Goal: Information Seeking & Learning: Find specific fact

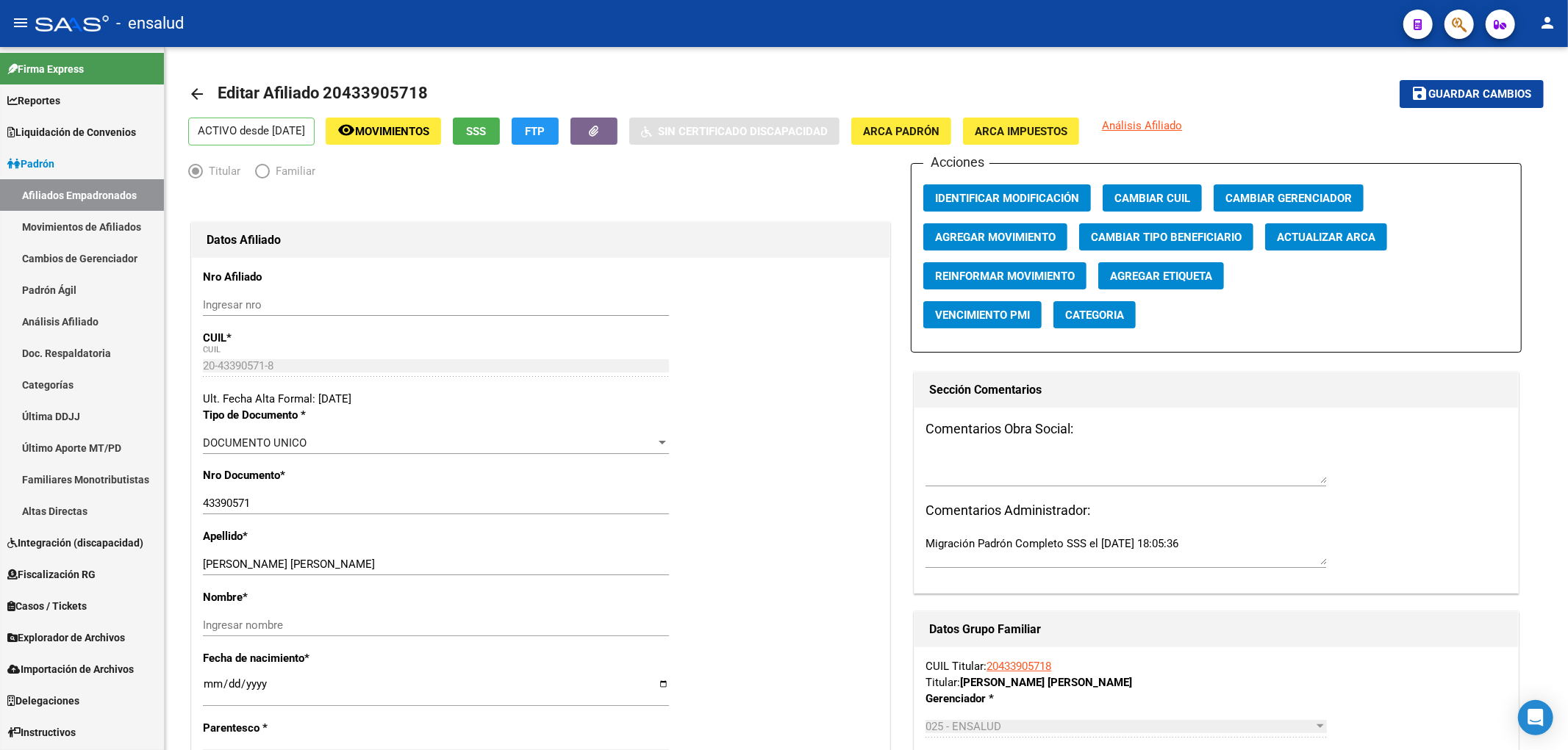
scroll to position [1194, 0]
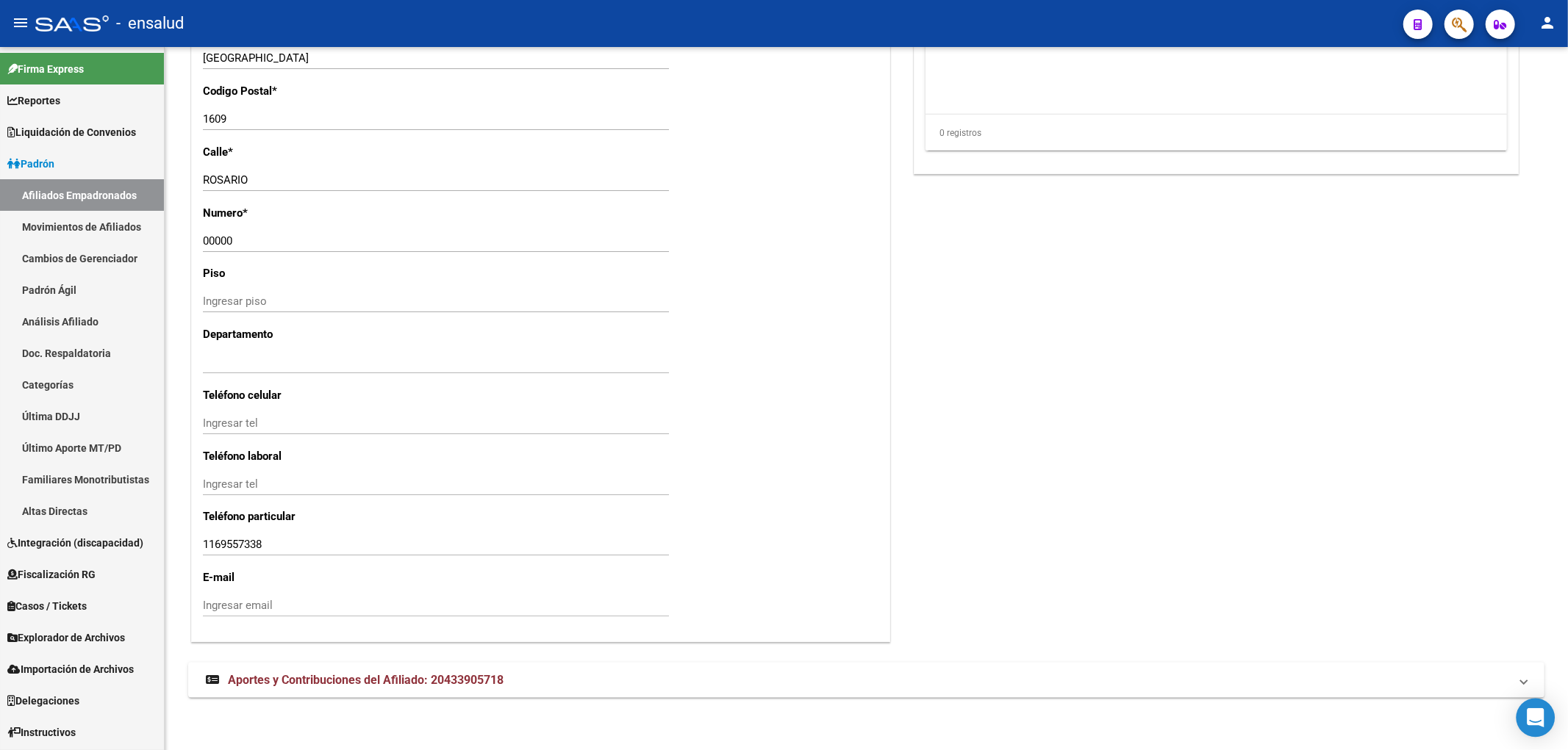
click at [1539, 723] on icon "Open Intercom Messenger" at bounding box center [1536, 718] width 19 height 19
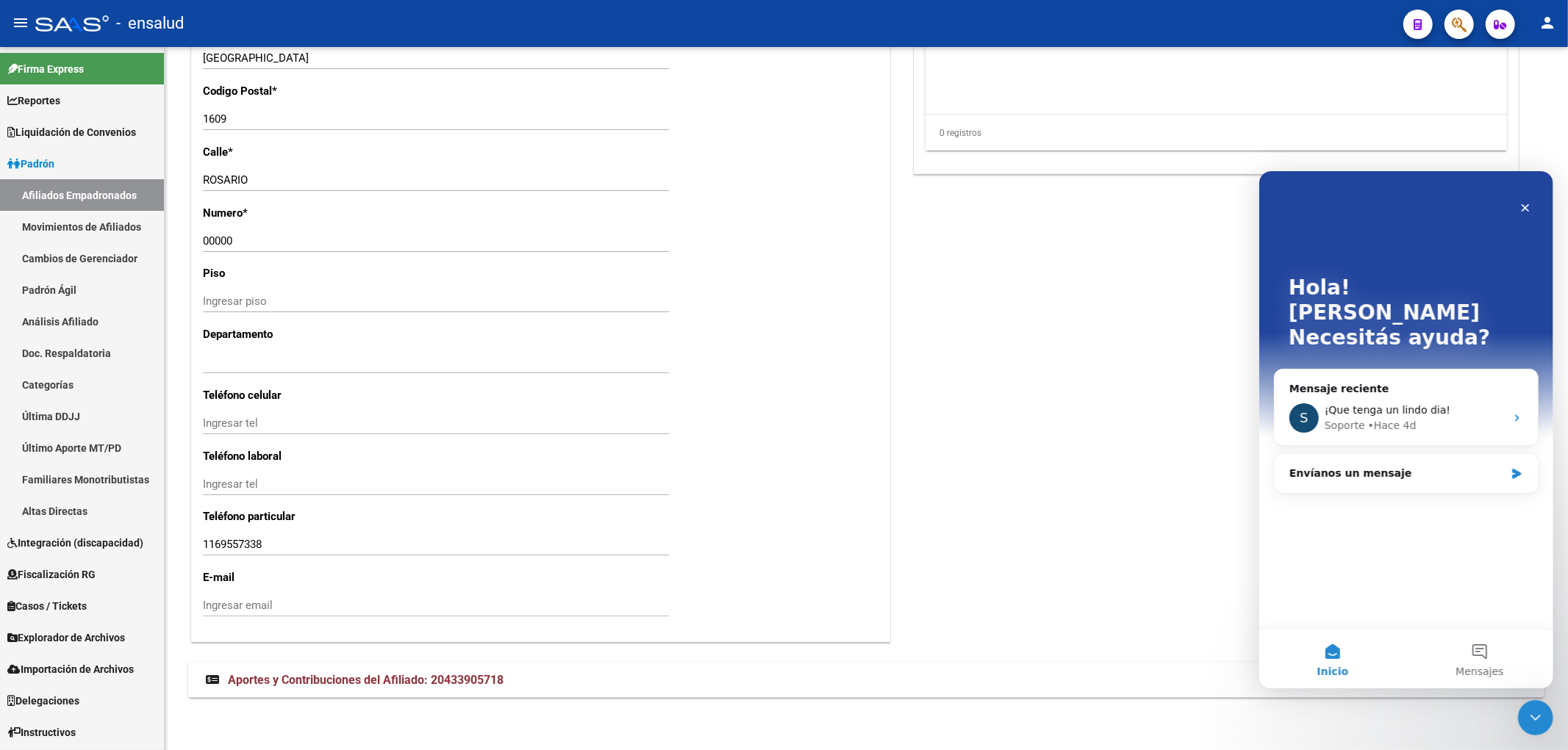
scroll to position [0, 0]
click at [1490, 669] on span "Mensajes" at bounding box center [1479, 671] width 48 height 11
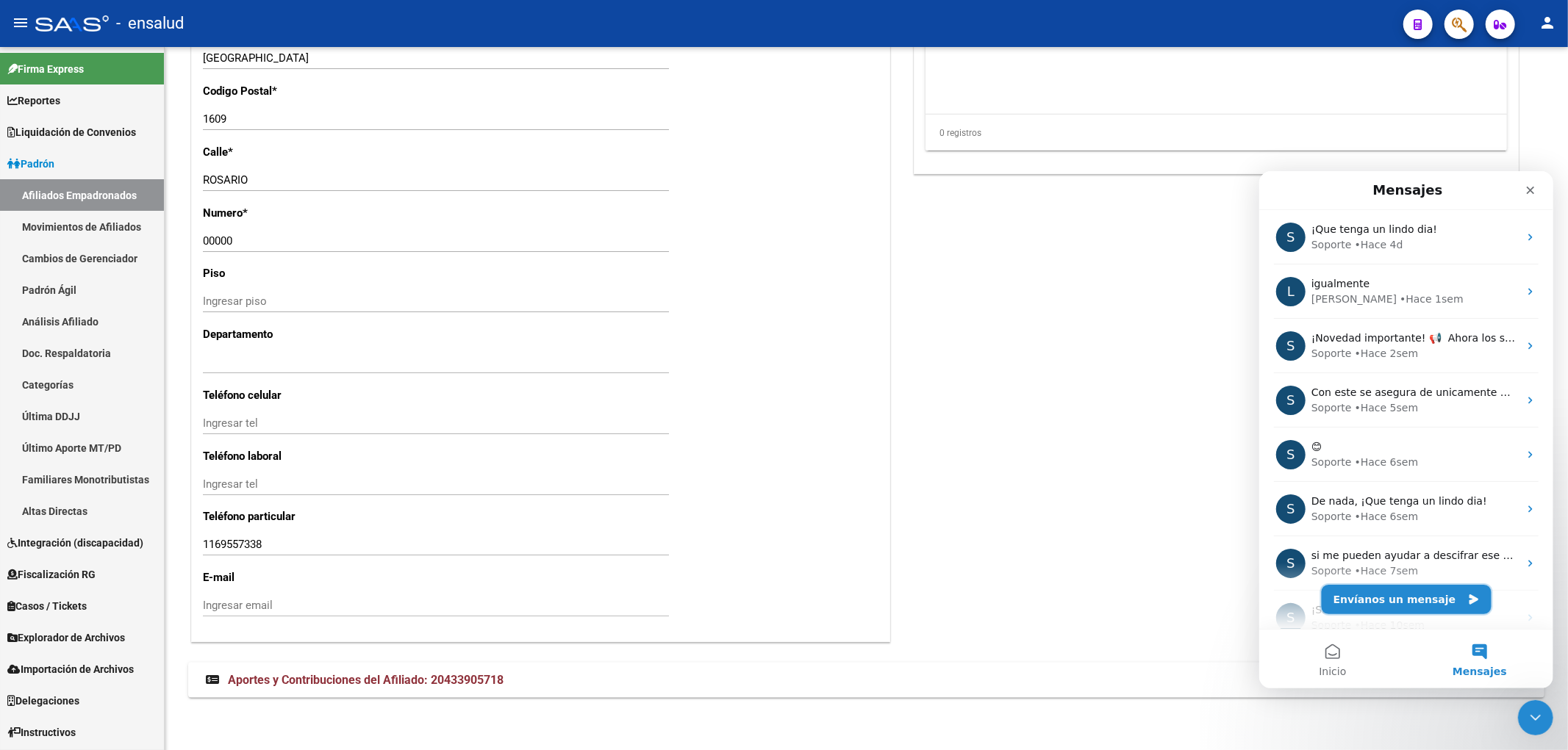
click at [1388, 601] on button "Envíanos un mensaje" at bounding box center [1407, 599] width 170 height 29
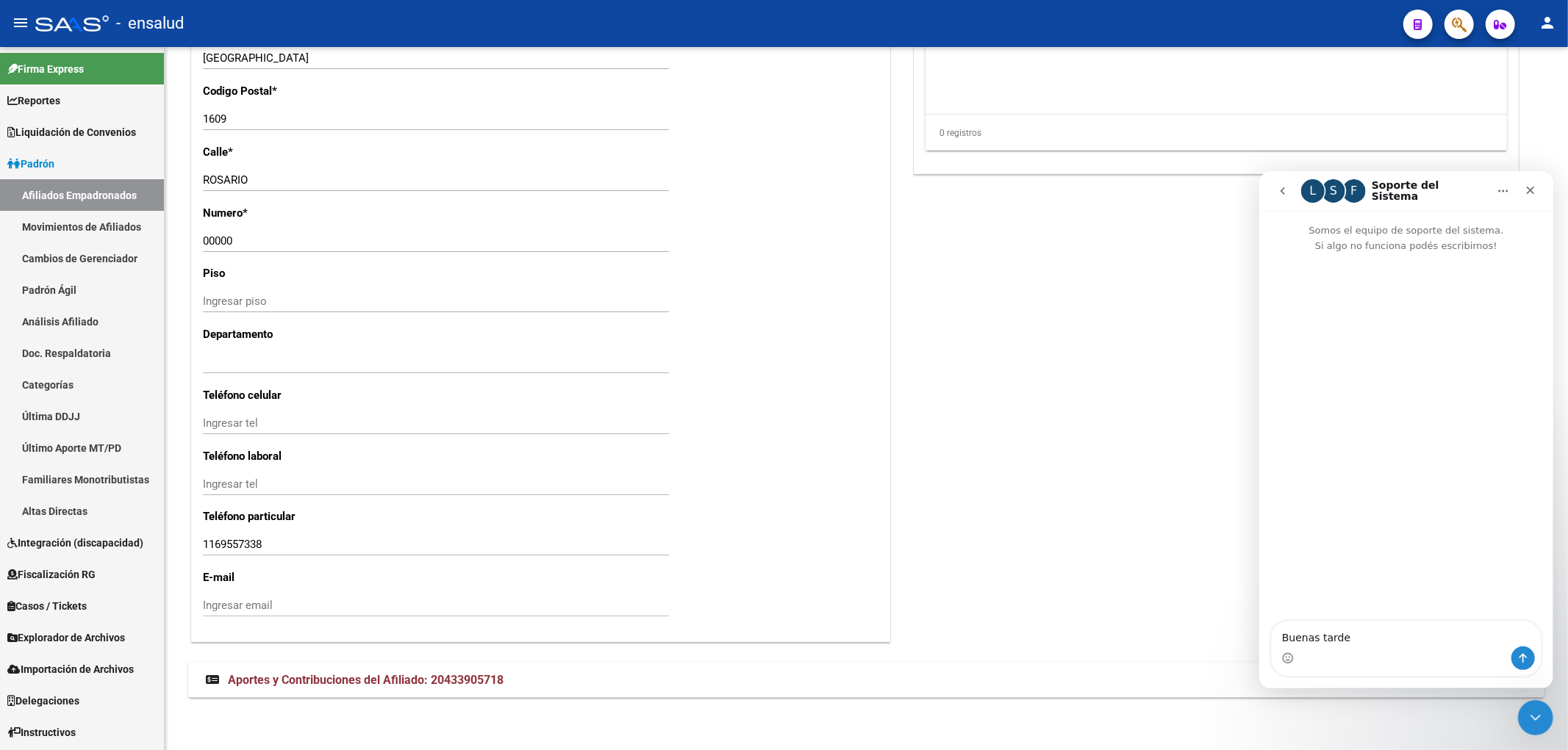
type textarea "Buenas tardes"
type textarea "queria consul"
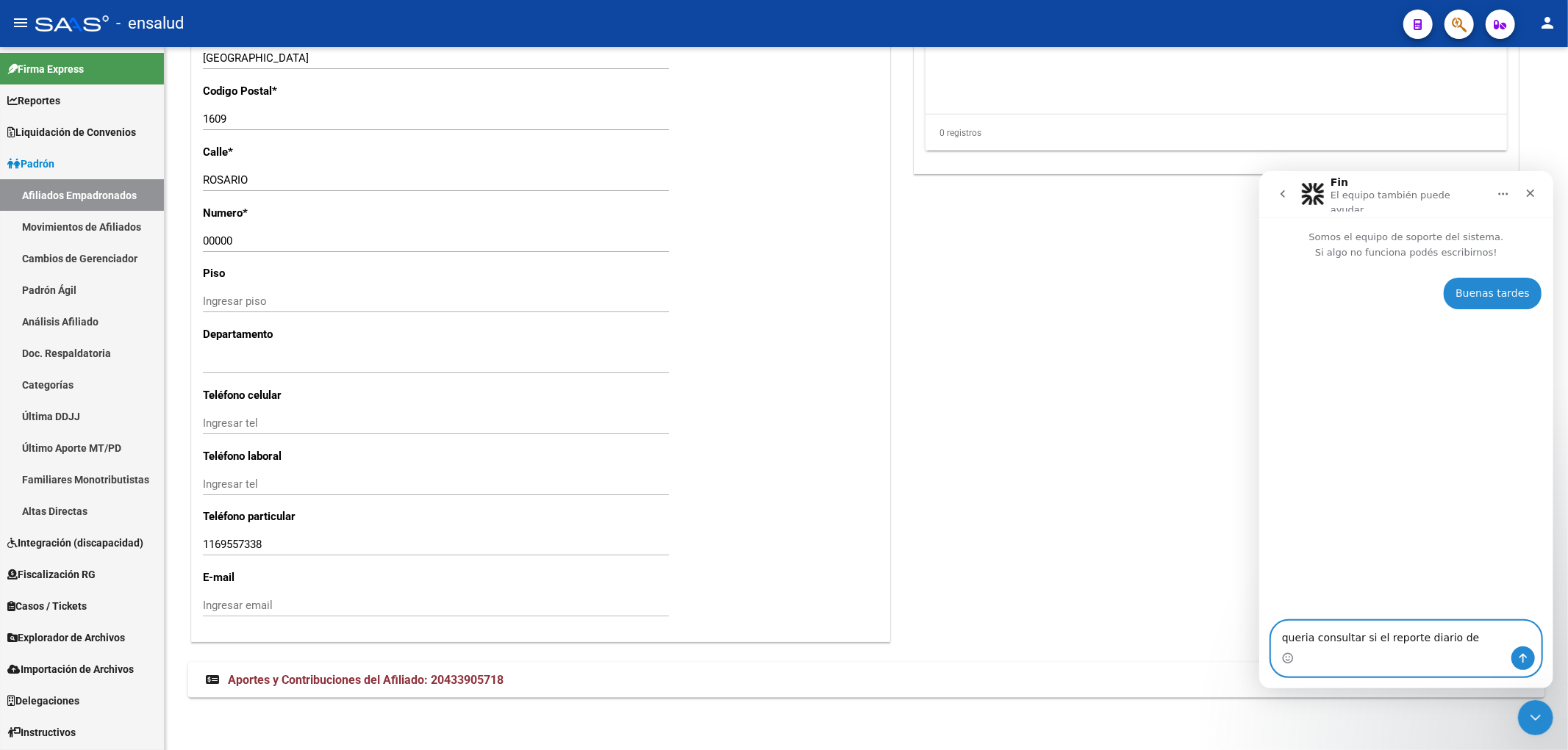
drag, startPoint x: 1360, startPoint y: 638, endPoint x: 1488, endPoint y: 680, distance: 134.7
click at [1488, 680] on div "queria consultar si el reporte diario de queria consultar si el reporte diario …" at bounding box center [1406, 654] width 294 height 67
paste textarea "Reporte Detallado de Ingresos del día [DATE]"
click at [1364, 623] on textarea "queria consultar sReporte Detallado de Ingresos del día [DATE]" at bounding box center [1406, 626] width 269 height 40
type textarea "queria consultar por el Reporte Detallado de Ingresos del día [DATE]"
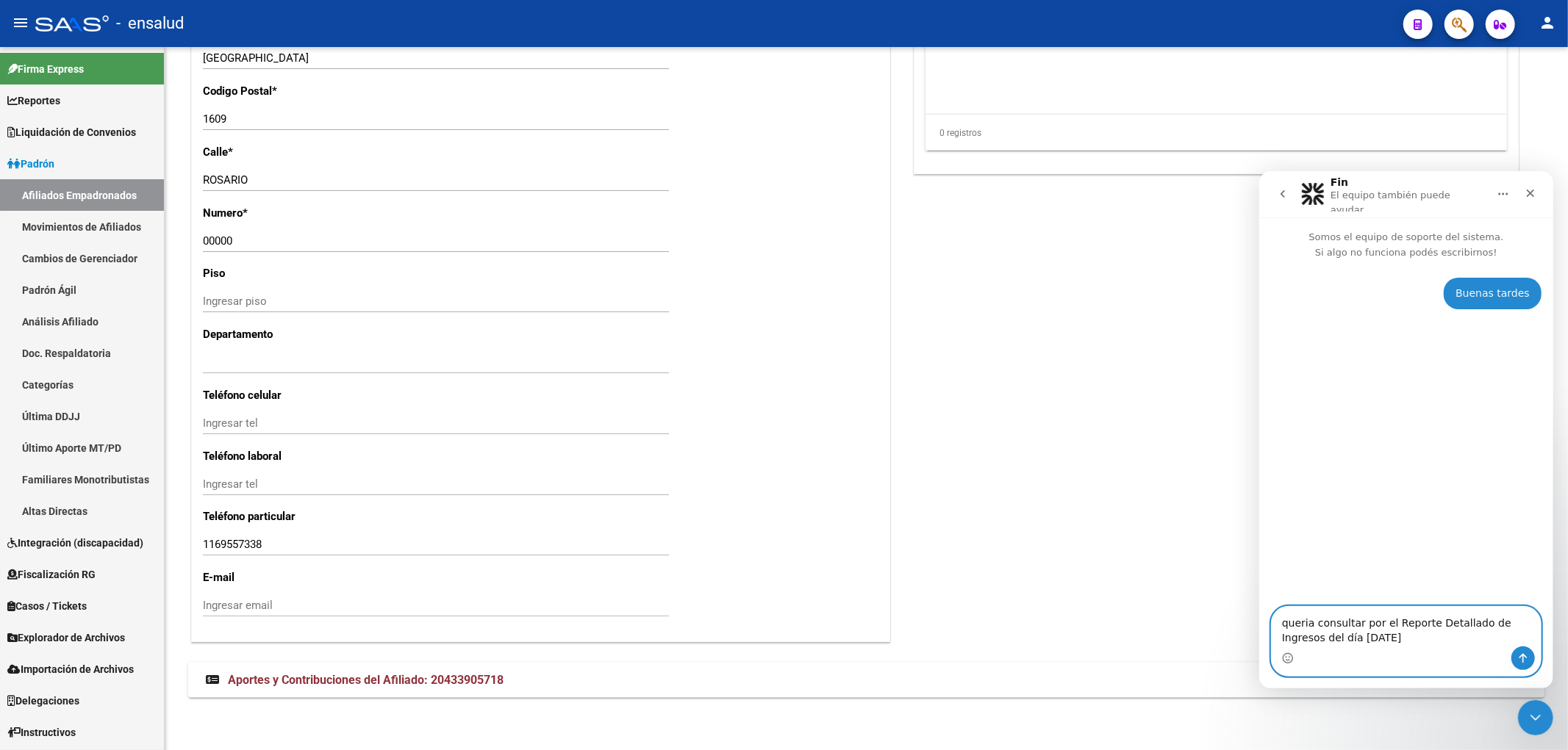
click at [1403, 634] on textarea "queria consultar por el Reporte Detallado de Ingresos del día [DATE]" at bounding box center [1406, 626] width 269 height 40
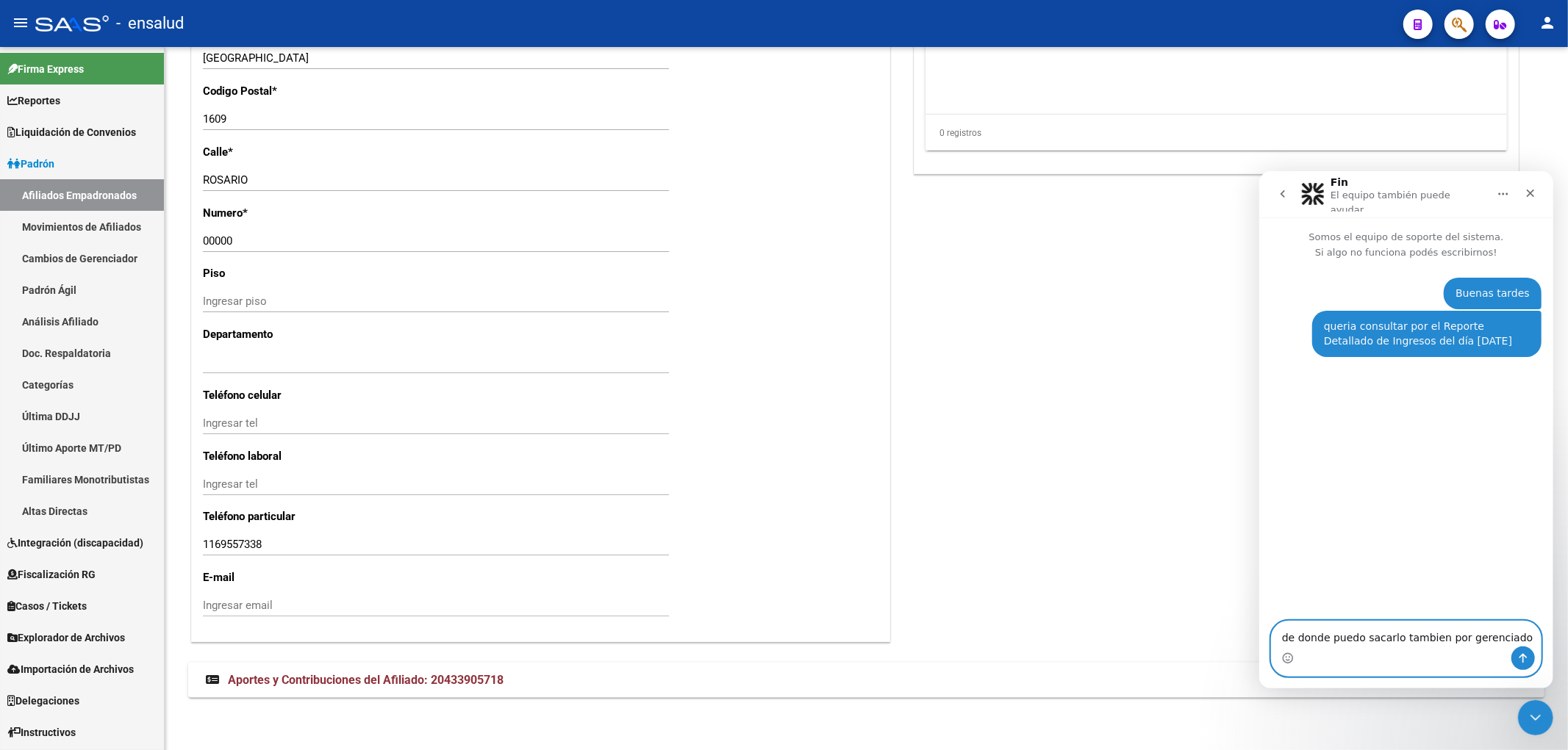
type textarea "de donde puedo sacarlo tambien por gerenciador"
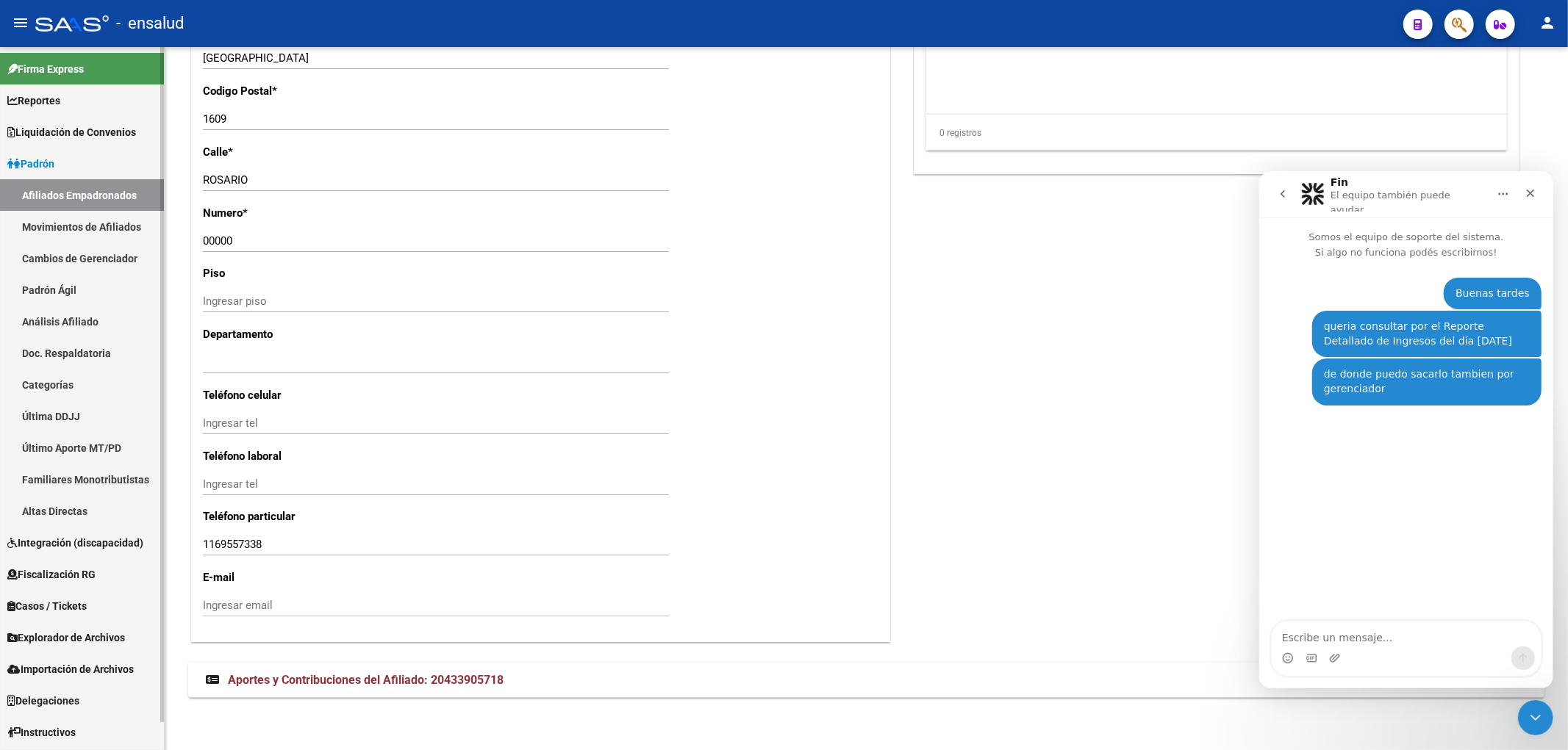
click at [64, 109] on link "Reportes" at bounding box center [82, 100] width 164 height 32
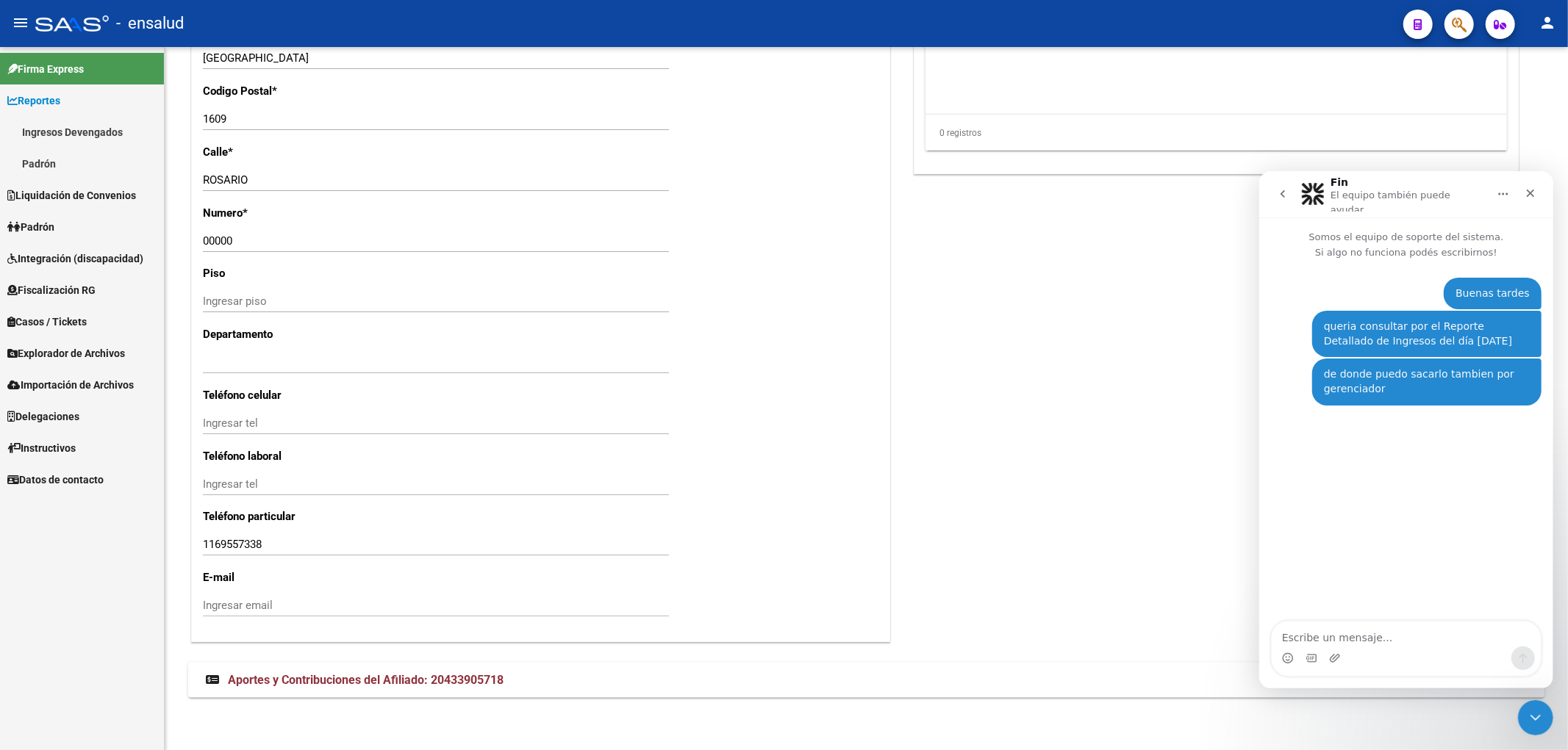
click at [85, 128] on link "Ingresos Devengados" at bounding box center [82, 132] width 164 height 32
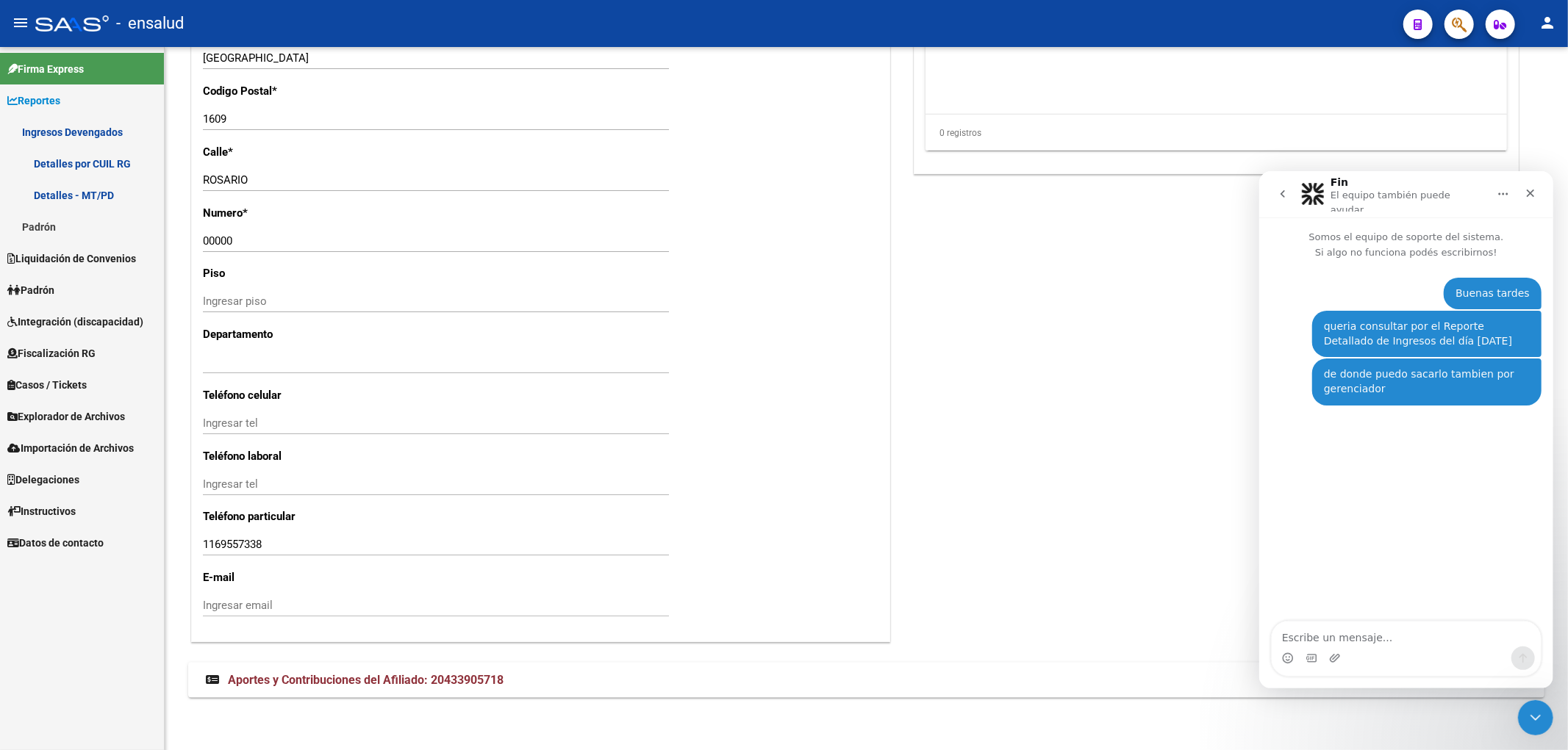
click at [81, 162] on link "Detalles por CUIL RG" at bounding box center [82, 164] width 164 height 32
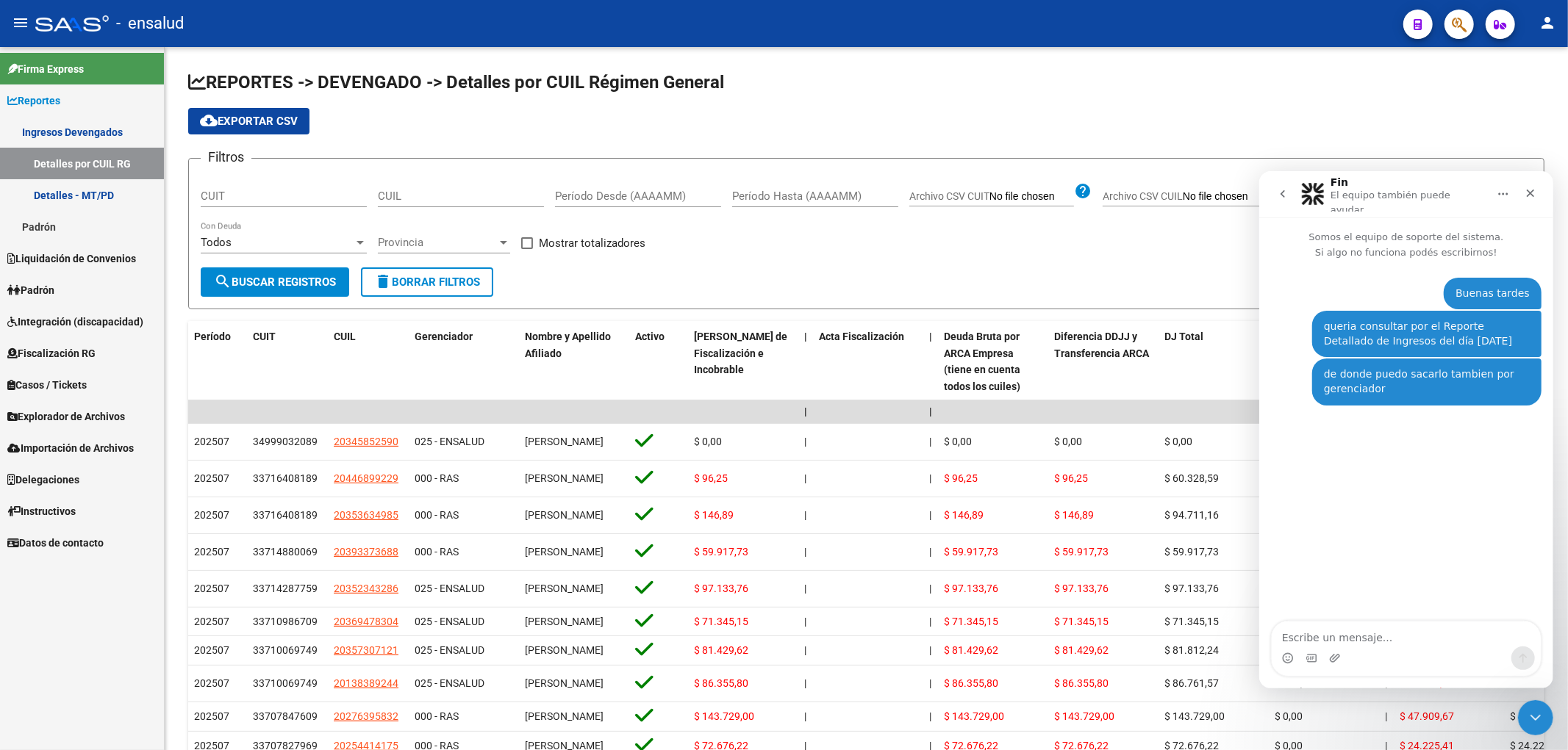
click at [80, 192] on link "Detalles - MT/PD" at bounding box center [82, 196] width 164 height 32
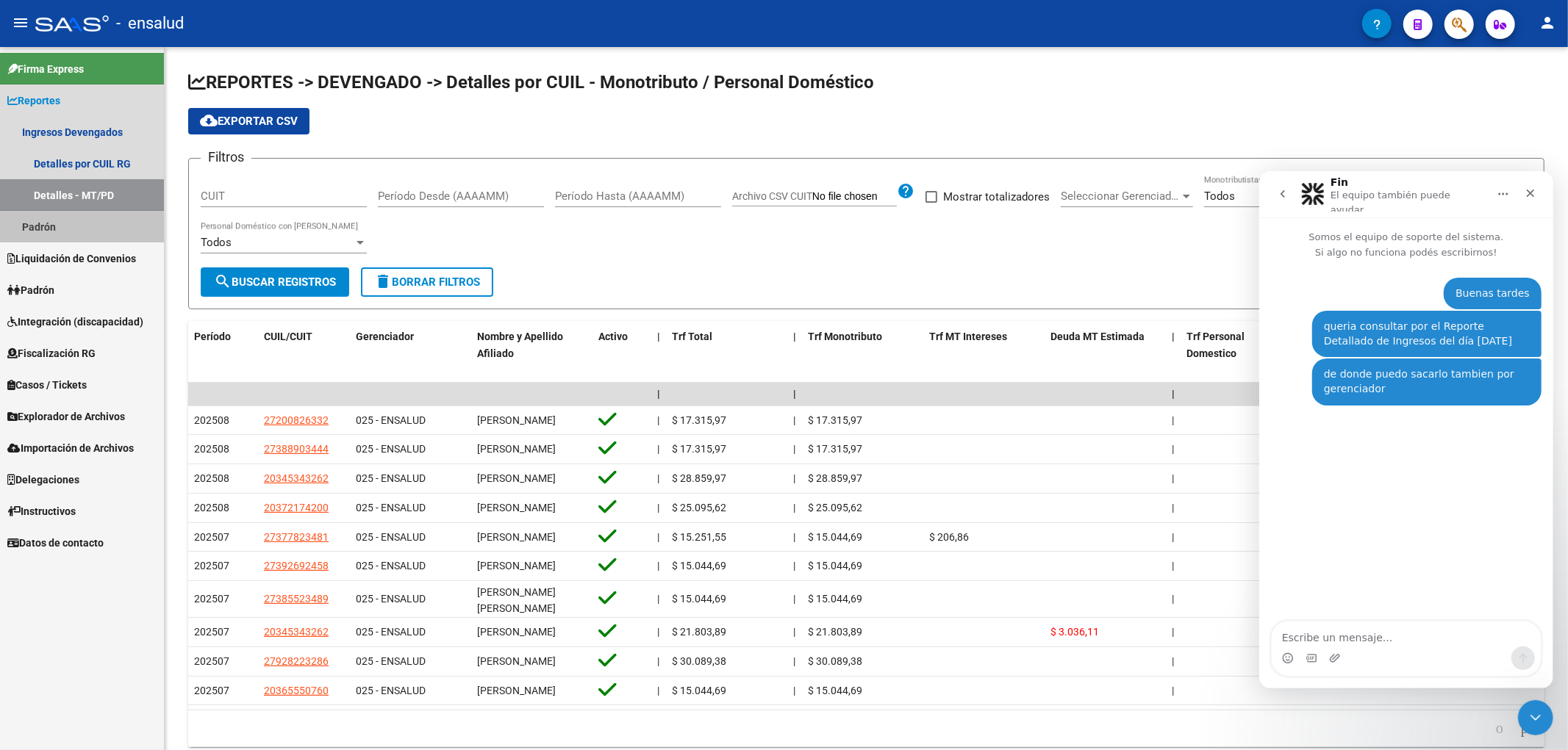
click at [37, 230] on link "Padrón" at bounding box center [82, 227] width 164 height 32
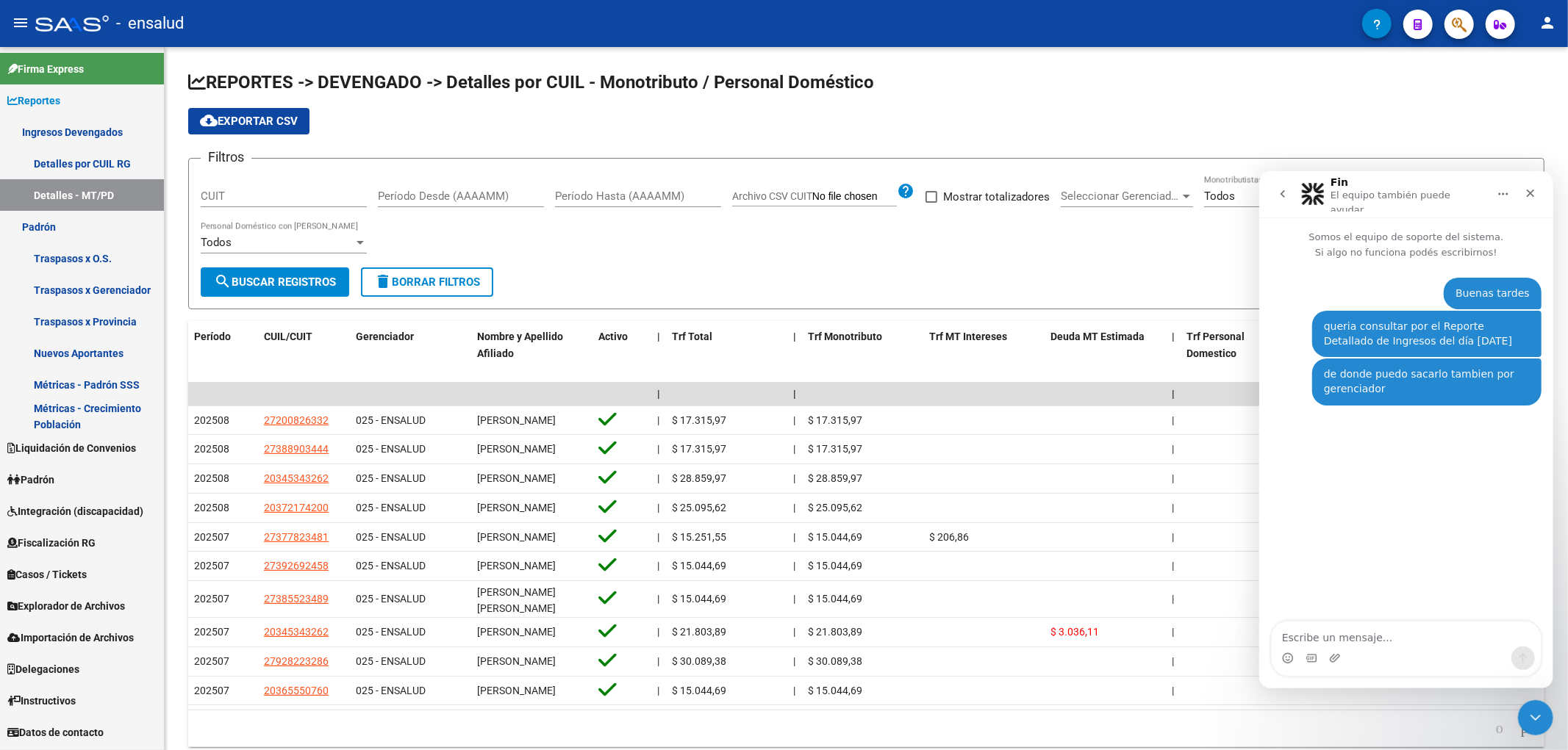
click at [98, 444] on span "Liquidación de Convenios" at bounding box center [71, 448] width 128 height 16
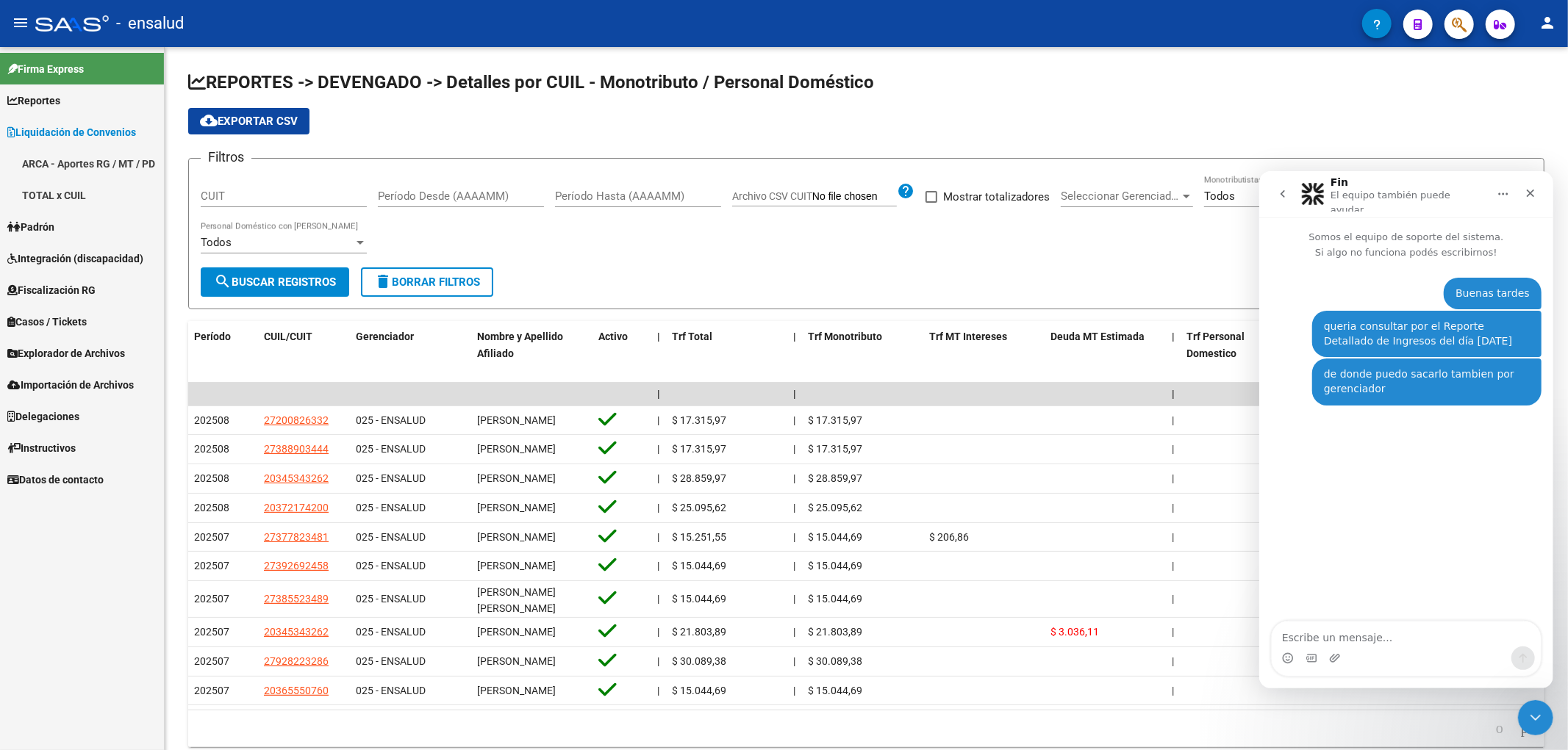
click at [91, 157] on link "ARCA - Aportes RG / MT / PD" at bounding box center [82, 164] width 164 height 32
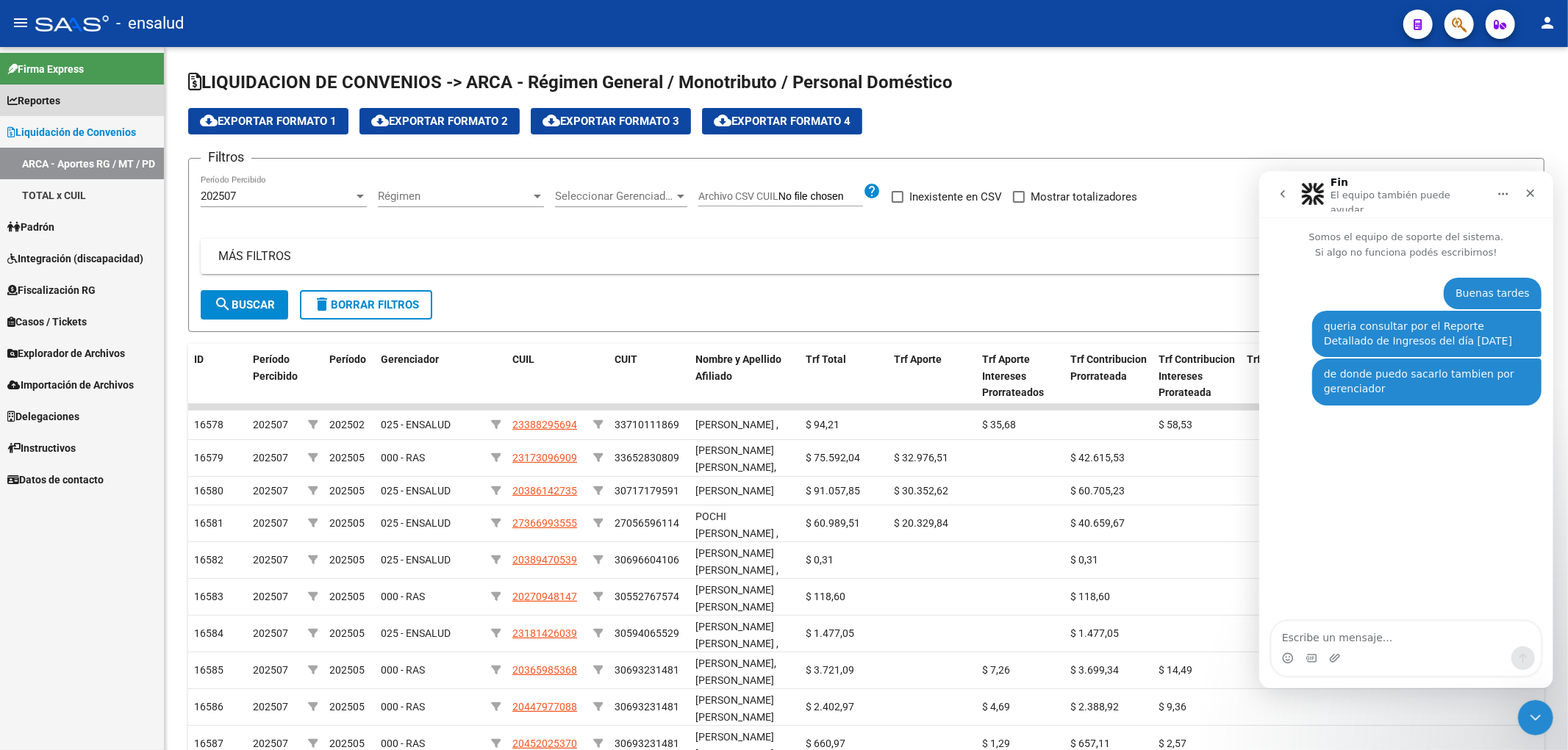
click at [60, 99] on span "Reportes" at bounding box center [34, 101] width 53 height 16
click at [97, 135] on link "Ingresos Devengados" at bounding box center [82, 132] width 164 height 32
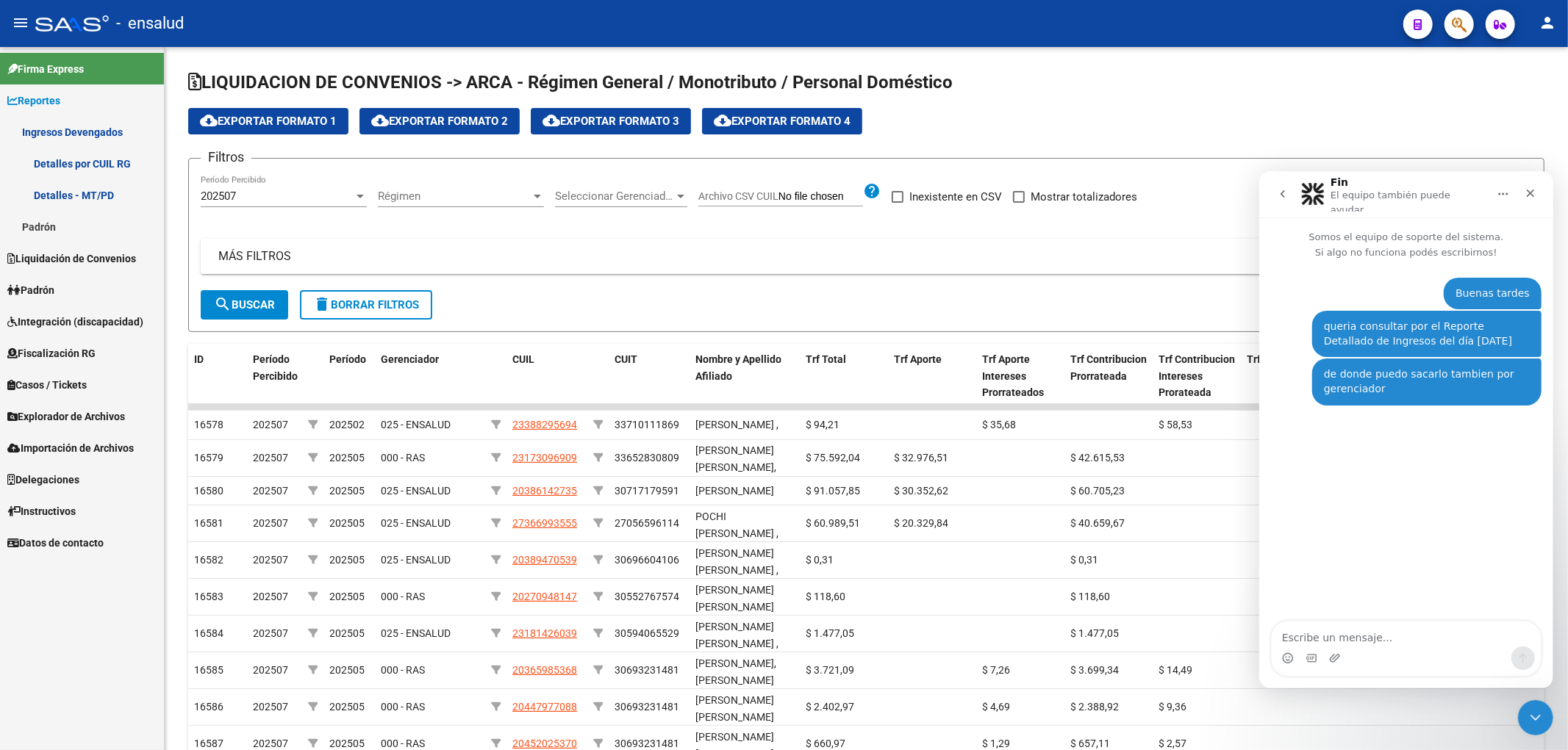
click at [98, 159] on link "Detalles por CUIL RG" at bounding box center [82, 164] width 164 height 32
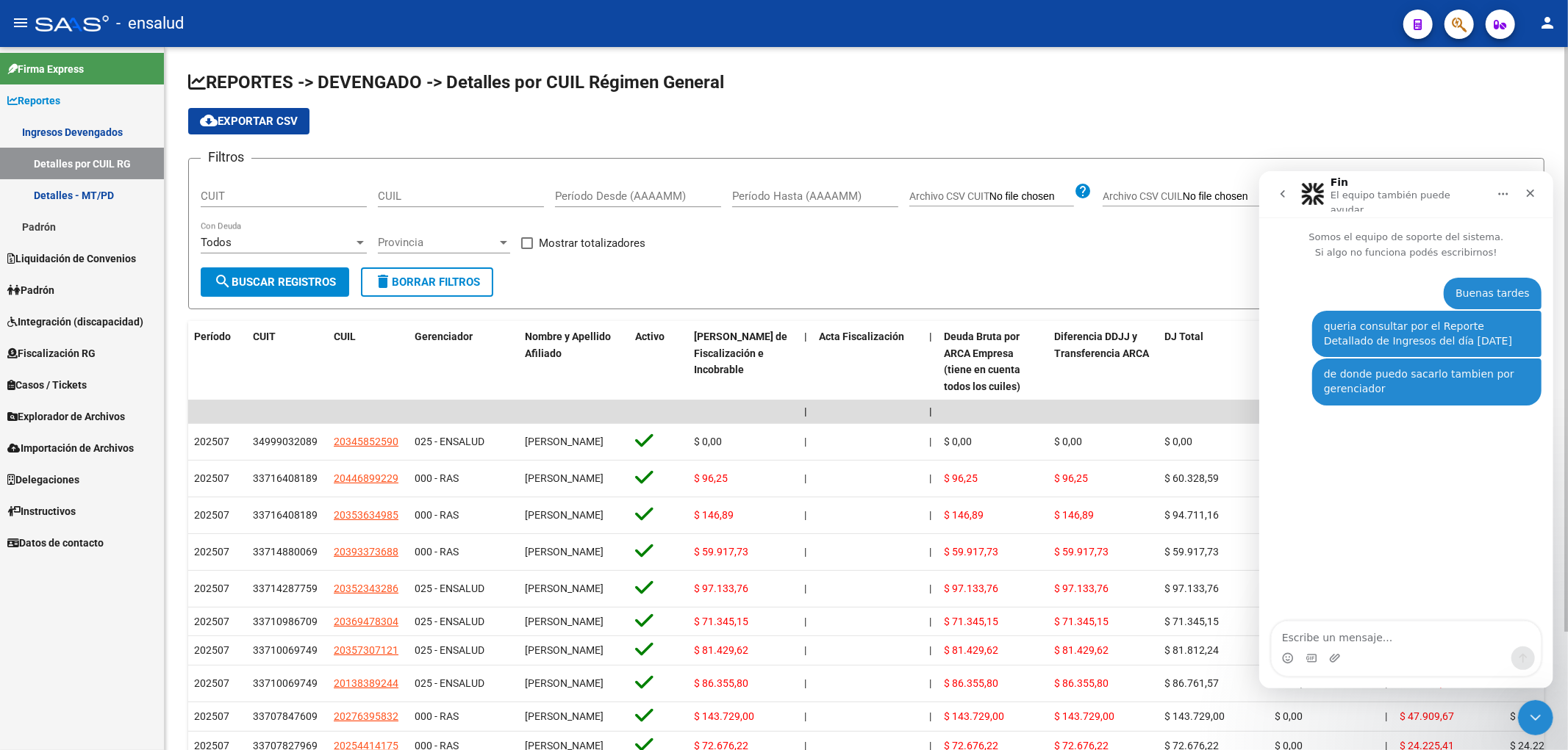
click at [597, 201] on input "Período Desde (AAAAMM)" at bounding box center [639, 196] width 167 height 13
type input "010820"
click at [821, 197] on input "Período Hasta (AAAAMM)" at bounding box center [816, 196] width 167 height 13
type input "0"
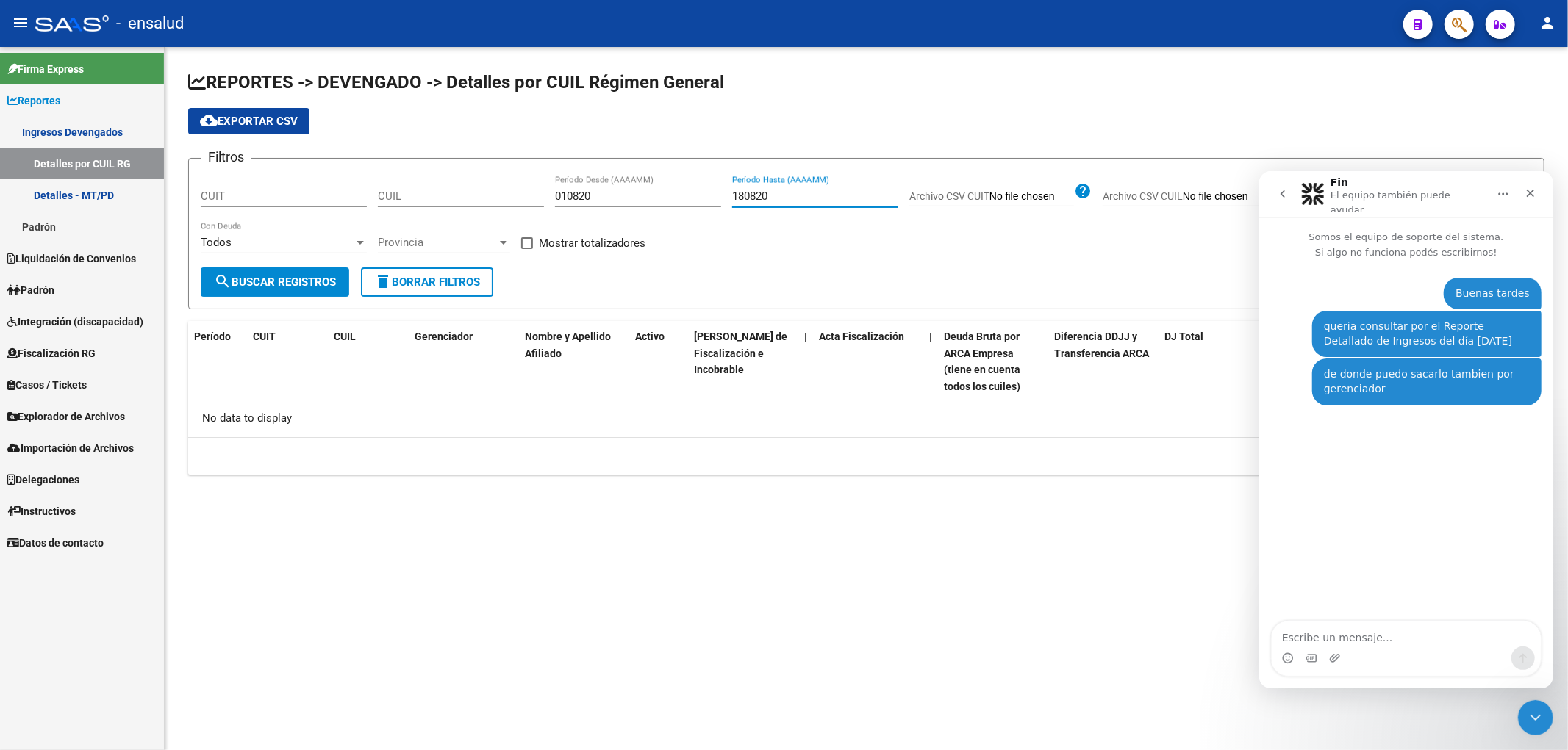
type input "180820"
click at [208, 288] on button "search Buscar Registros" at bounding box center [276, 282] width 149 height 29
click at [980, 251] on div "Filtros CUIT CUIL 010820 Período Desde (AAAAMM) 180820 Período Hasta (AAAAMM) A…" at bounding box center [866, 220] width 1331 height 97
click at [802, 197] on input "180820" at bounding box center [816, 196] width 167 height 13
click at [301, 249] on div "Todos" at bounding box center [277, 242] width 153 height 13
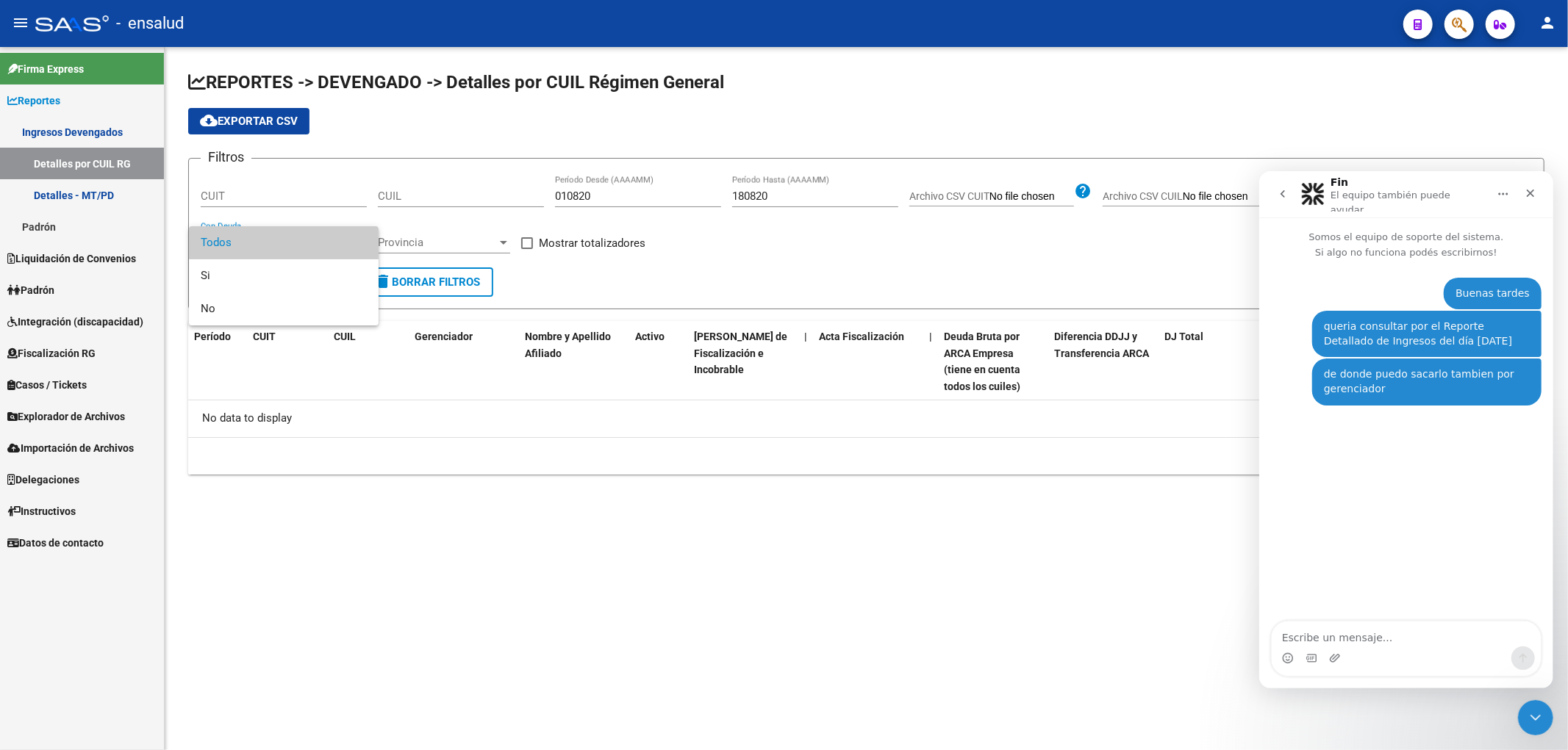
click at [300, 248] on span "Todos" at bounding box center [284, 243] width 167 height 33
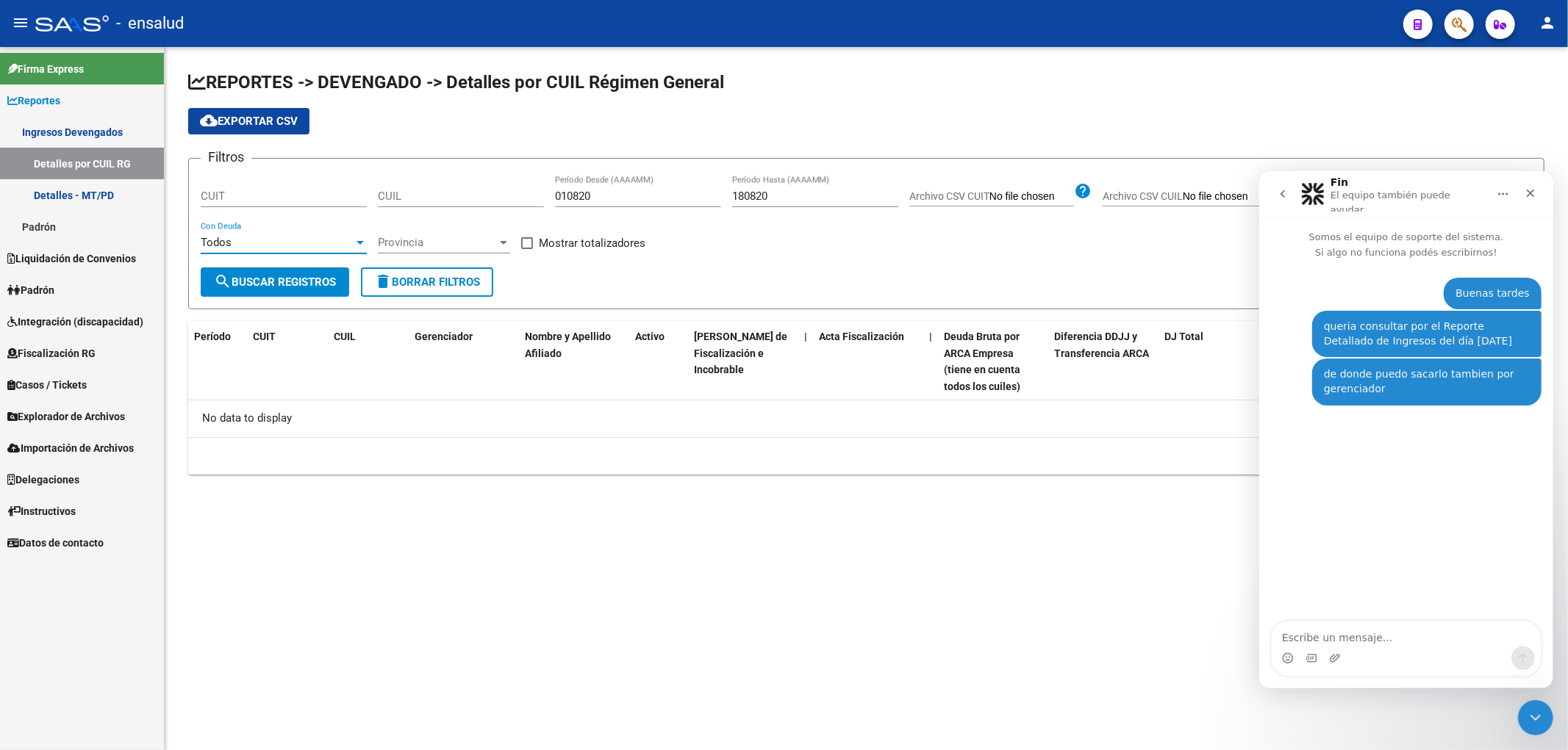
click at [313, 289] on button "search Buscar Registros" at bounding box center [276, 282] width 149 height 29
drag, startPoint x: 1535, startPoint y: 145, endPoint x: 240, endPoint y: 89, distance: 1296.2
click at [1535, 145] on app-list-header "REPORTES -> DEVENGADO -> Detalles por CUIL Régimen General cloud_download Expor…" at bounding box center [866, 190] width 1356 height 239
click at [1533, 708] on icon "Cerrar Intercom Messenger" at bounding box center [1533, 715] width 18 height 18
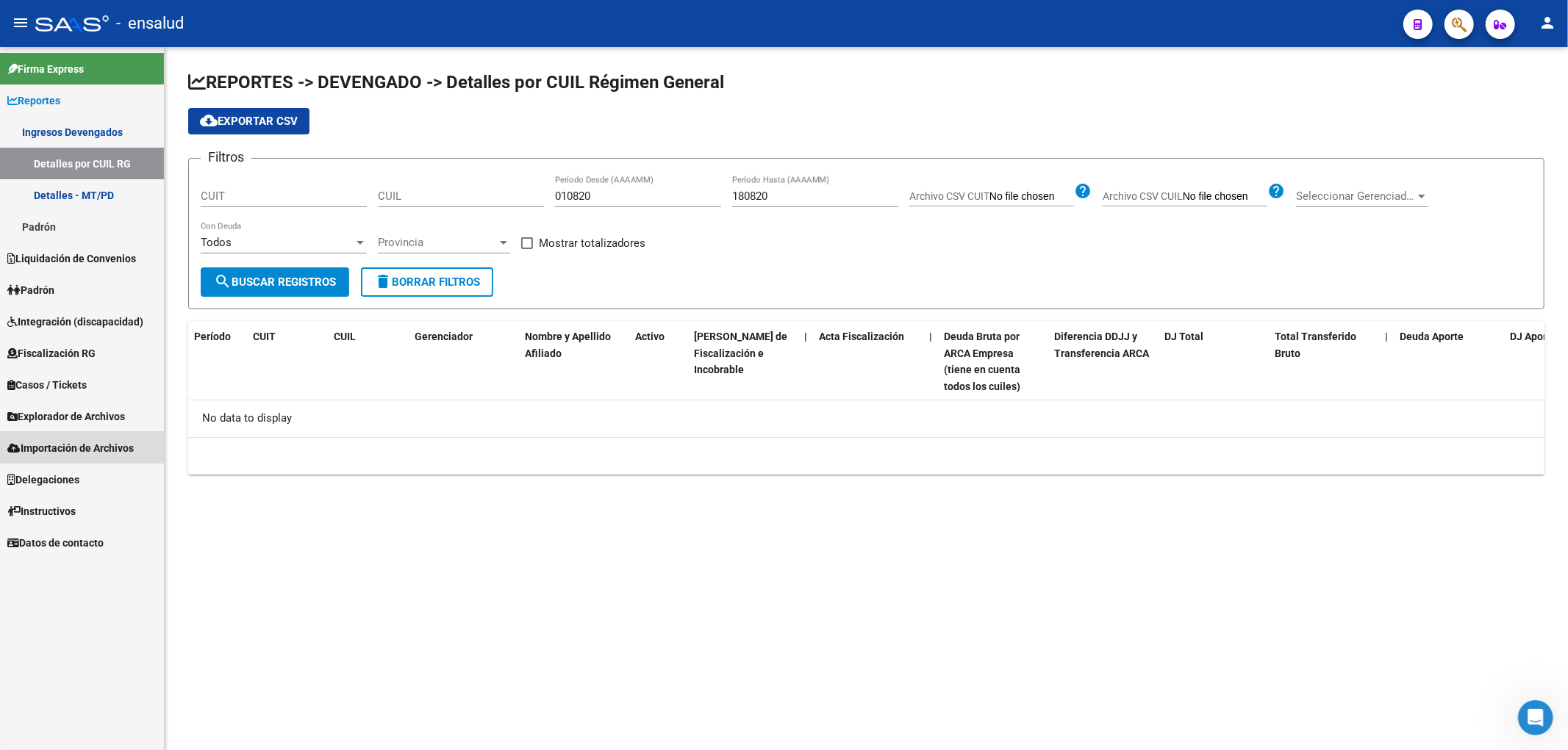
click at [62, 445] on span "Importación de Archivos" at bounding box center [70, 448] width 127 height 16
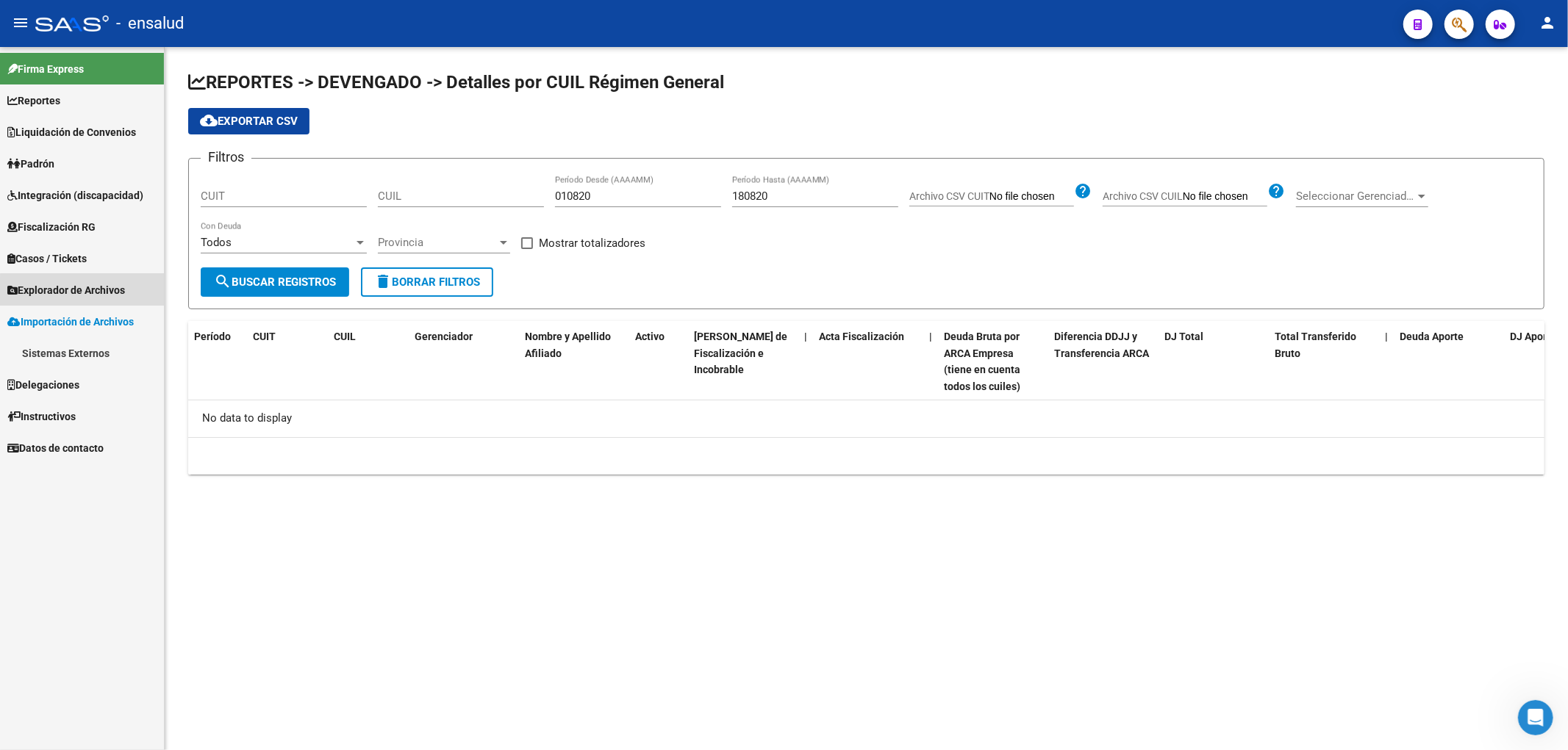
click at [84, 296] on span "Explorador de Archivos" at bounding box center [66, 290] width 118 height 16
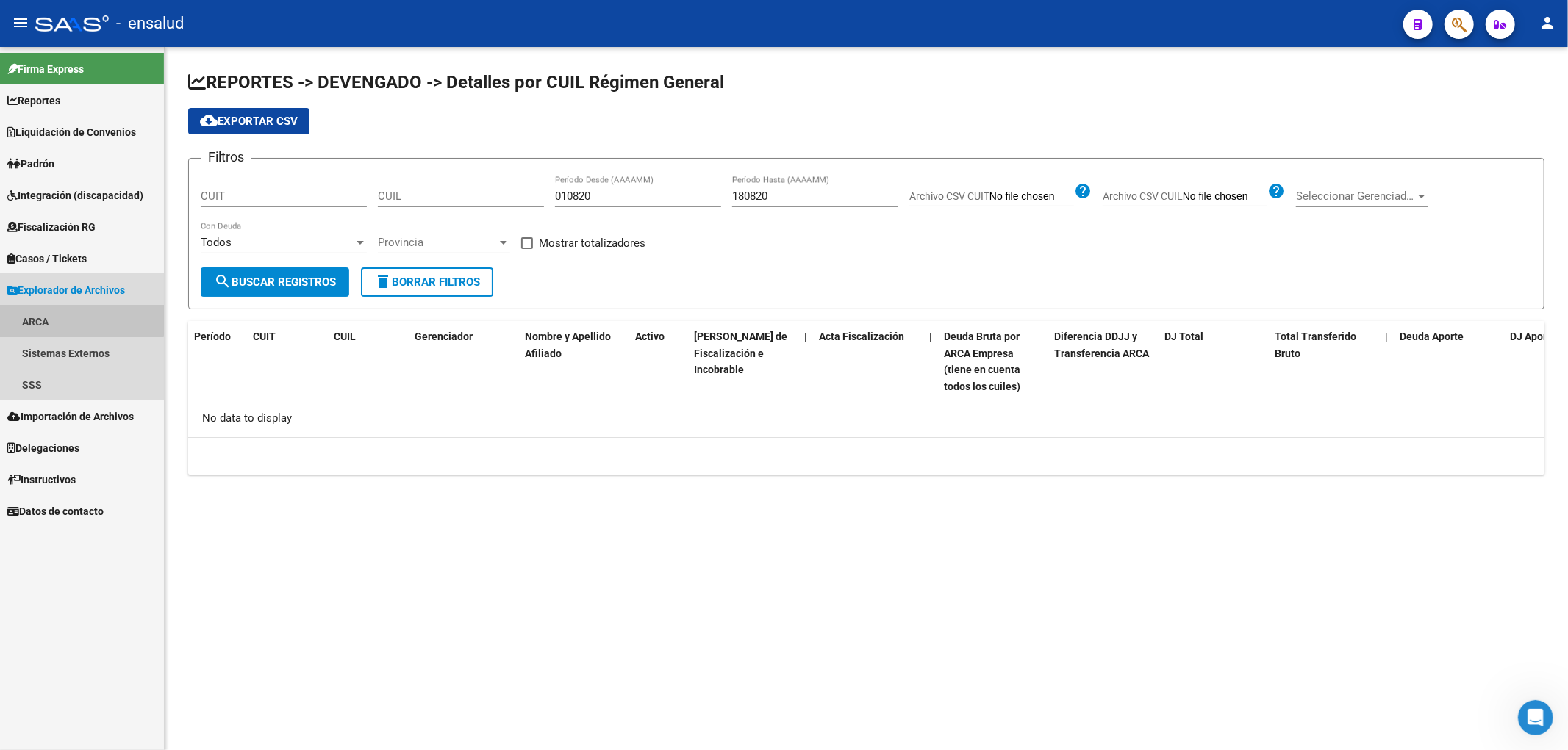
click at [29, 316] on link "ARCA" at bounding box center [82, 321] width 164 height 32
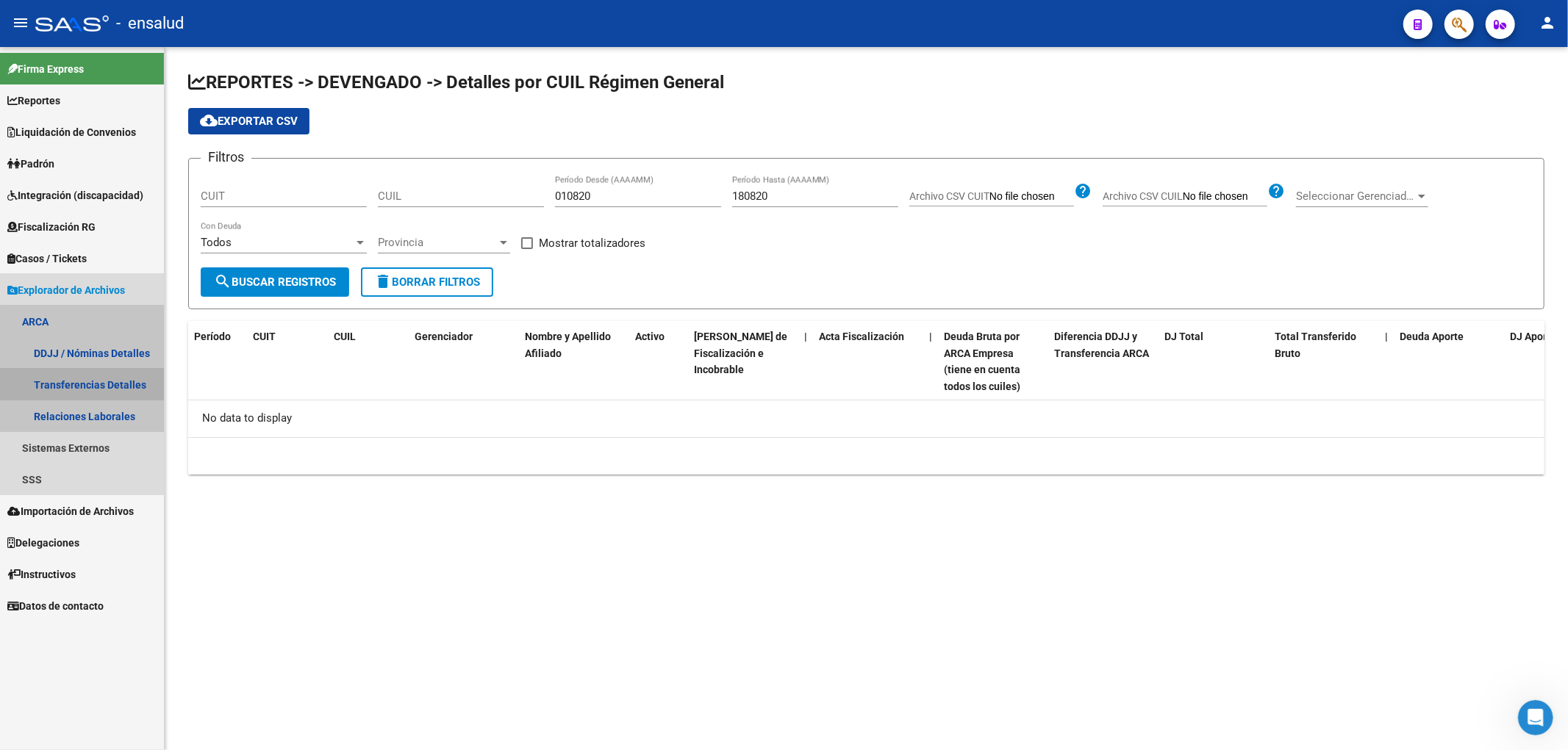
click at [123, 383] on link "Transferencias Detalles" at bounding box center [82, 385] width 164 height 32
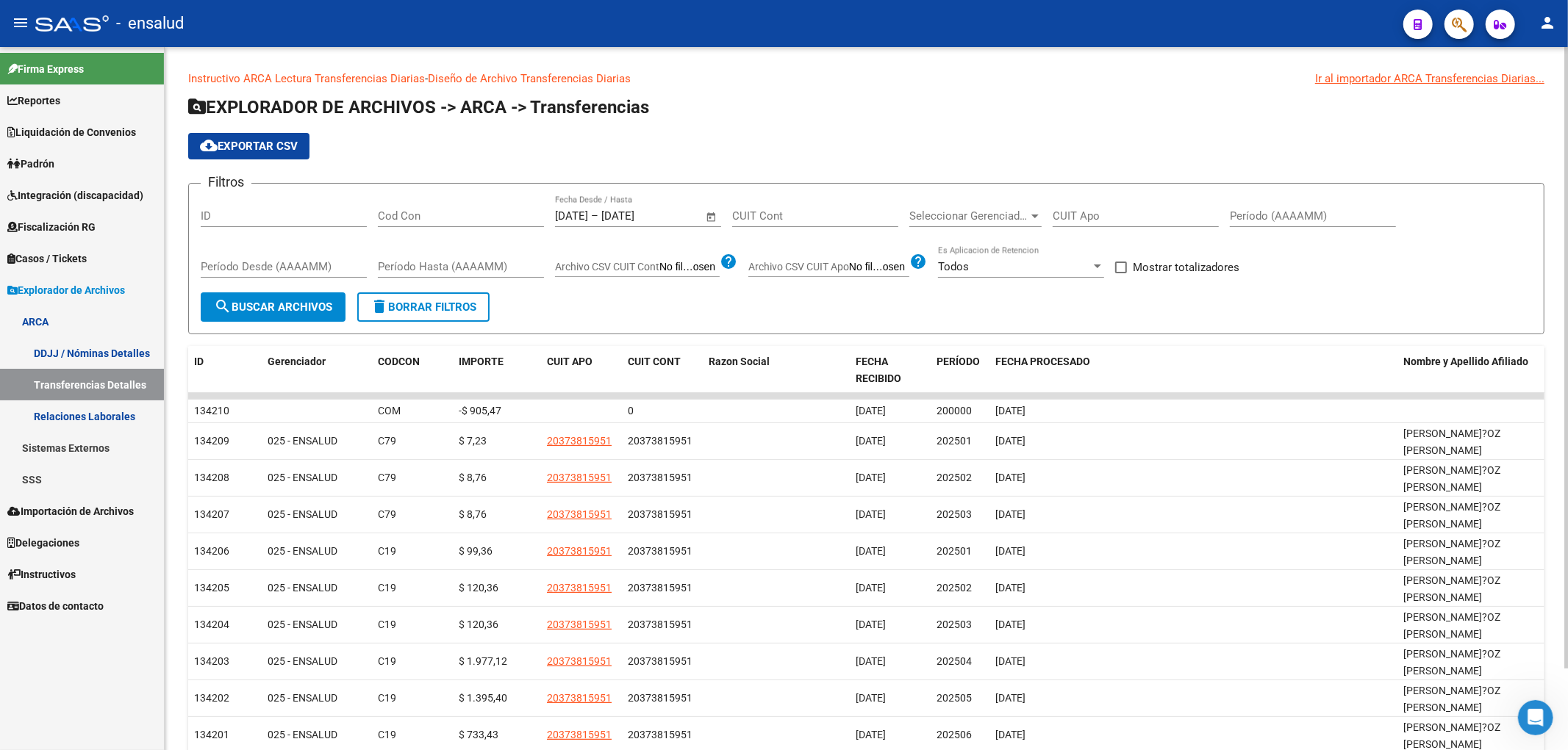
click at [275, 314] on button "search Buscar Archivos" at bounding box center [274, 306] width 145 height 29
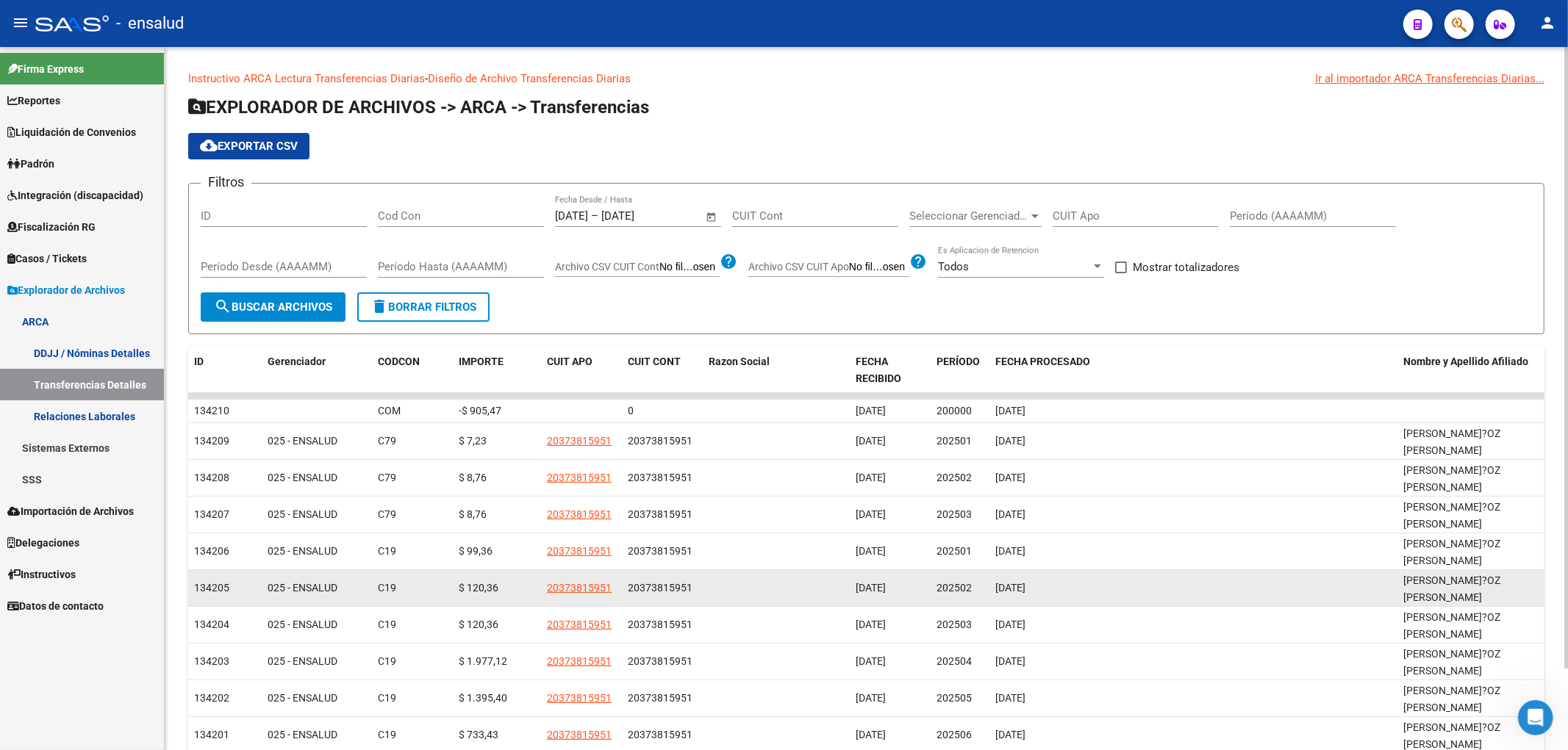
scroll to position [92, 0]
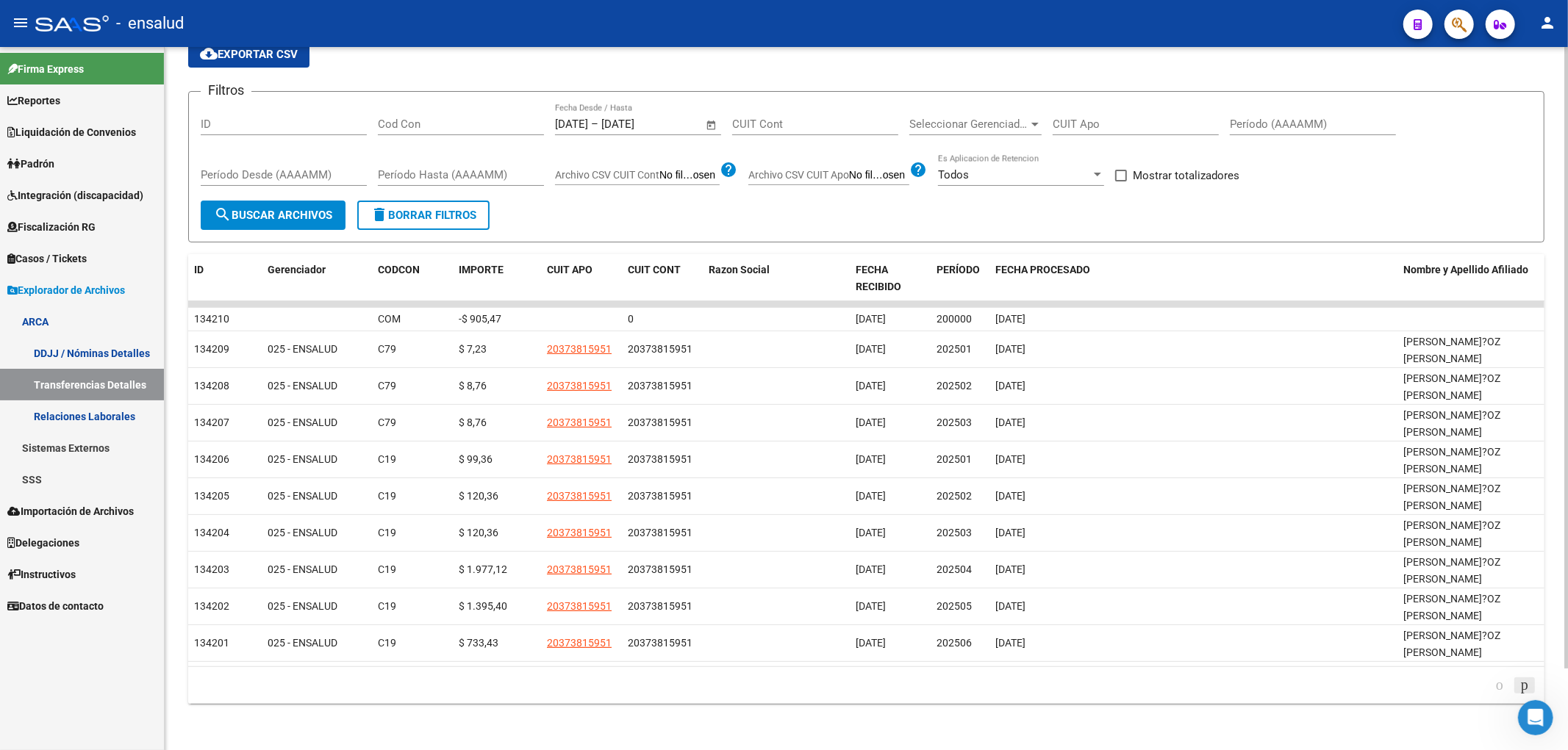
click at [1519, 687] on icon "go to next page" at bounding box center [1525, 685] width 12 height 18
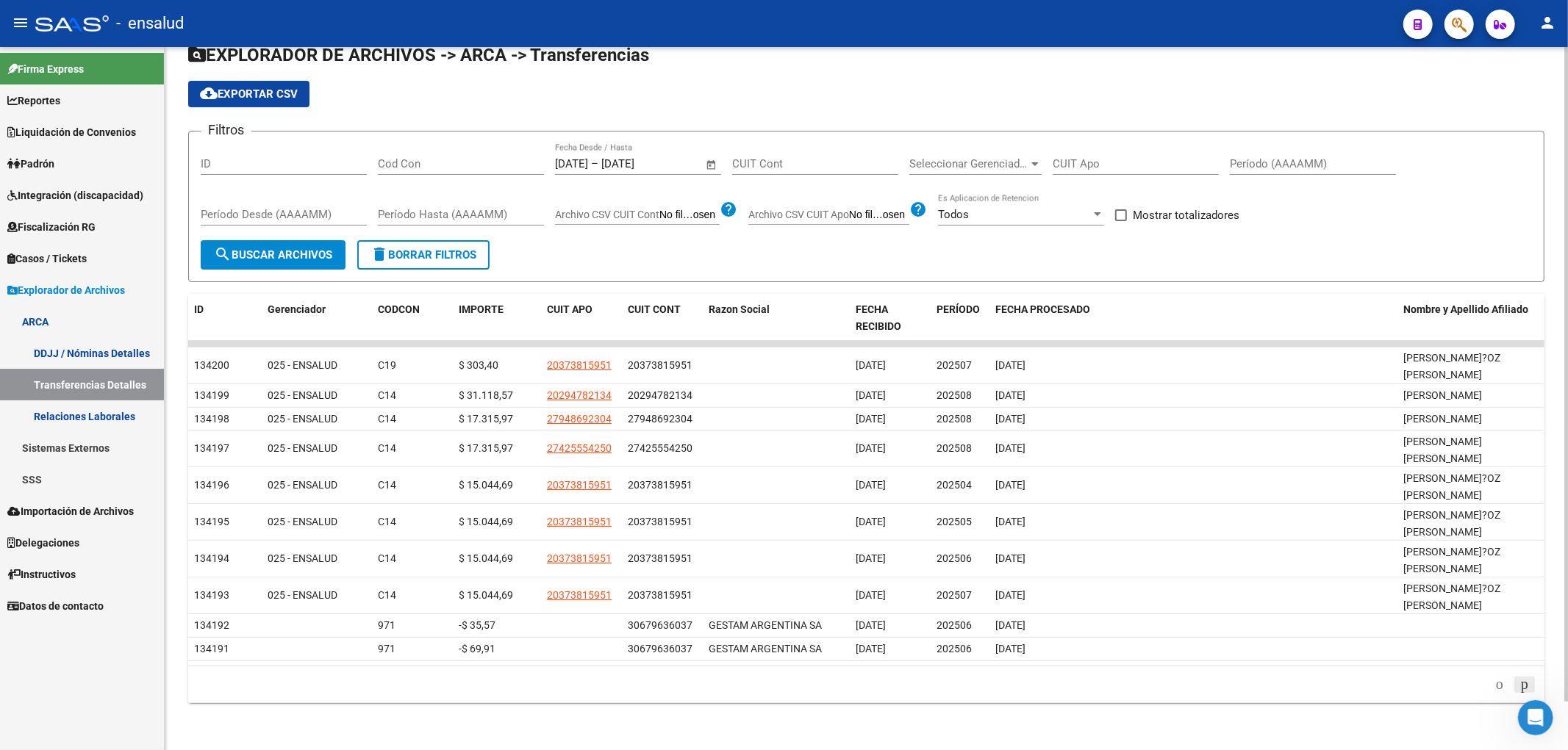
click at [1519, 687] on icon "go to next page" at bounding box center [1525, 684] width 12 height 18
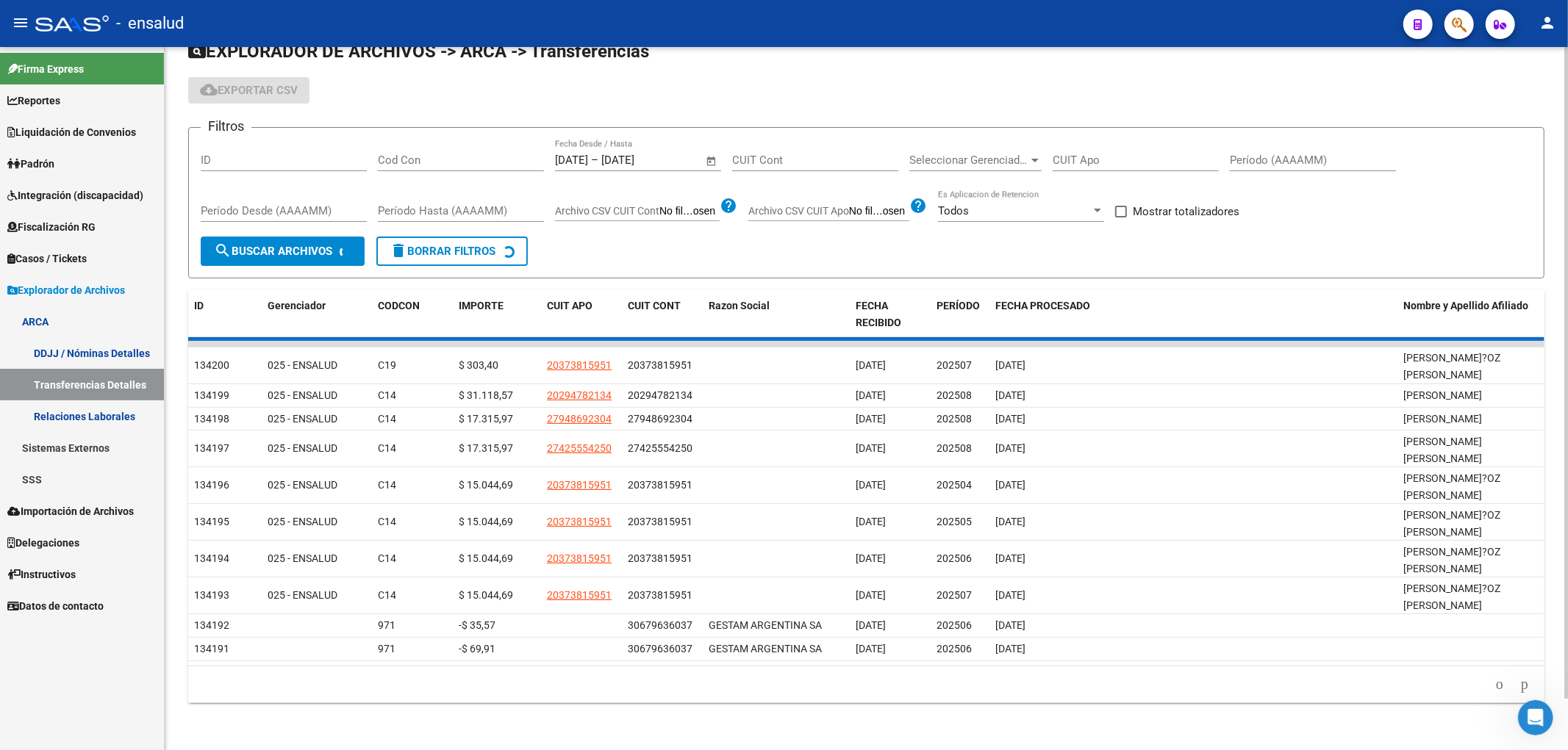
scroll to position [0, 0]
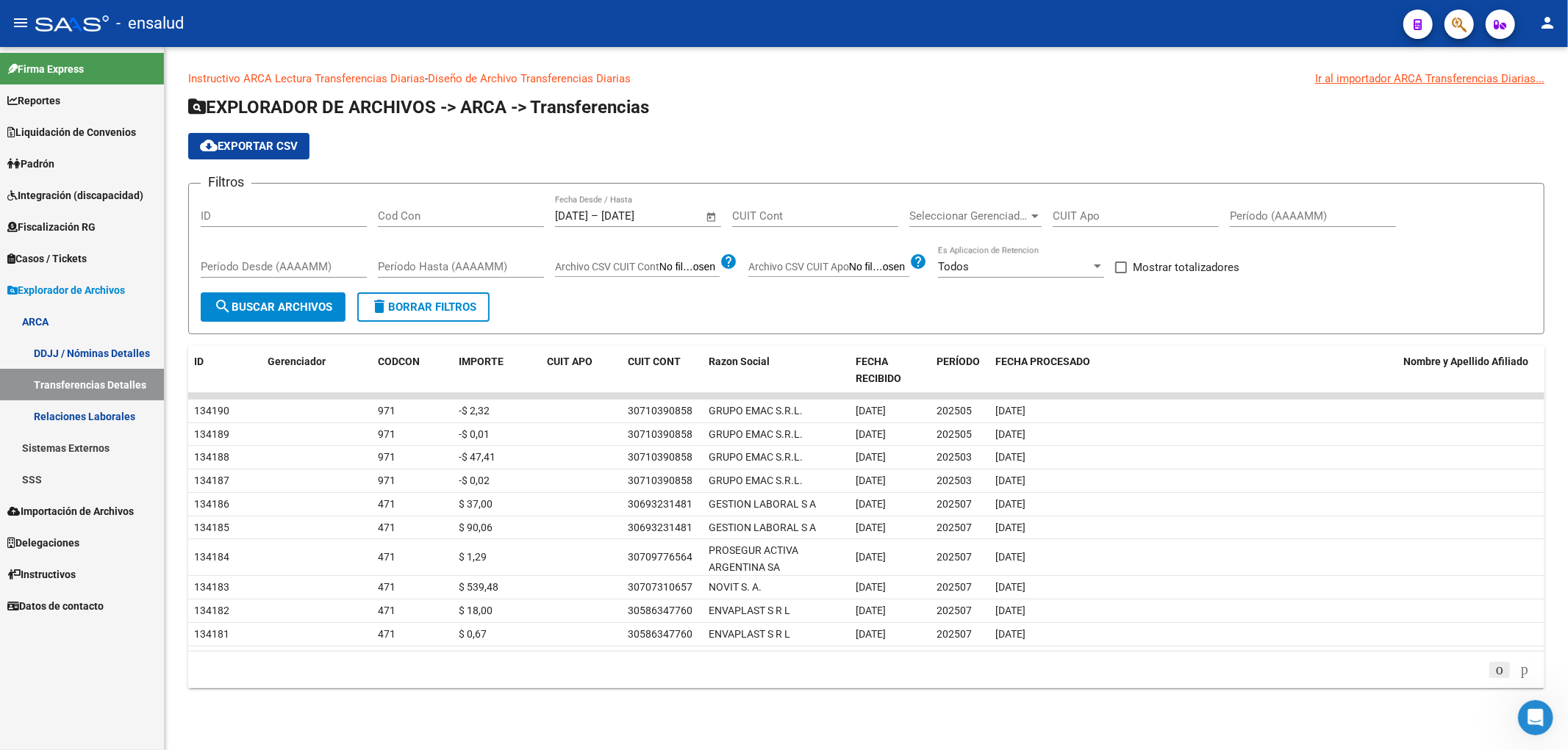
click at [1494, 669] on icon "go to previous page" at bounding box center [1500, 669] width 12 height 18
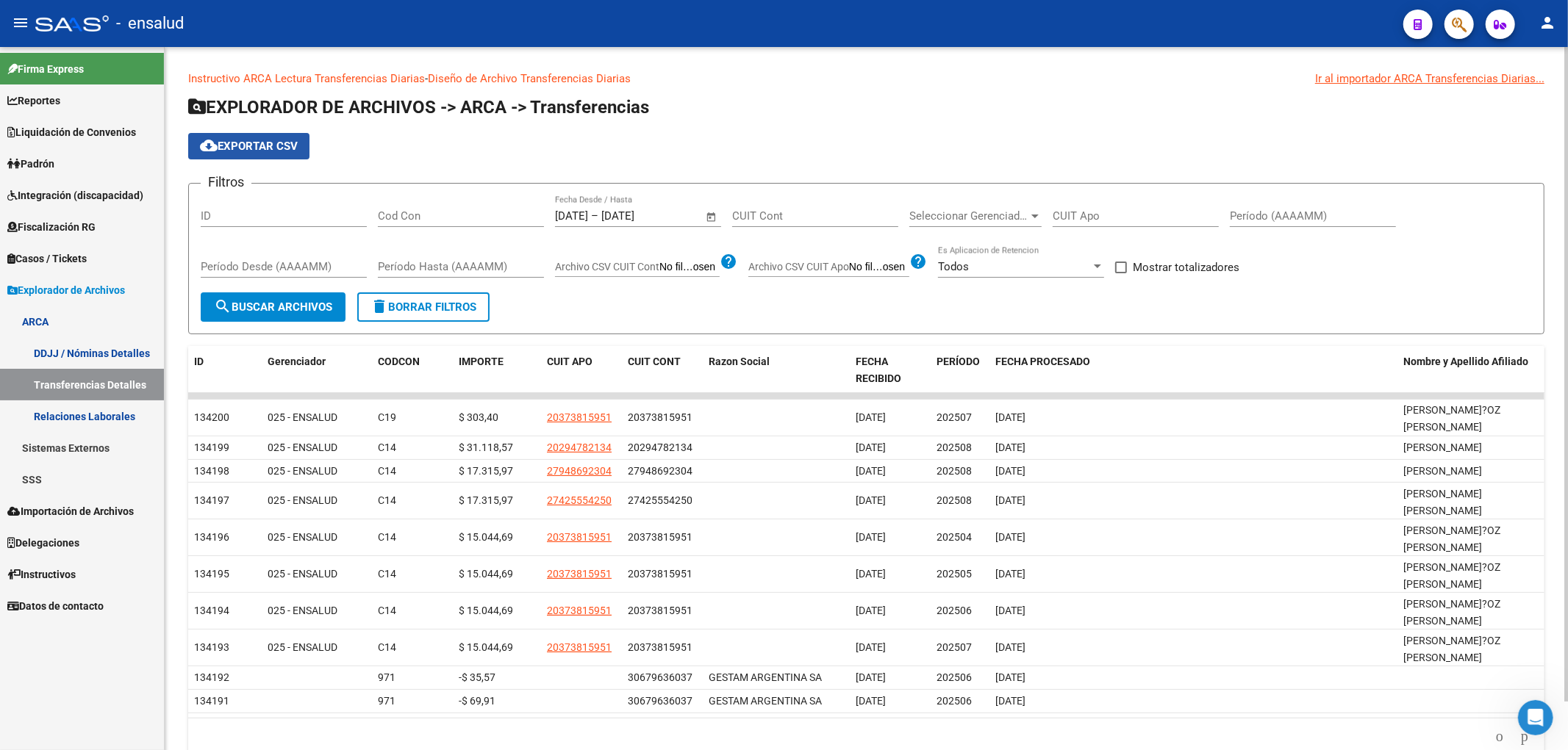
click at [284, 148] on span "cloud_download Exportar CSV" at bounding box center [249, 146] width 97 height 13
click at [1126, 266] on span at bounding box center [1121, 267] width 12 height 12
click at [1122, 274] on input "Mostrar totalizadores" at bounding box center [1121, 274] width 1 height 1
checkbox input "true"
drag, startPoint x: 288, startPoint y: 303, endPoint x: 299, endPoint y: 305, distance: 11.2
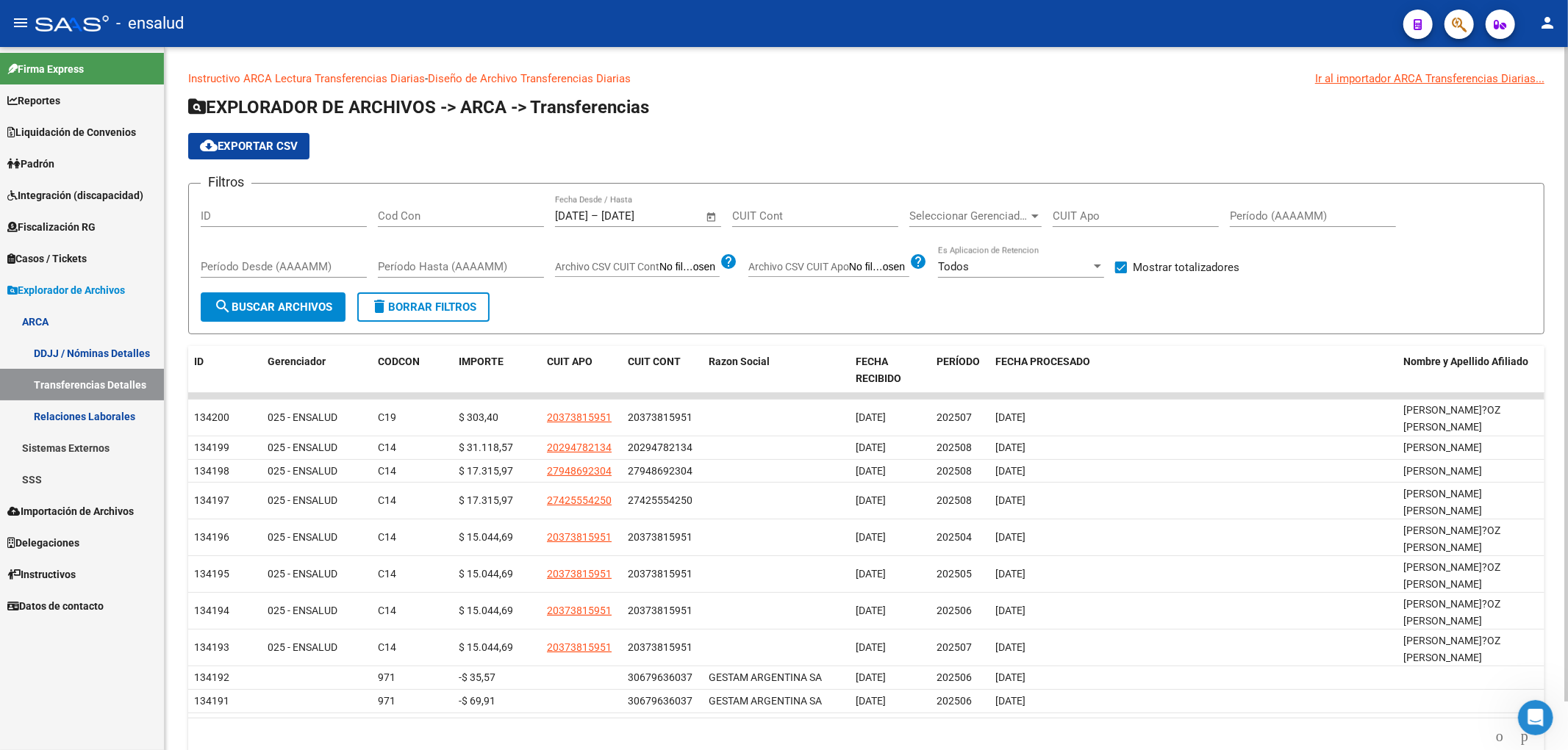
click at [289, 303] on span "search Buscar Archivos" at bounding box center [274, 306] width 119 height 13
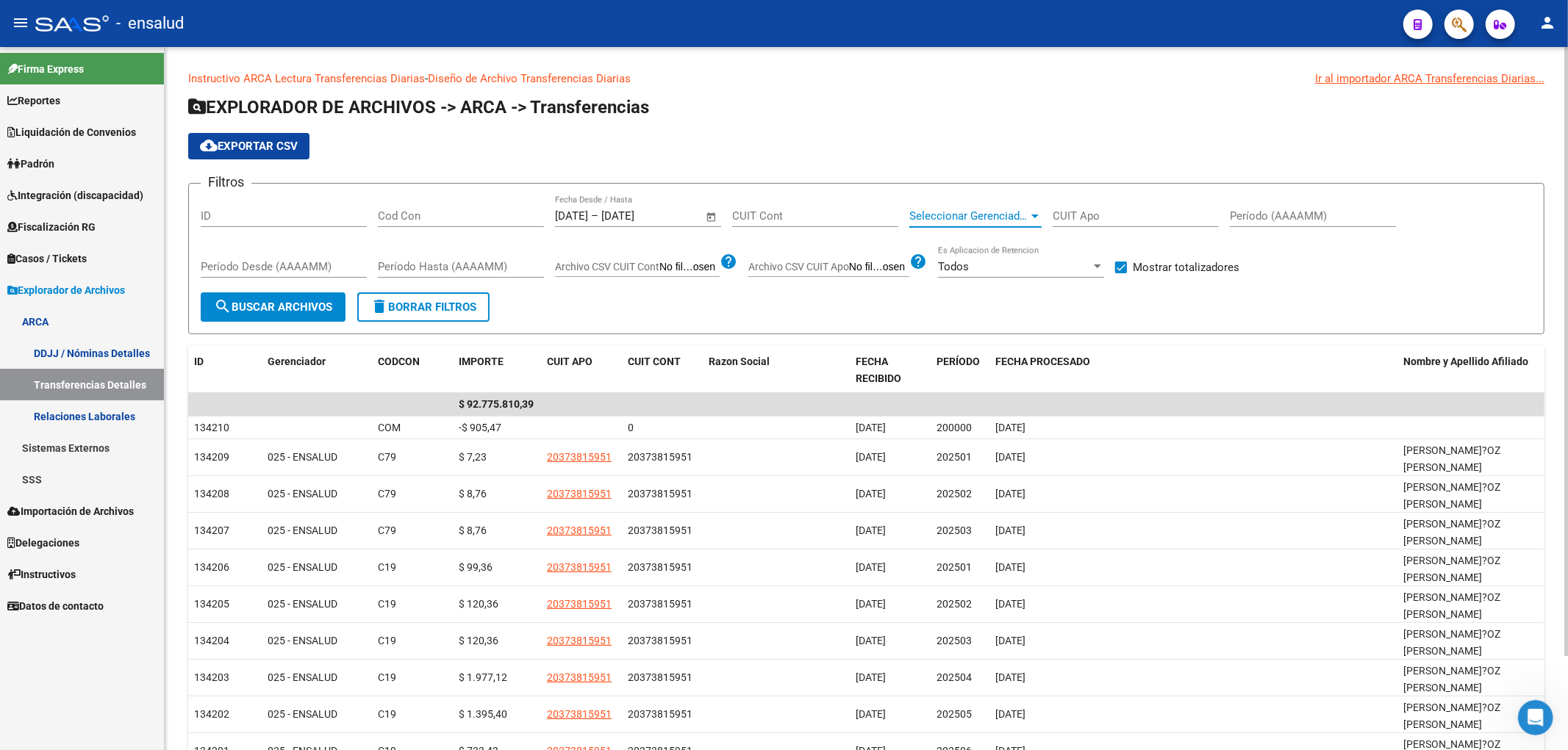
click at [1008, 219] on span "Seleccionar Gerenciador" at bounding box center [969, 216] width 119 height 13
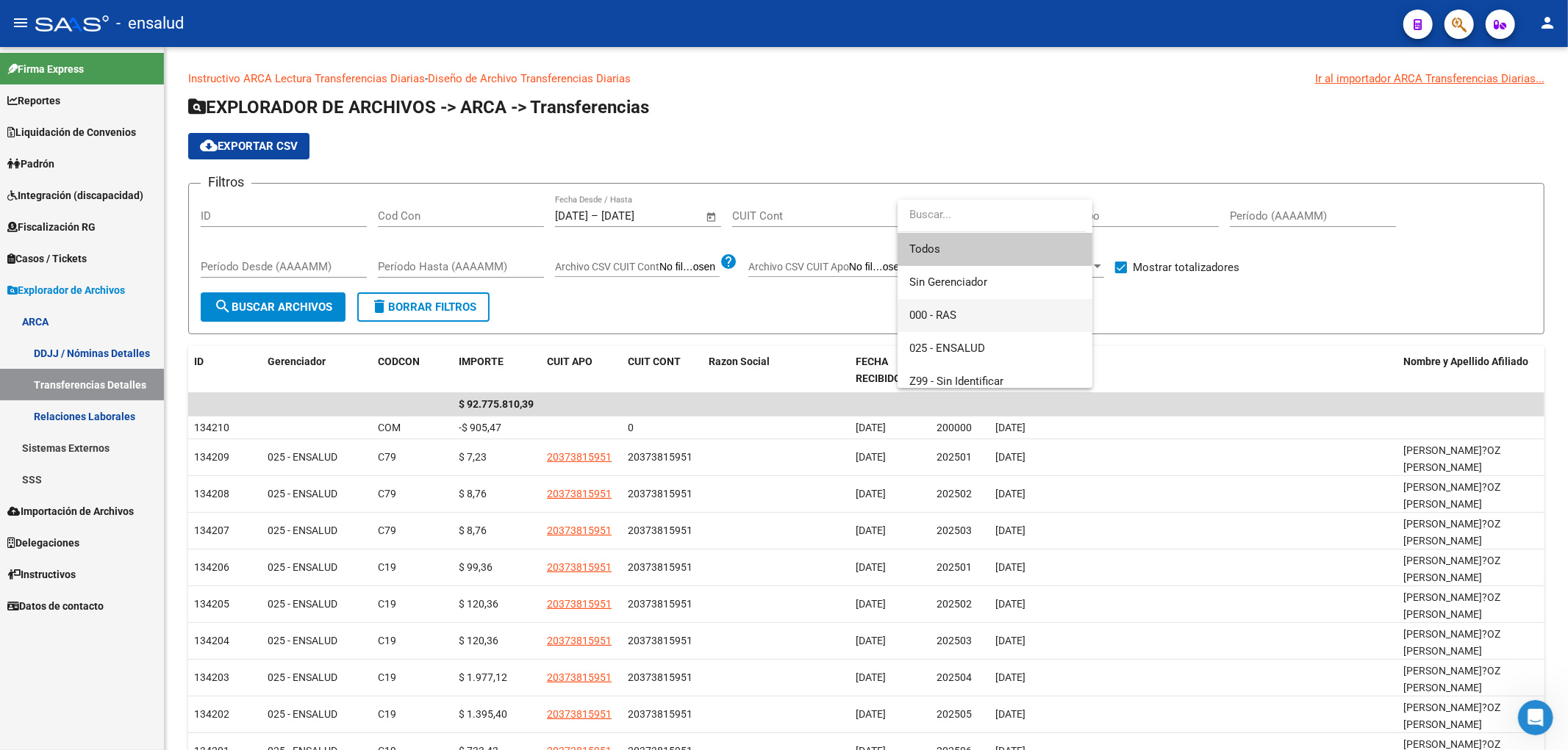
click at [1003, 319] on span "000 - RAS" at bounding box center [995, 315] width 171 height 33
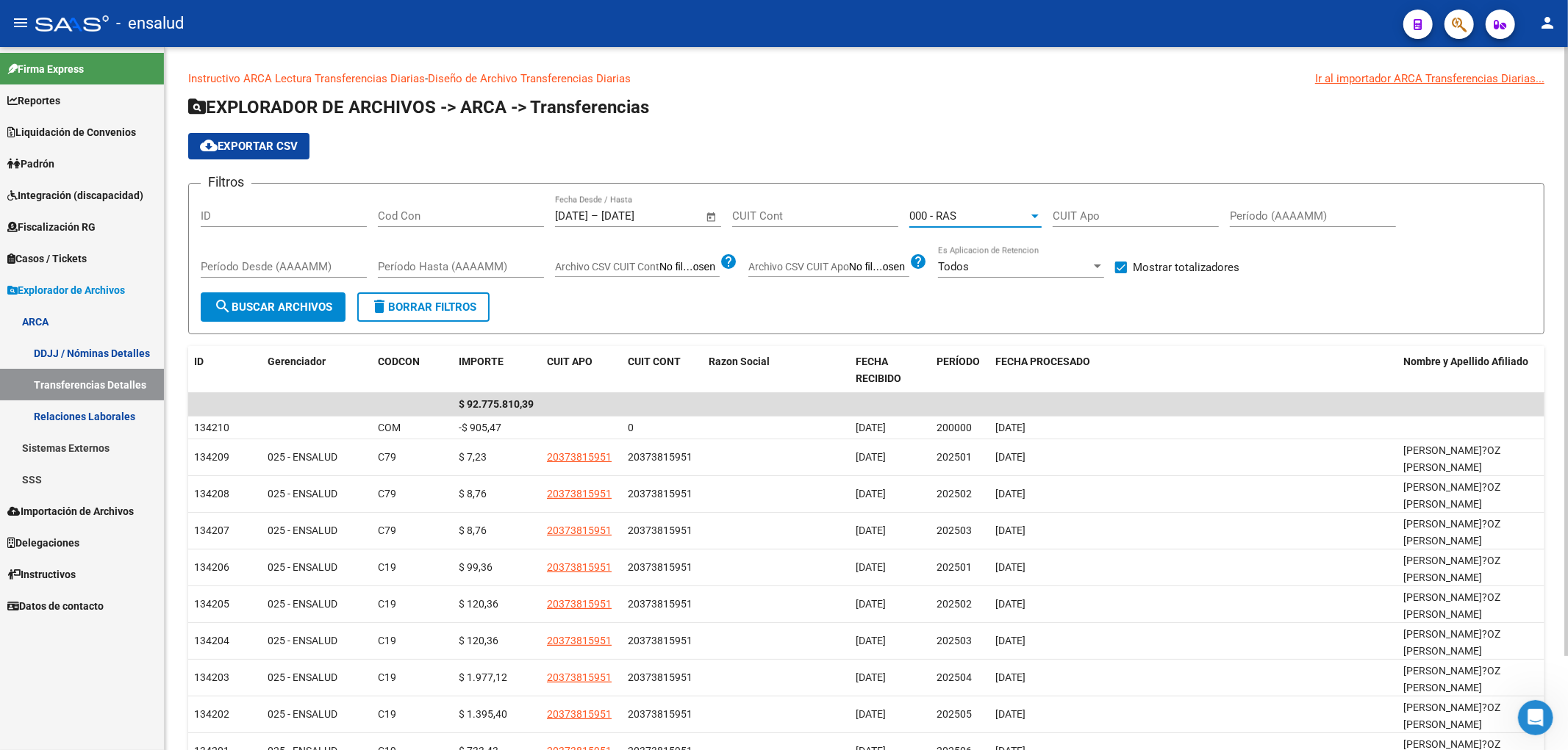
click at [275, 297] on button "search Buscar Archivos" at bounding box center [274, 306] width 145 height 29
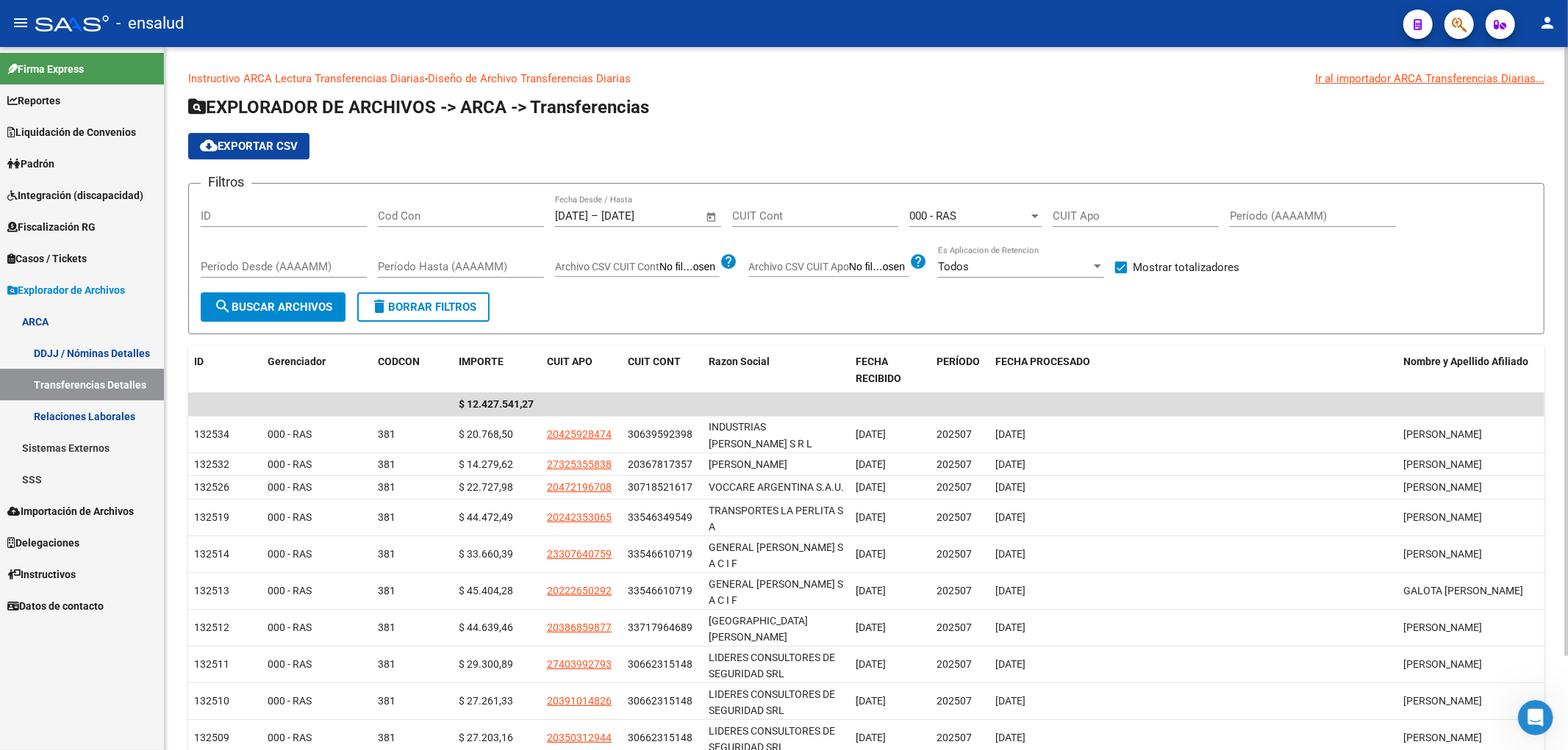
click at [1030, 219] on div at bounding box center [1035, 215] width 13 height 12
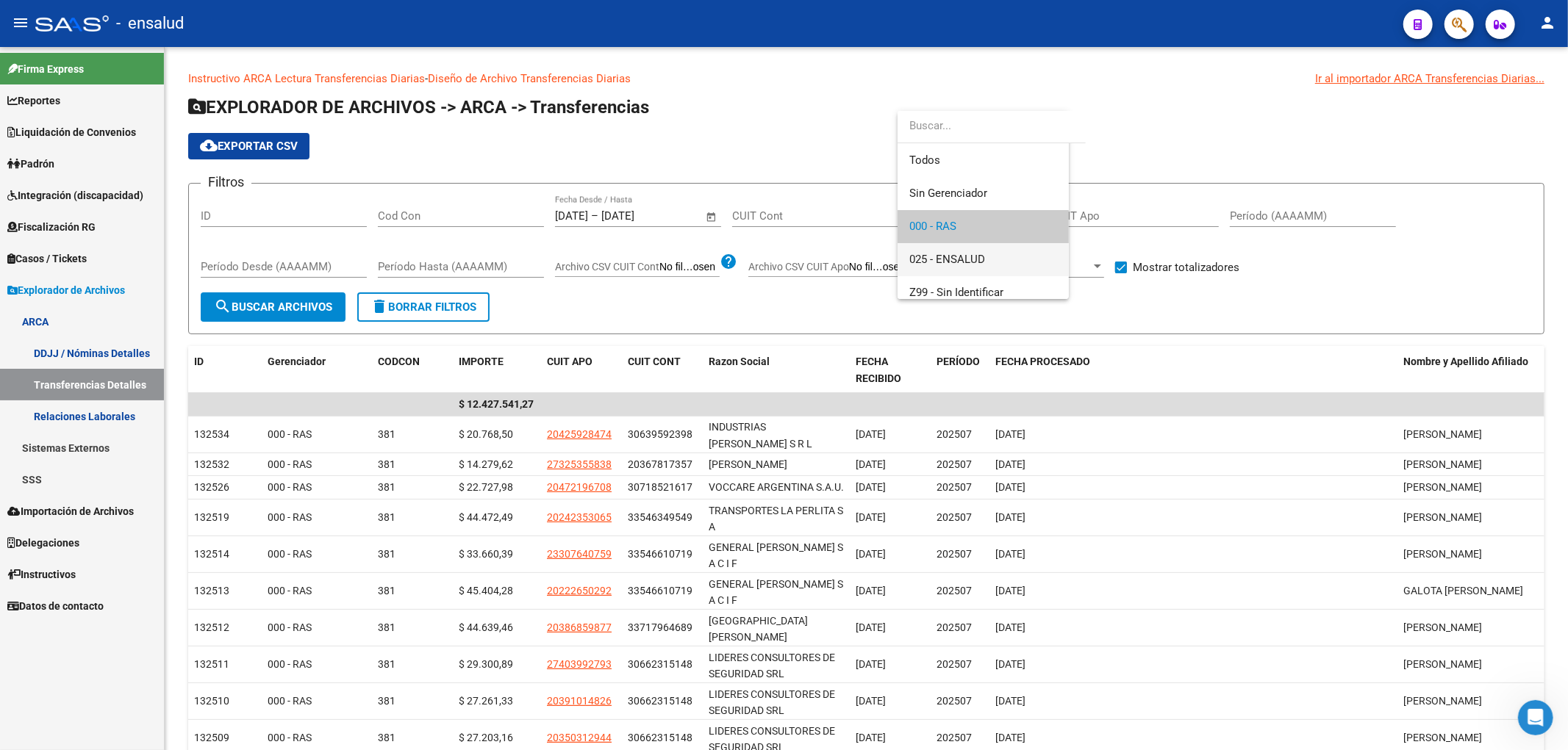
scroll to position [11, 0]
click at [962, 151] on span "Todos" at bounding box center [995, 150] width 171 height 33
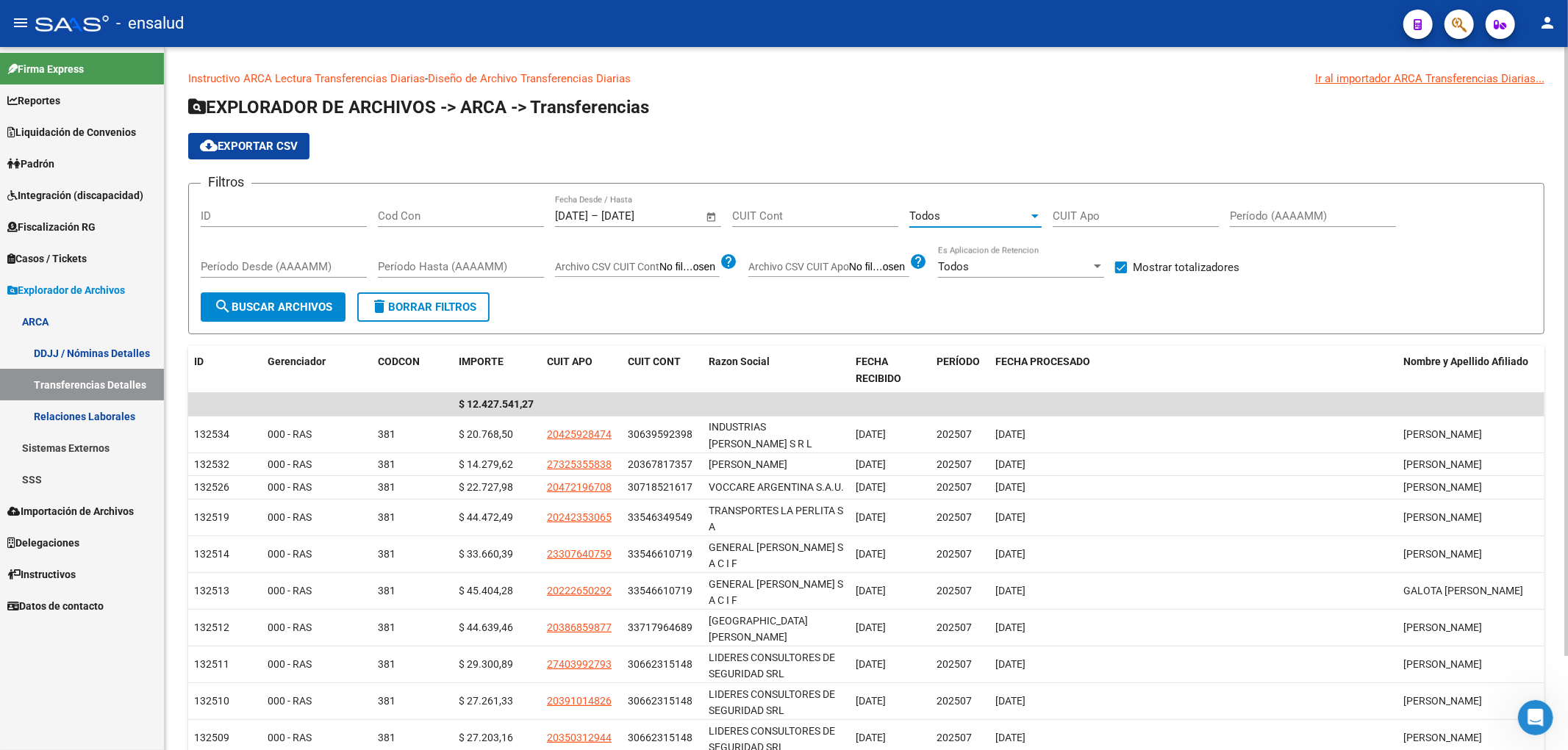
scroll to position [0, 0]
click at [240, 307] on span "search Buscar Archivos" at bounding box center [274, 306] width 119 height 13
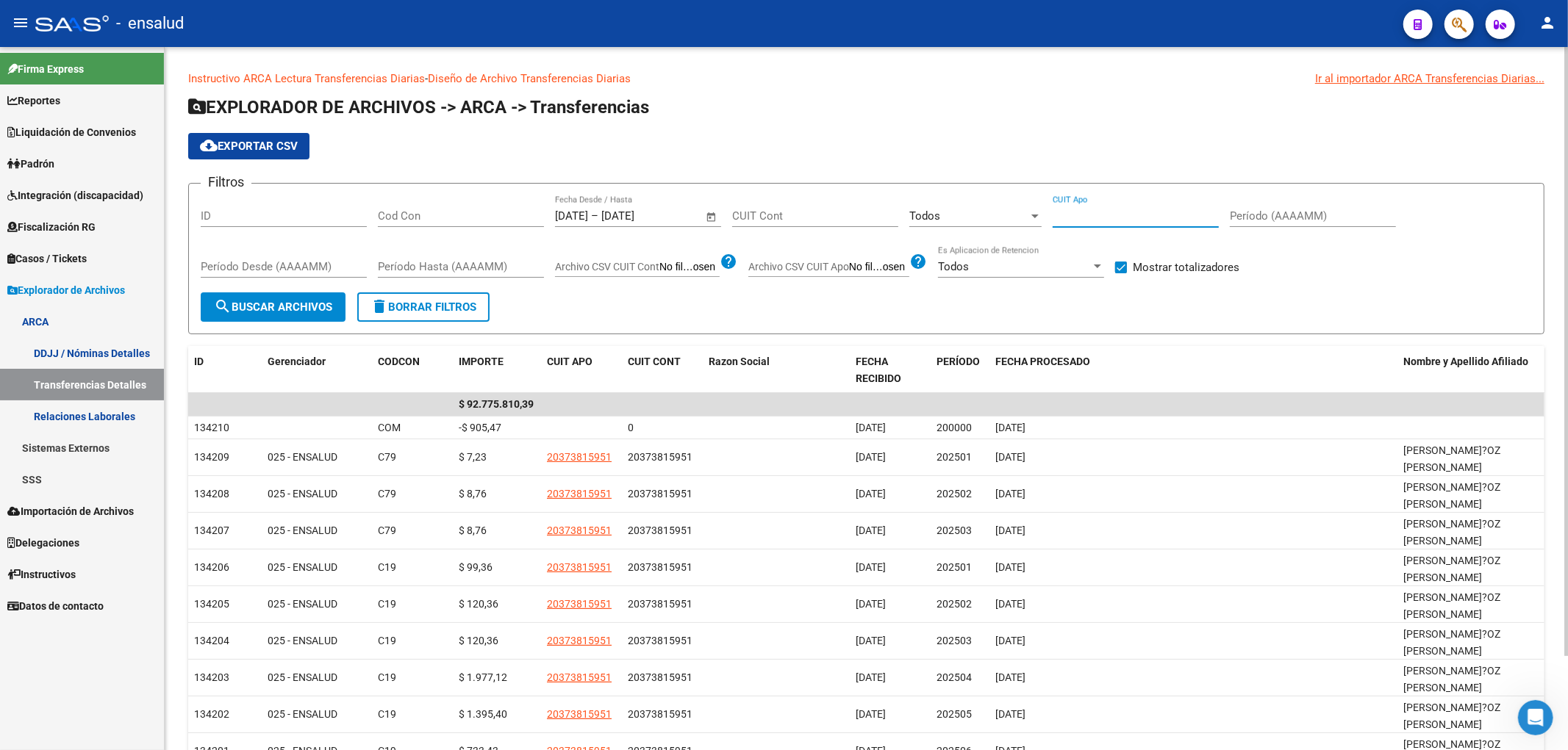
click at [1166, 212] on input "CUIT Apo" at bounding box center [1137, 216] width 167 height 13
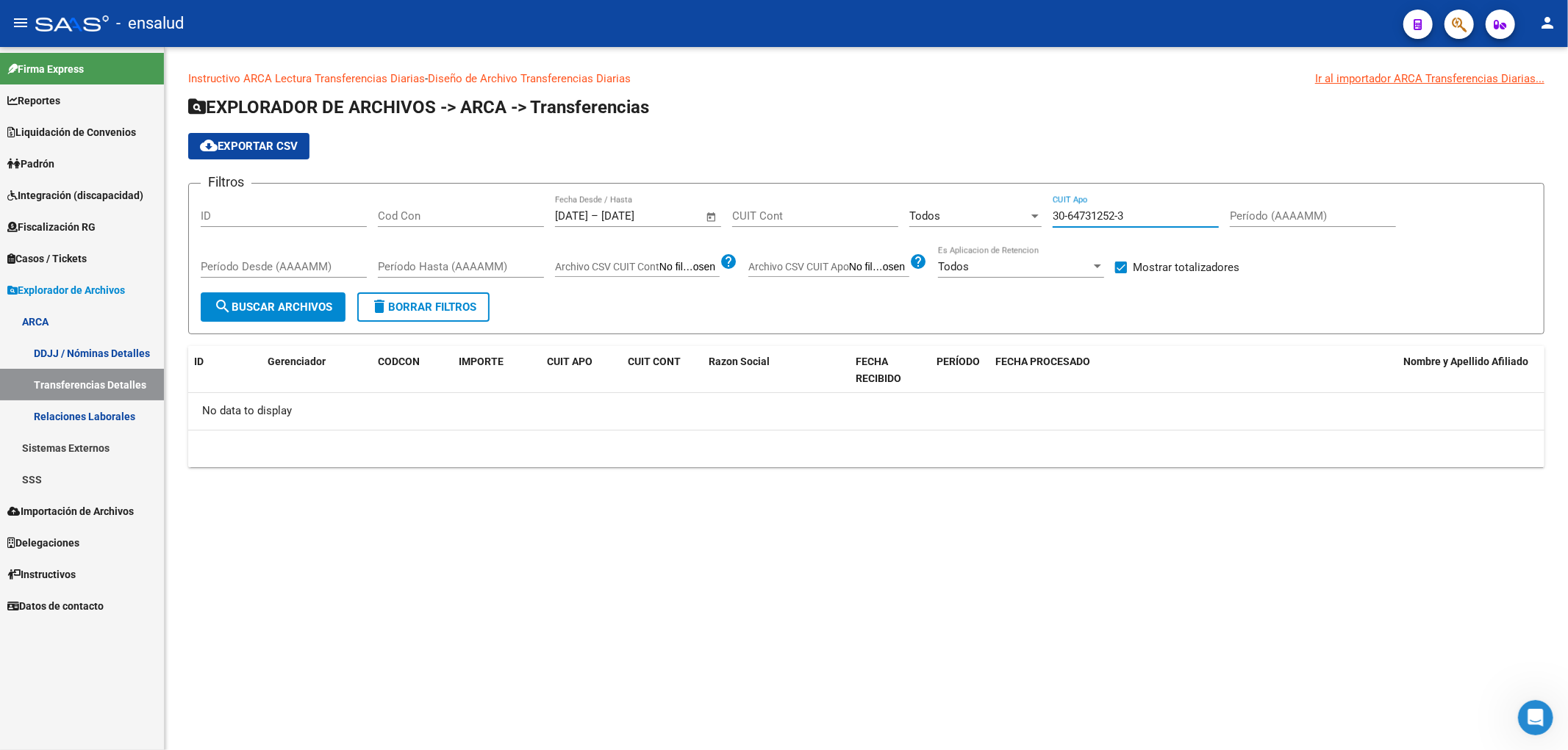
type input "30-64731252-3"
click at [185, 300] on div "Instructivo ARCA Lectura Transferencias Diarias - Diseño de Archivo Transferenc…" at bounding box center [866, 281] width 1403 height 468
click at [299, 313] on span "search Buscar Archivos" at bounding box center [274, 306] width 119 height 13
click at [1160, 222] on input "30-64731252-3" at bounding box center [1137, 216] width 167 height 13
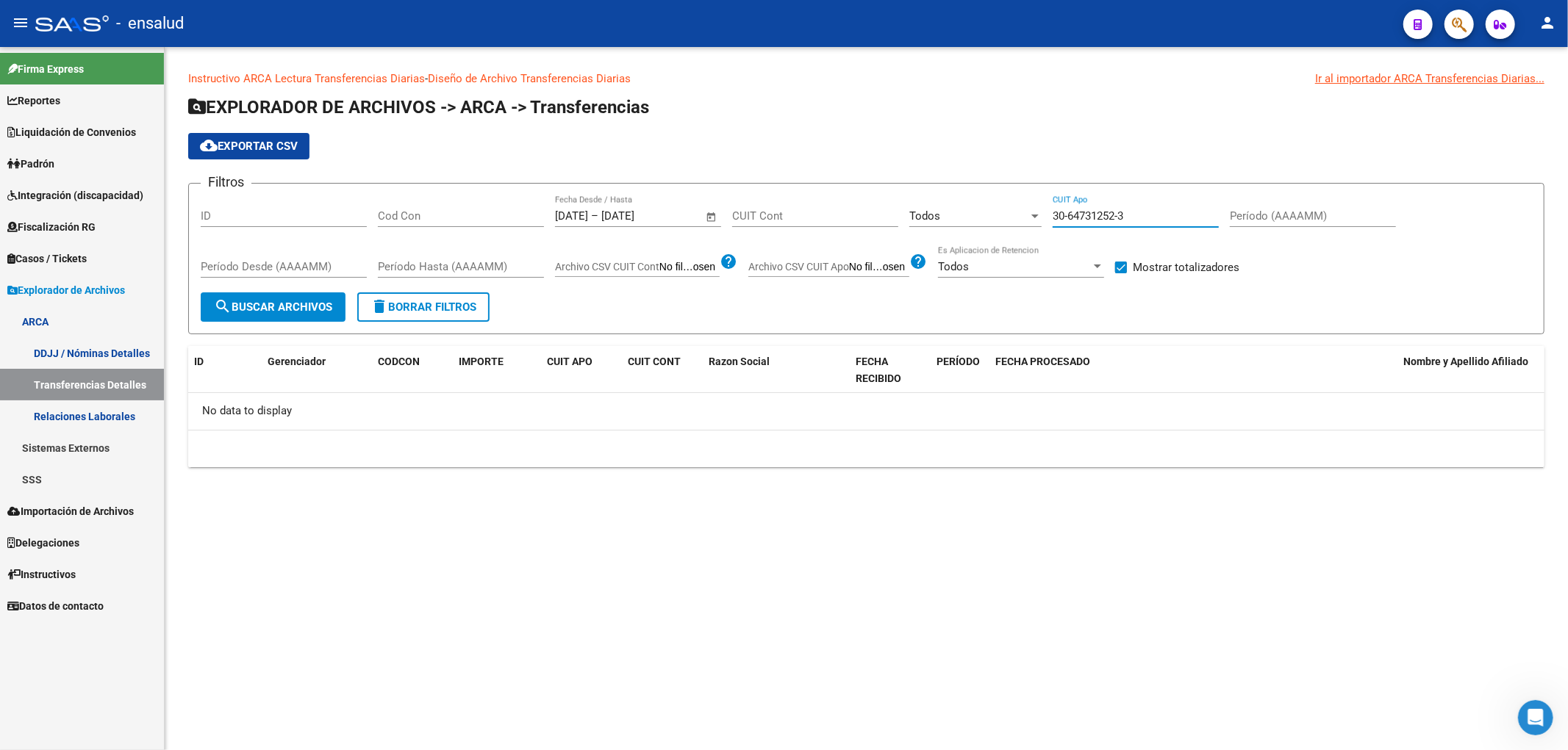
click at [1160, 222] on input "30-64731252-3" at bounding box center [1137, 216] width 167 height 13
click at [1192, 640] on mat-sidenav-content "Instructivo ARCA Lectura Transferencias Diarias - Diseño de Archivo Transferenc…" at bounding box center [866, 398] width 1403 height 703
click at [113, 122] on link "Liquidación de Convenios" at bounding box center [82, 132] width 164 height 32
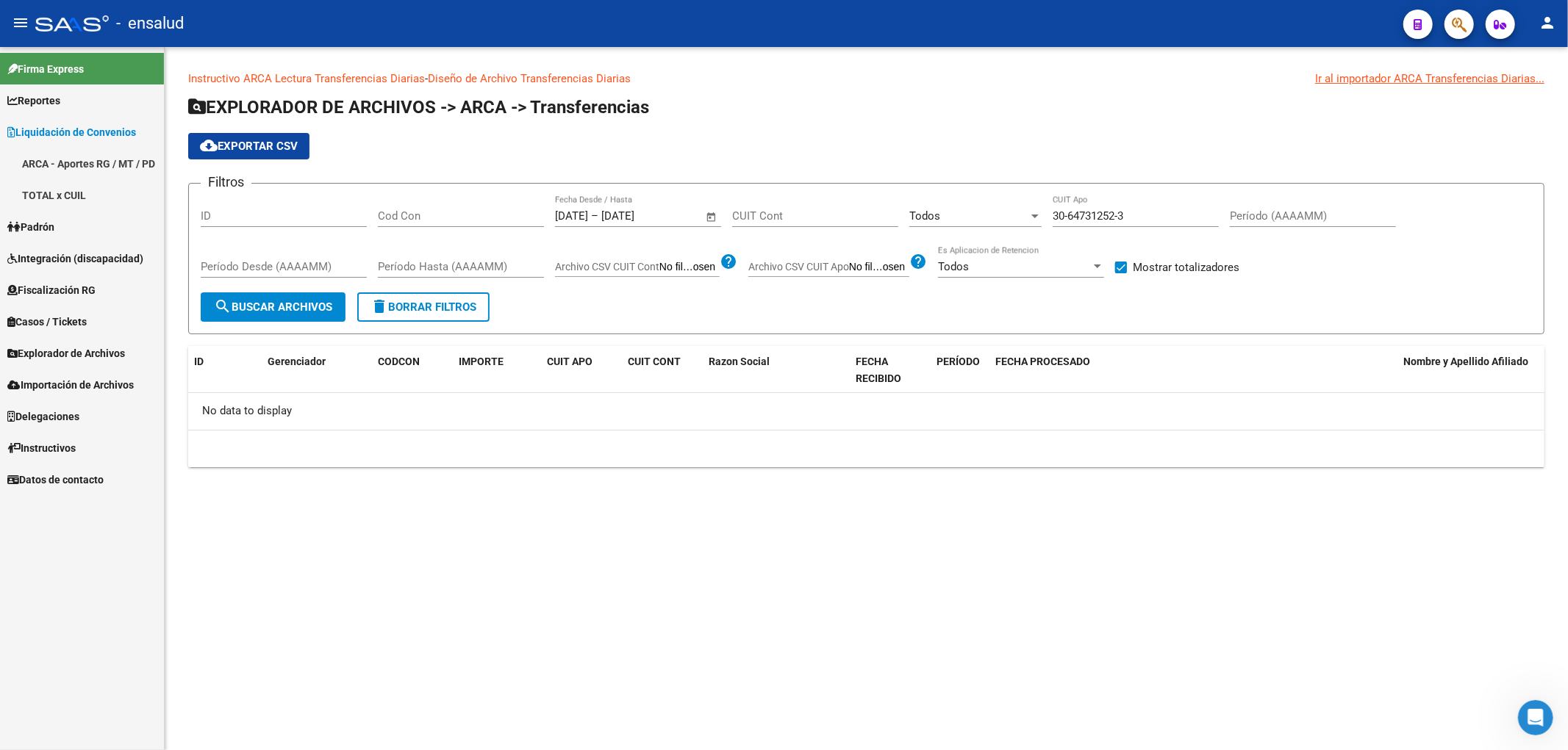
click at [1122, 267] on span at bounding box center [1121, 267] width 12 height 12
click at [1122, 274] on input "Mostrar totalizadores" at bounding box center [1121, 274] width 1 height 1
checkbox input "false"
click at [1140, 224] on div "30-64731252-3 CUIT Apo" at bounding box center [1137, 212] width 167 height 32
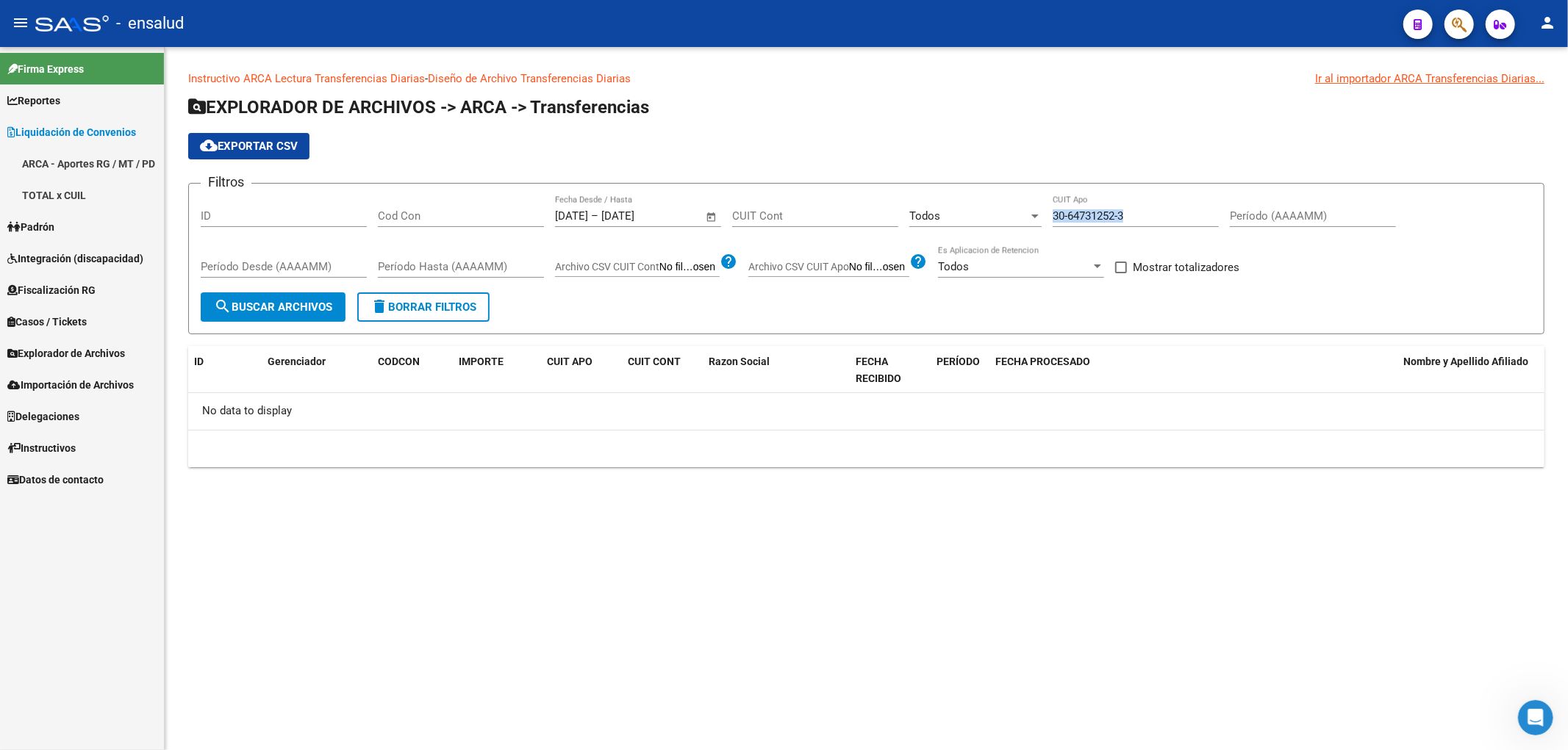
click at [1140, 224] on div "30-64731252-3 CUIT Apo" at bounding box center [1137, 212] width 167 height 32
click at [1141, 213] on input "30-64731252-3" at bounding box center [1137, 216] width 167 height 13
click at [272, 313] on button "search Buscar Archivos" at bounding box center [274, 306] width 145 height 29
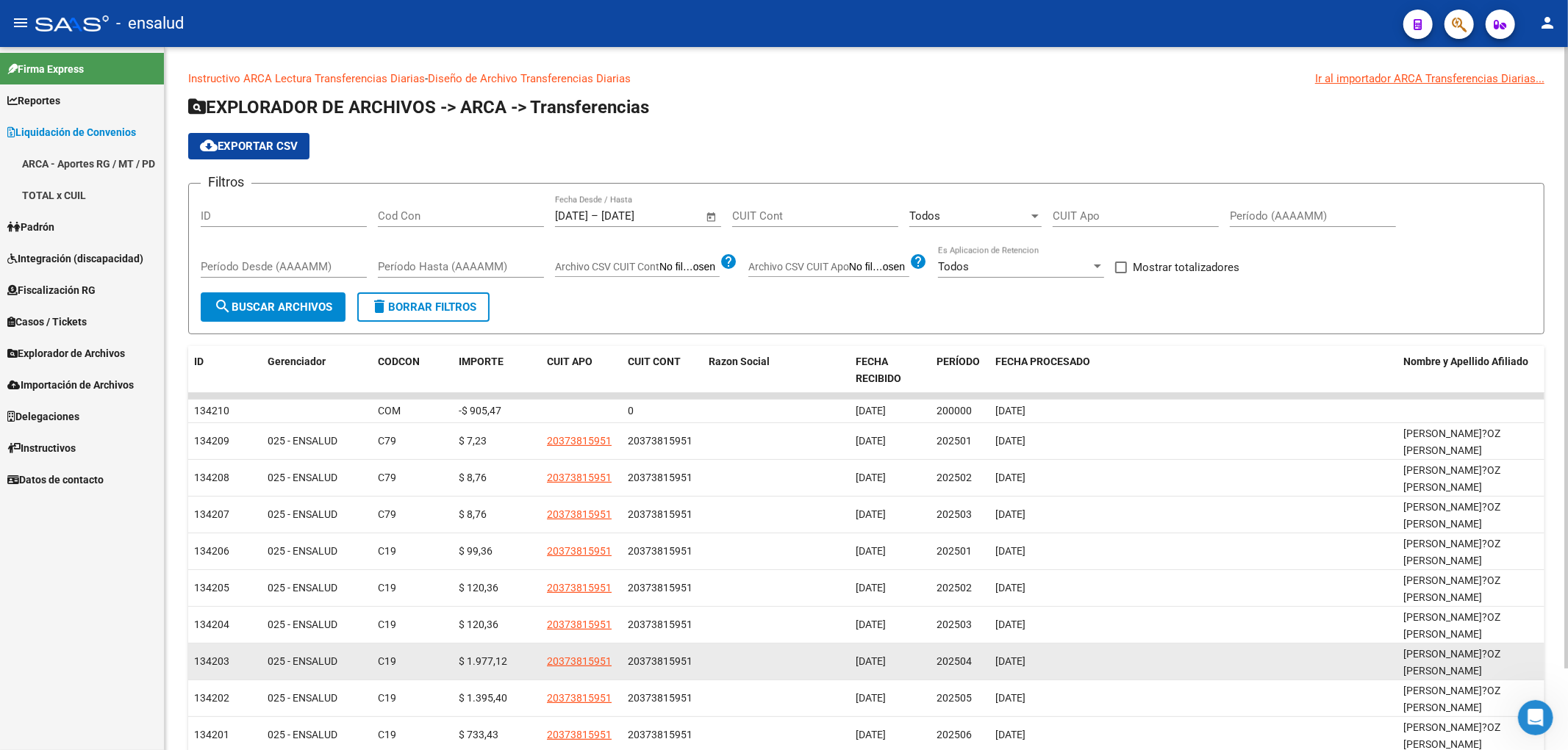
scroll to position [92, 0]
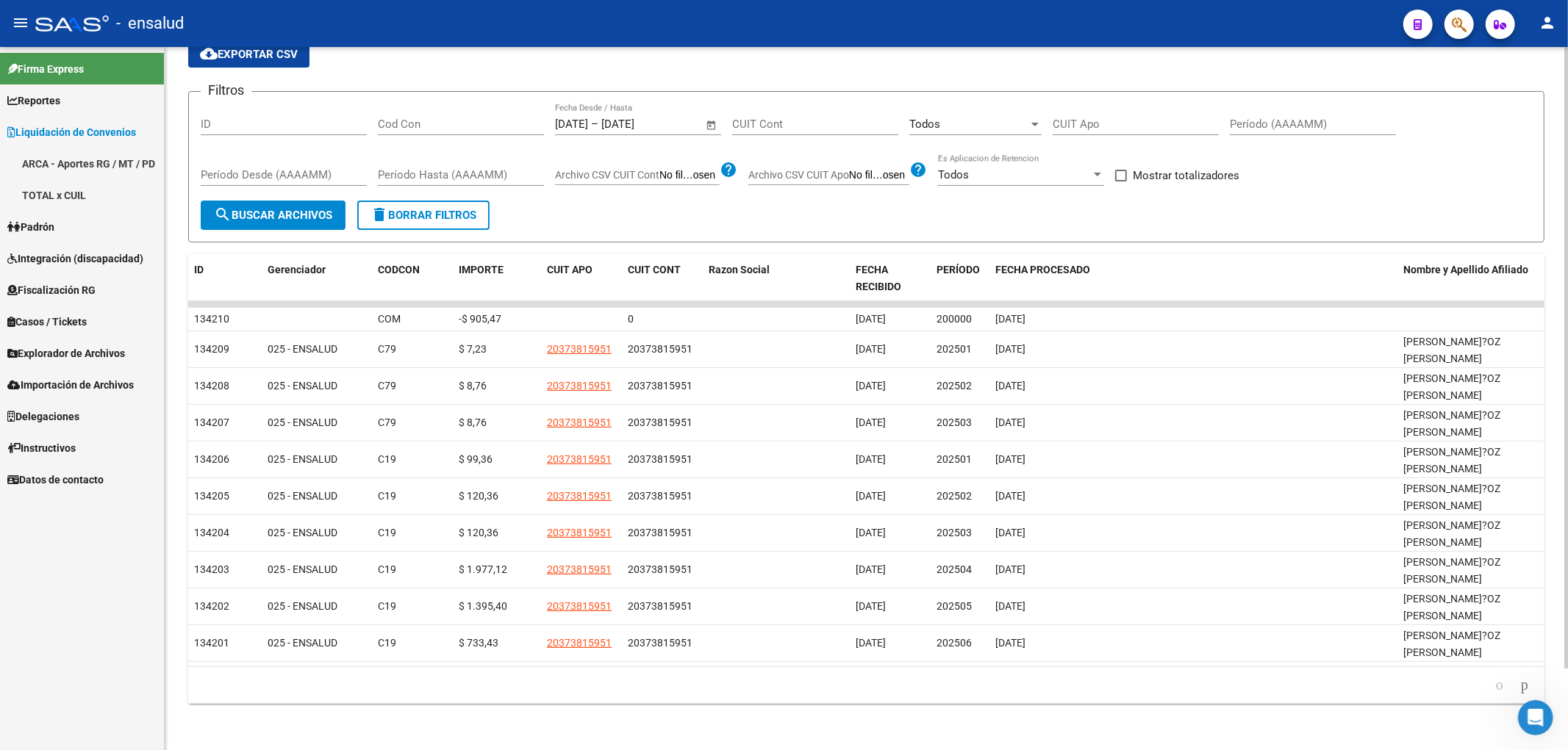
click at [950, 715] on div "Instructivo ARCA Lectura Transferencias Diarias - Diseño de Archivo Transferenc…" at bounding box center [866, 352] width 1403 height 796
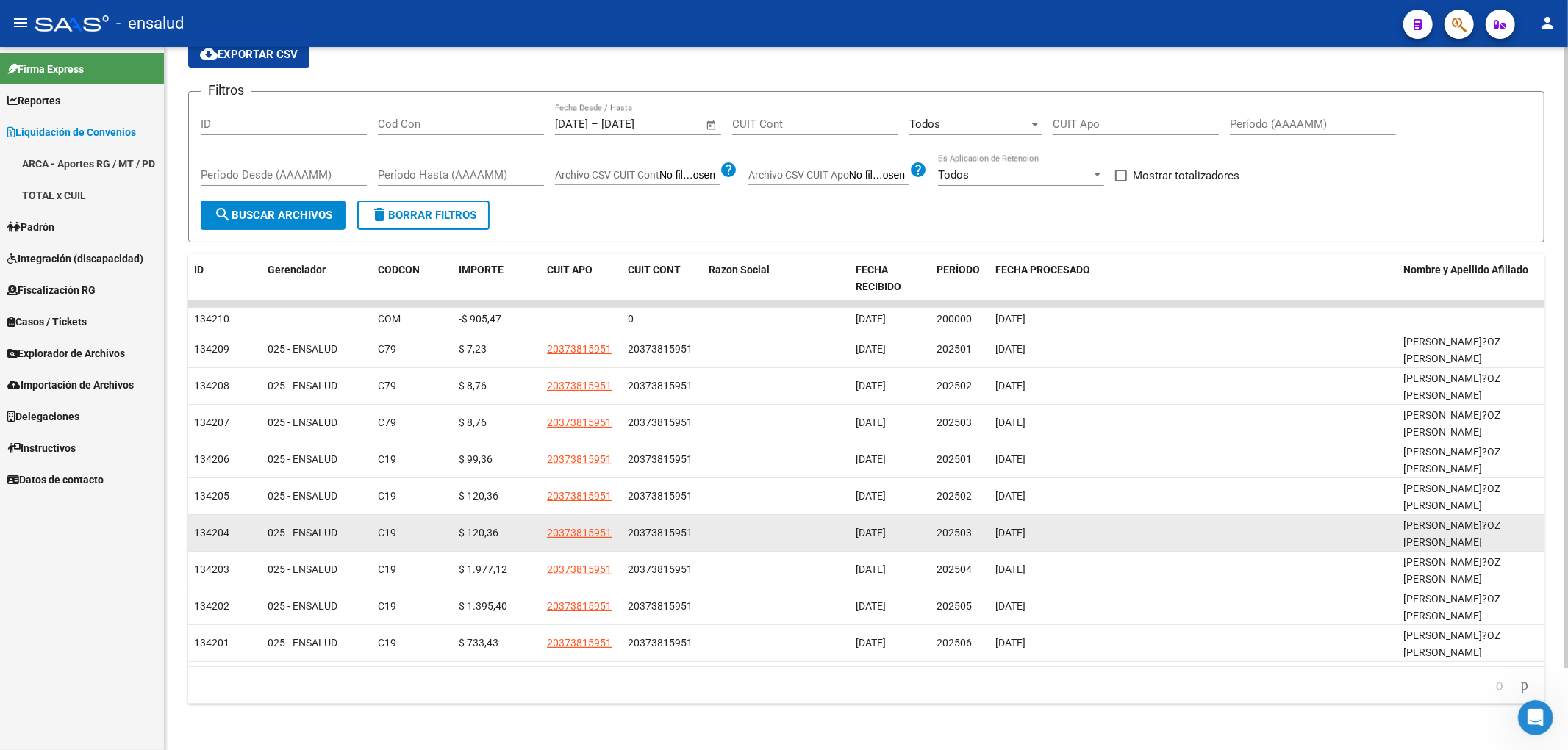
scroll to position [0, 0]
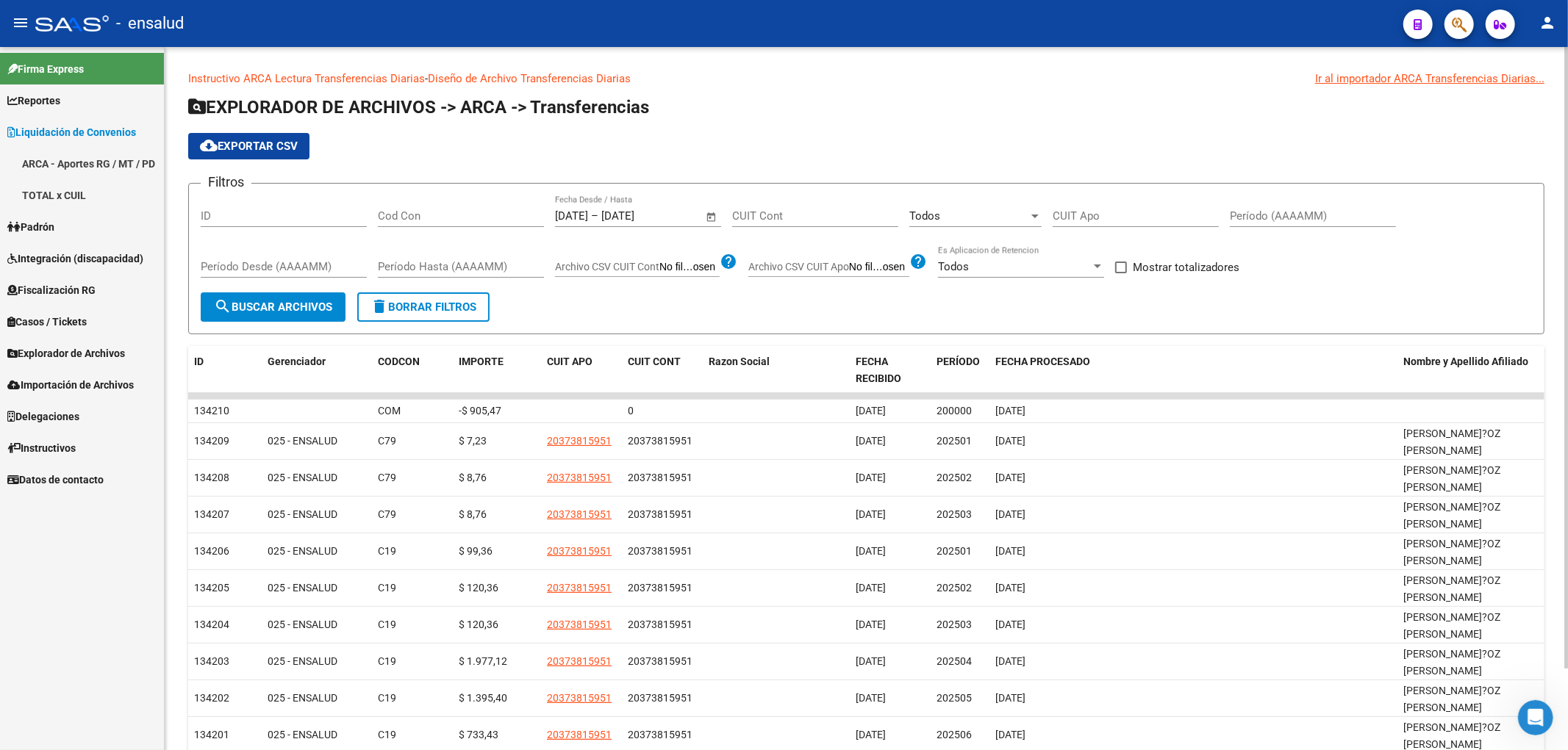
click at [606, 75] on link "Diseño de Archivo Transferencias Diarias" at bounding box center [529, 78] width 203 height 13
click at [1127, 265] on span at bounding box center [1121, 267] width 12 height 12
click at [1122, 274] on input "Mostrar totalizadores" at bounding box center [1121, 274] width 1 height 1
checkbox input "true"
click at [265, 307] on span "search Buscar Archivos" at bounding box center [274, 306] width 119 height 13
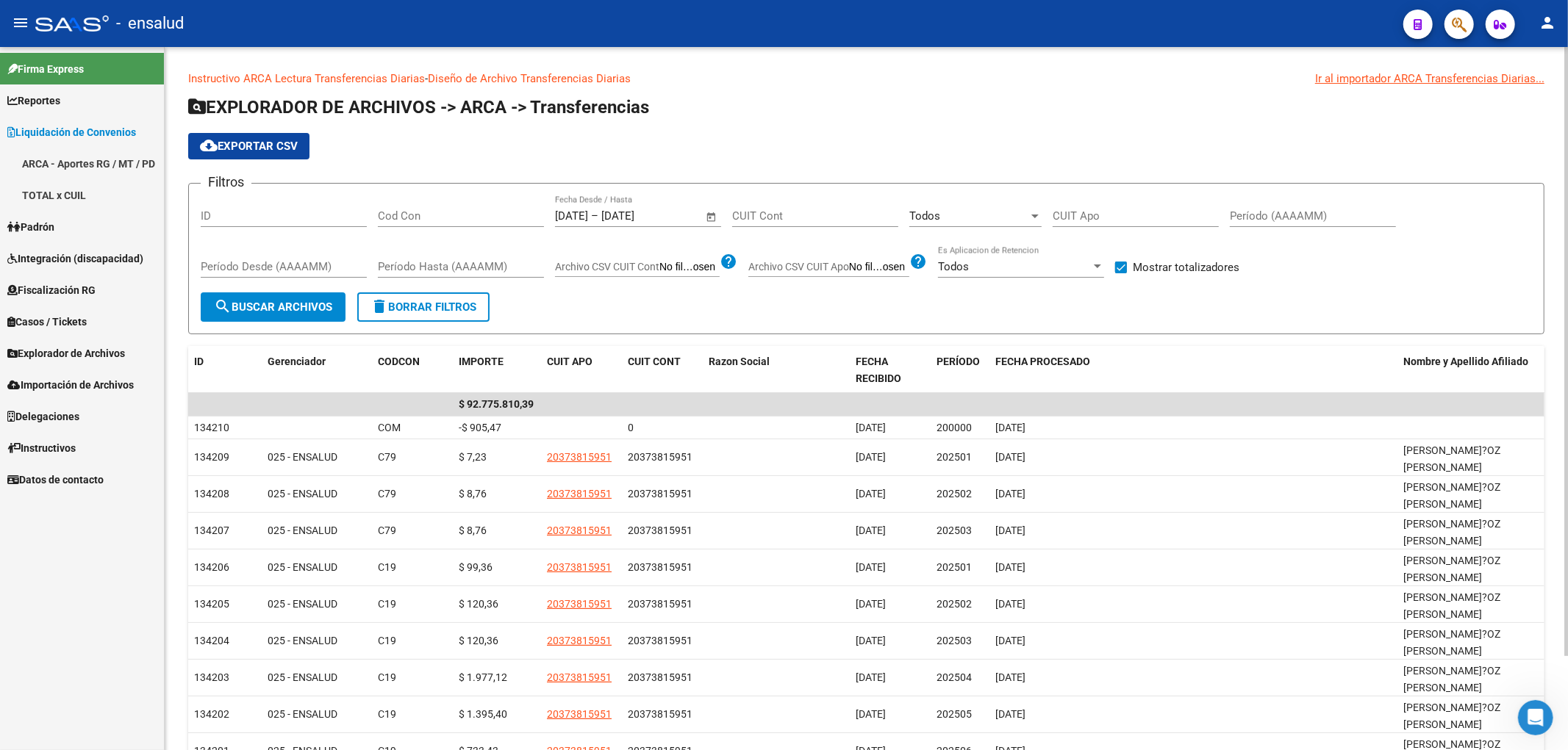
click at [695, 209] on span "Open calendar" at bounding box center [712, 217] width 35 height 35
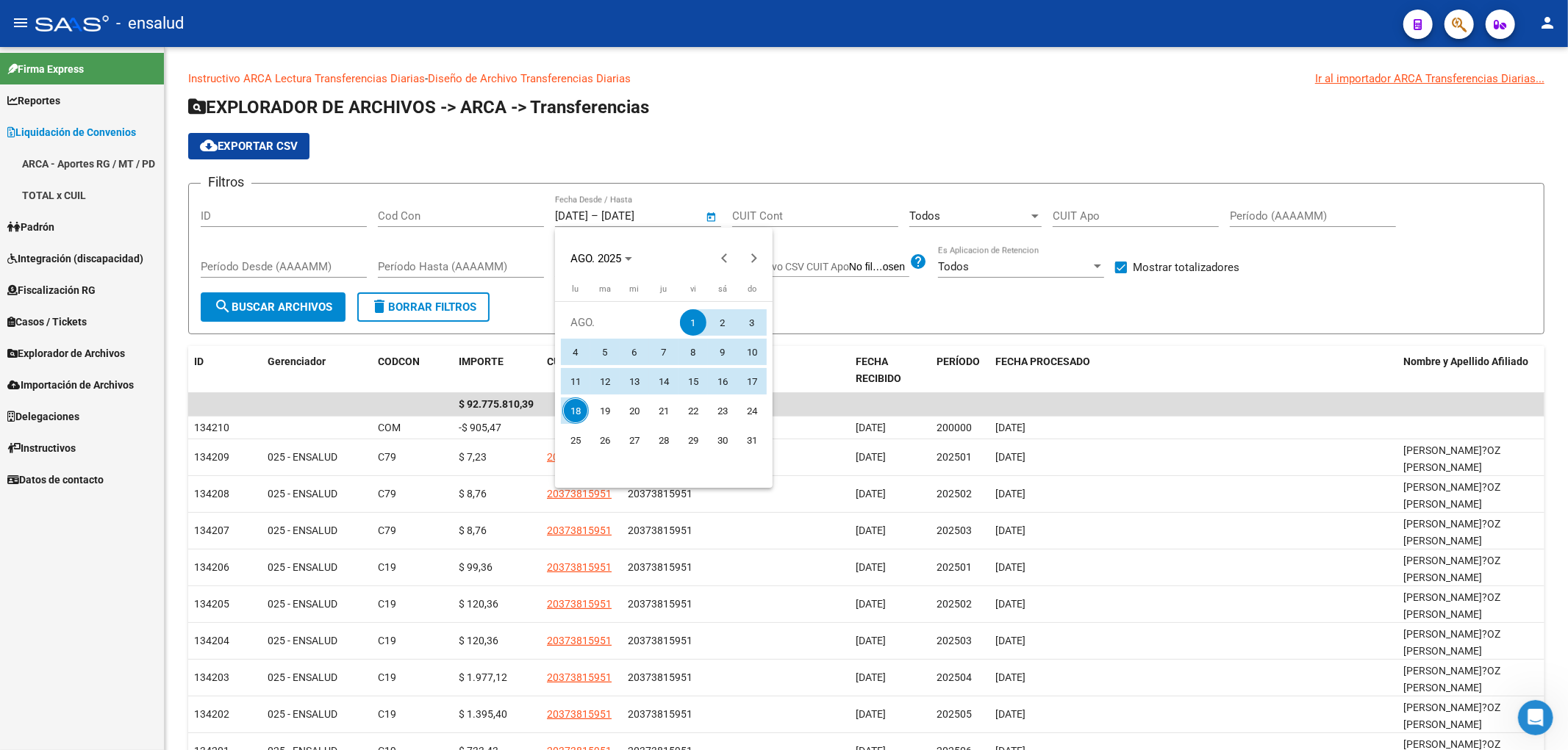
click at [679, 214] on div at bounding box center [784, 375] width 1568 height 750
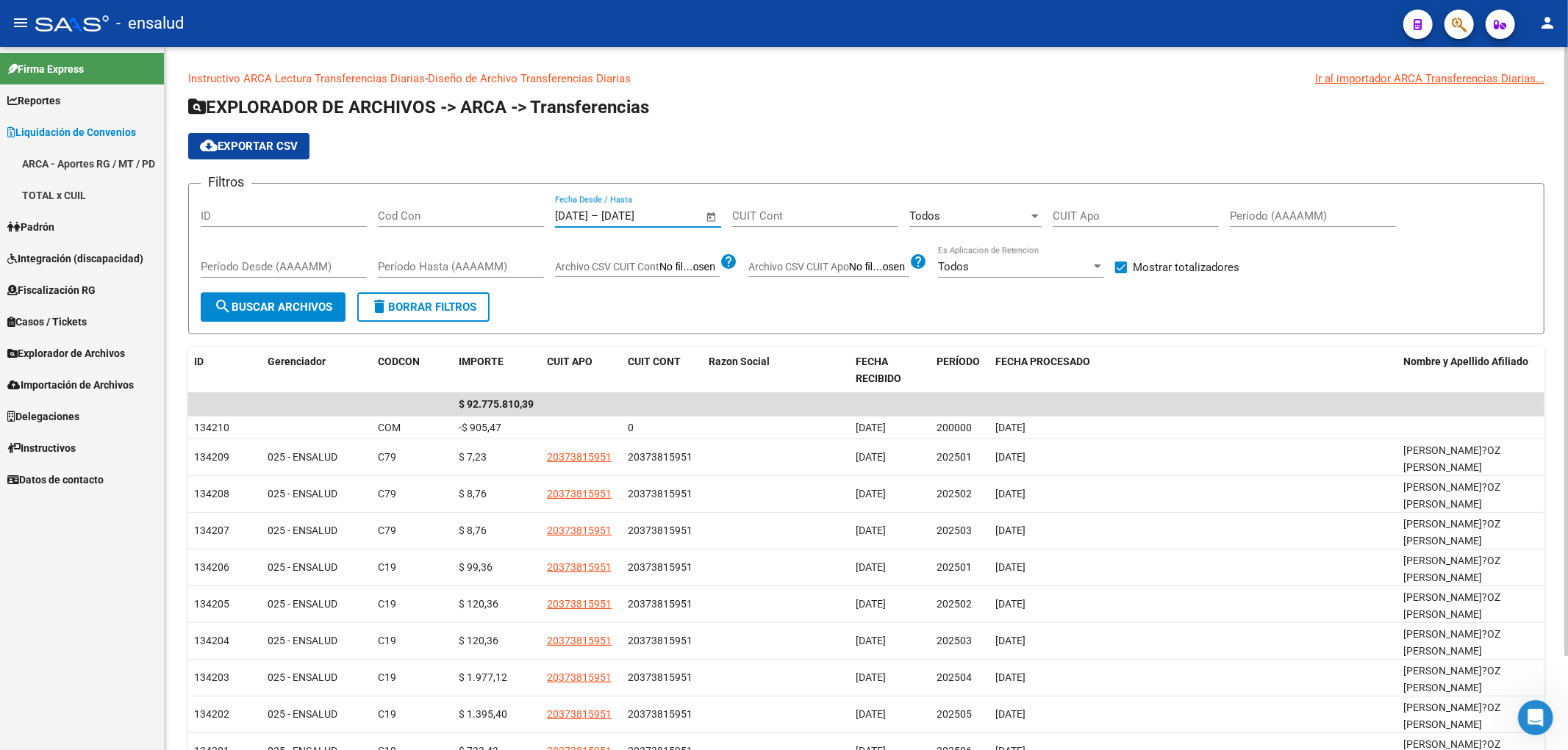
drag, startPoint x: 667, startPoint y: 216, endPoint x: 540, endPoint y: 210, distance: 127.1
click at [540, 210] on div "Filtros ID Cod Con [DATE] [DATE] – [DATE] [DATE] Fecha Desde / Hasta CUIT Cont …" at bounding box center [866, 244] width 1331 height 97
click at [842, 210] on input "CUIT Cont" at bounding box center [816, 216] width 167 height 13
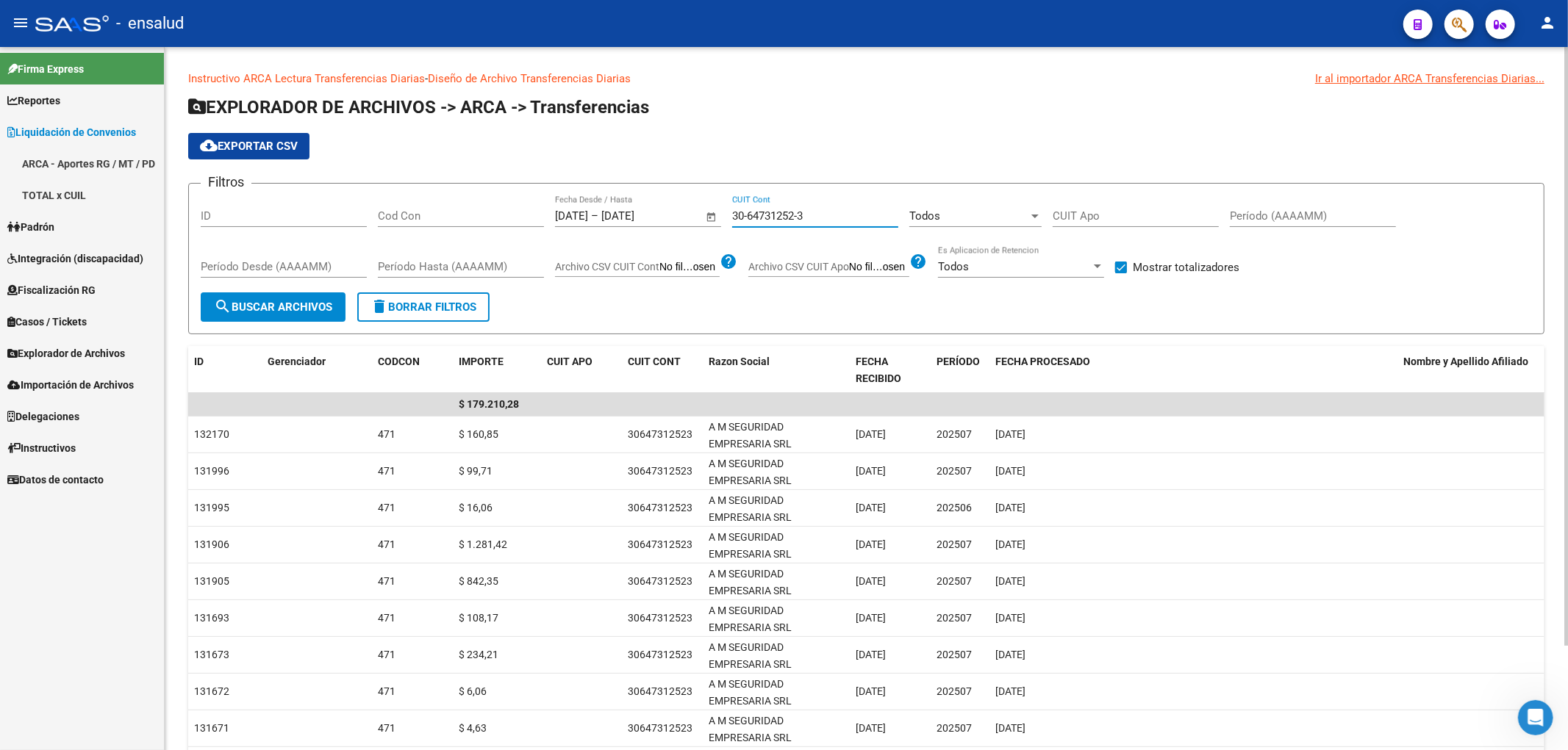
type input "30-64731252-3"
click at [1144, 221] on input "CUIT Apo" at bounding box center [1137, 216] width 167 height 13
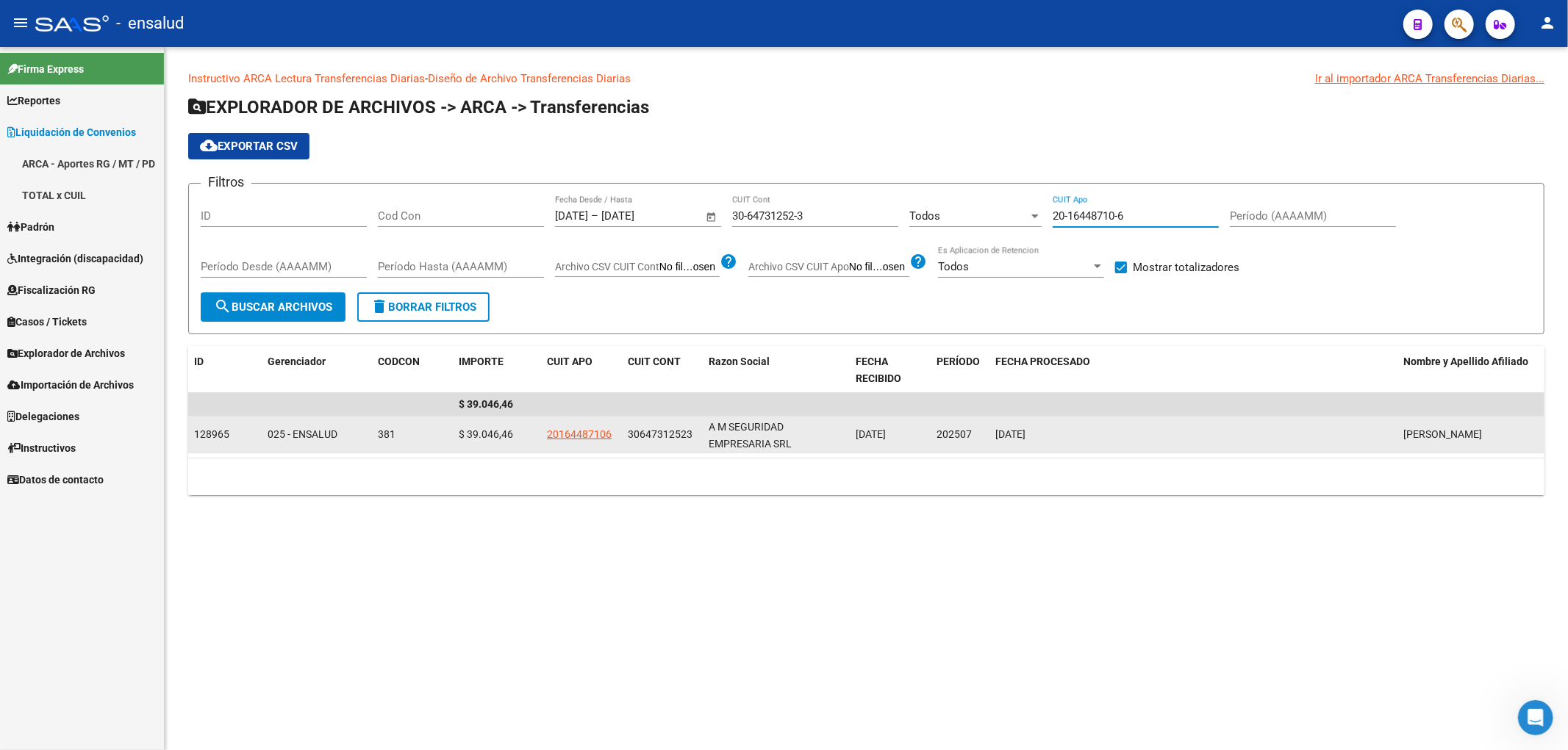
type input "20-16448710-6"
drag, startPoint x: 935, startPoint y: 437, endPoint x: 982, endPoint y: 437, distance: 47.0
click at [982, 437] on datatable-body-cell "202507" at bounding box center [960, 435] width 58 height 36
click at [981, 437] on div "202507" at bounding box center [959, 434] width 47 height 17
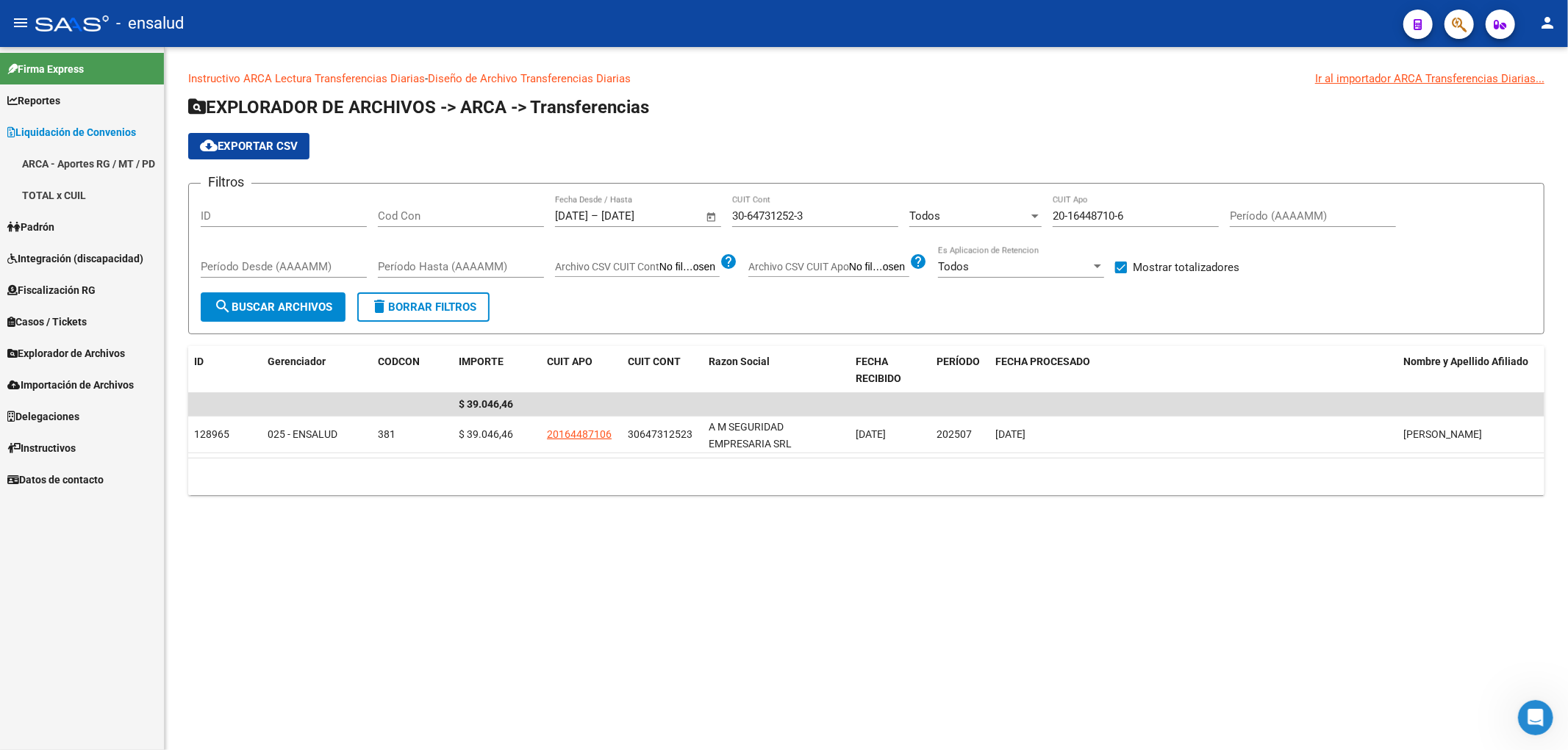
click at [807, 220] on input "30-64731252-3" at bounding box center [816, 216] width 167 height 13
click at [1148, 219] on input "20-16448710-6" at bounding box center [1137, 216] width 167 height 13
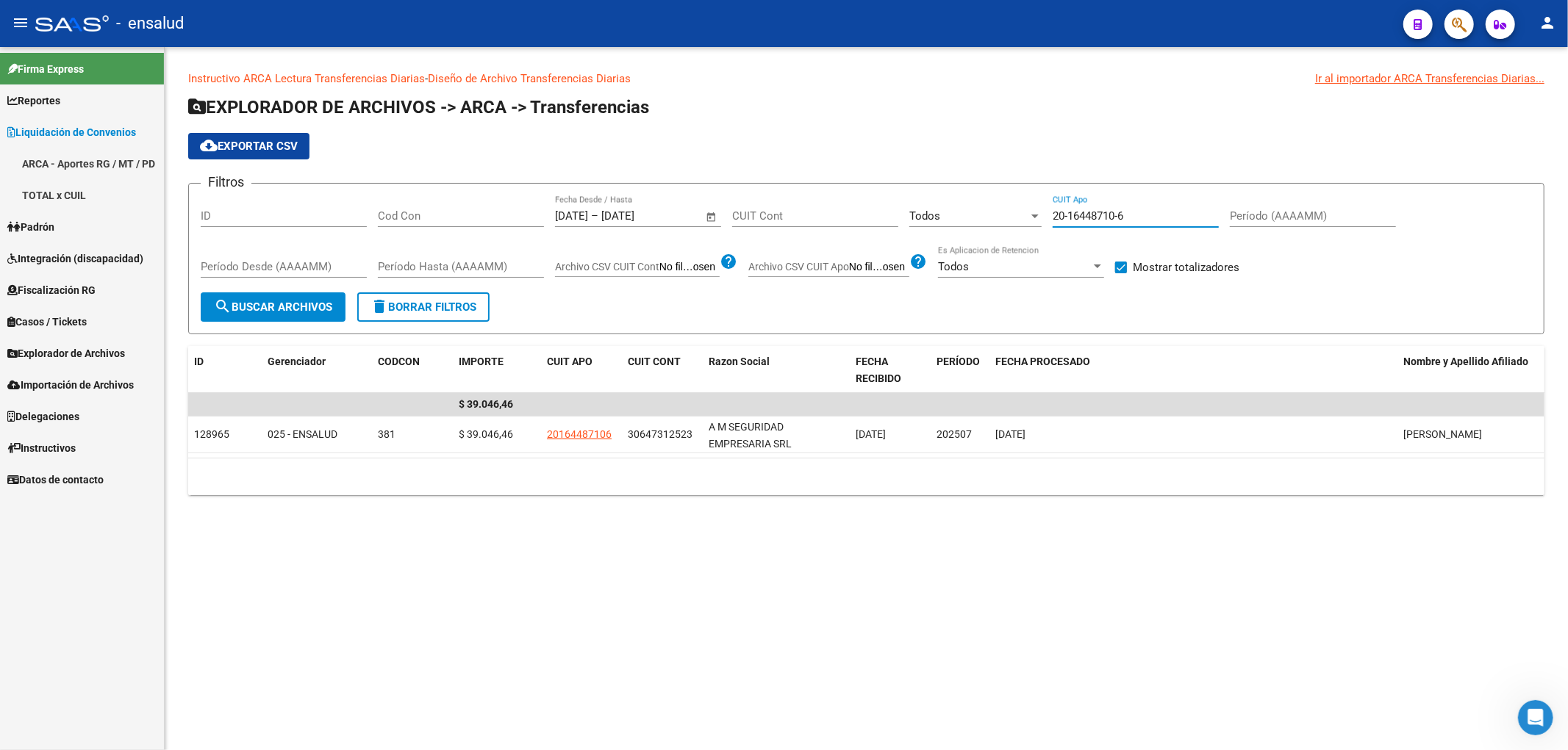
click at [1148, 219] on input "20-16448710-6" at bounding box center [1137, 216] width 167 height 13
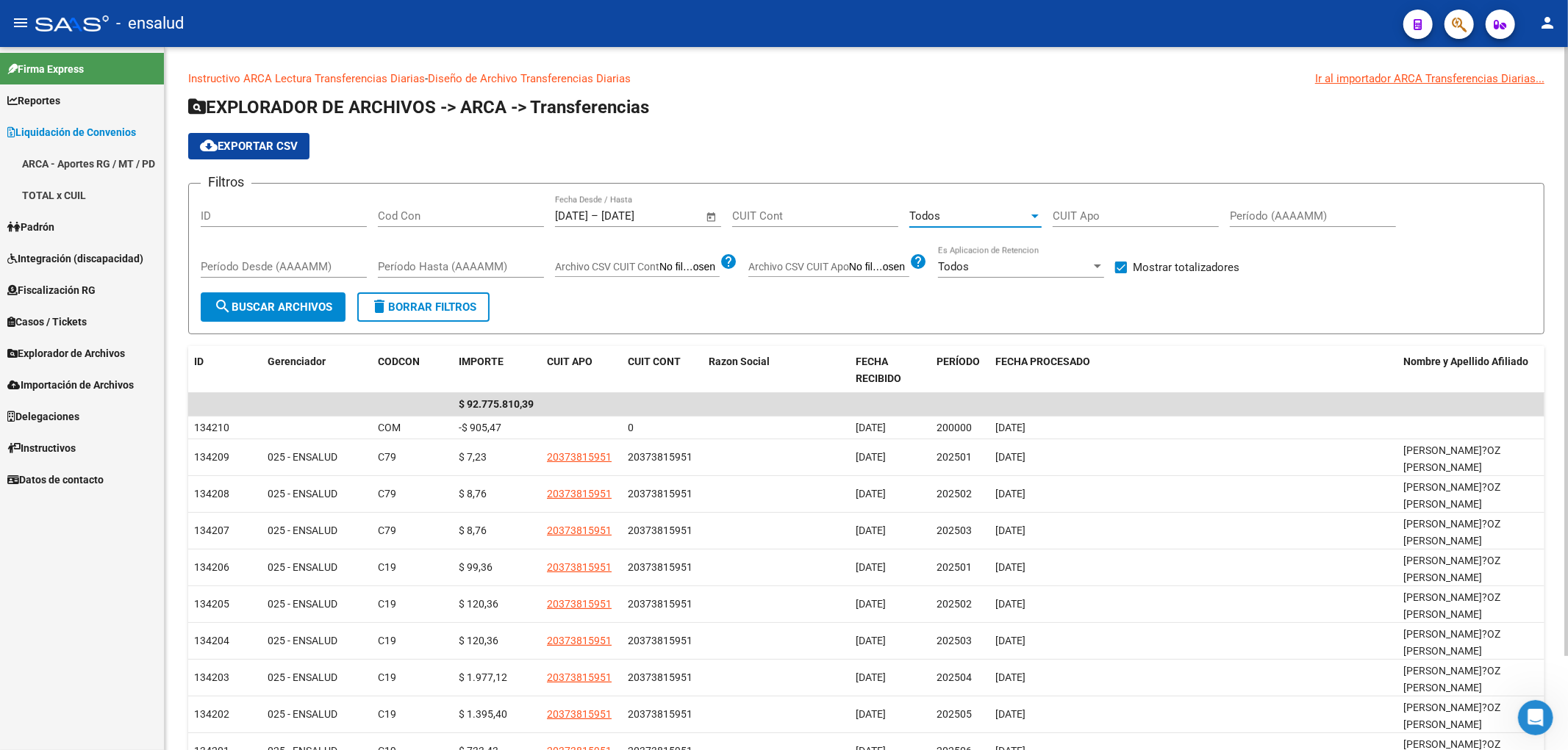
click at [1011, 216] on div "Todos" at bounding box center [969, 216] width 119 height 13
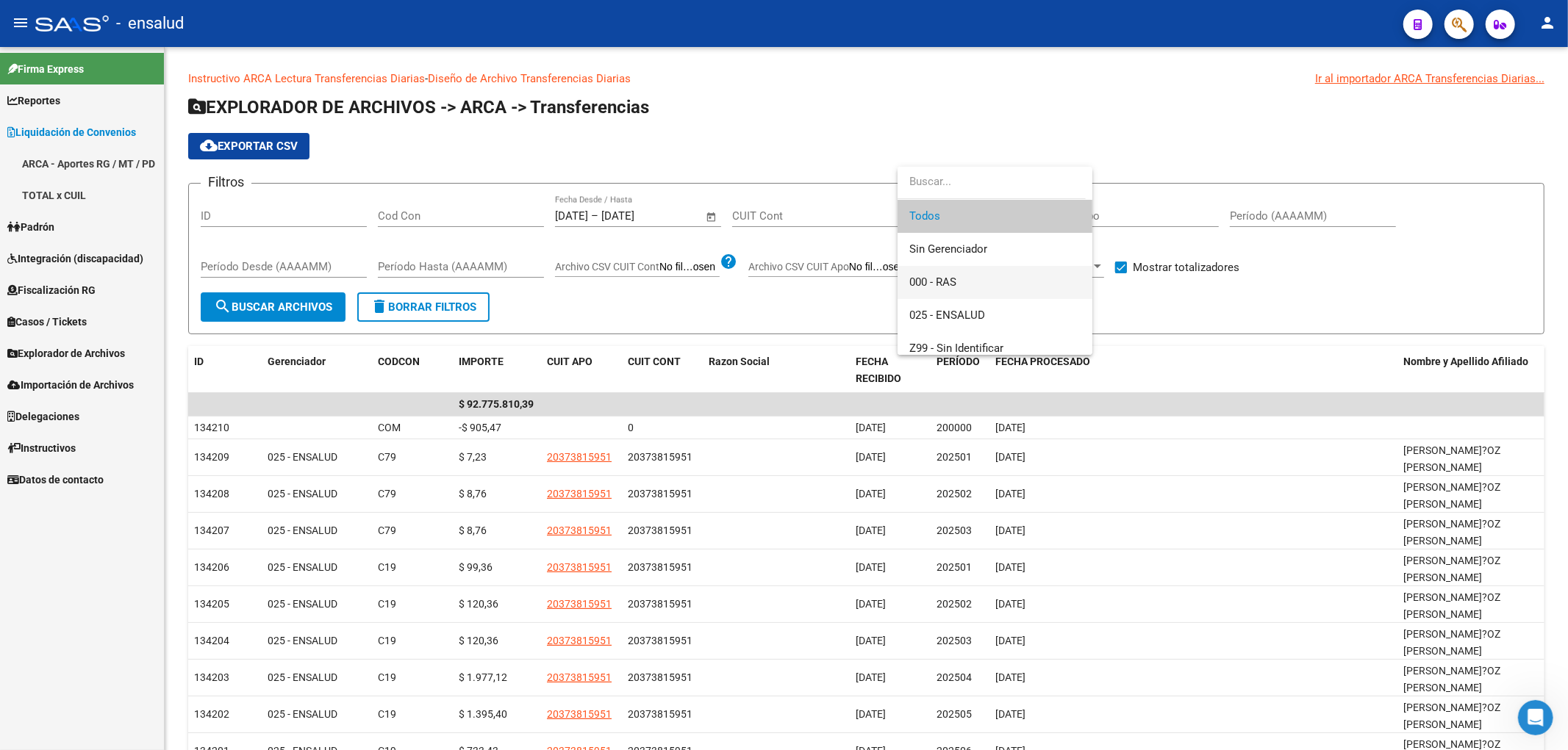
click at [986, 287] on span "000 - RAS" at bounding box center [995, 282] width 171 height 33
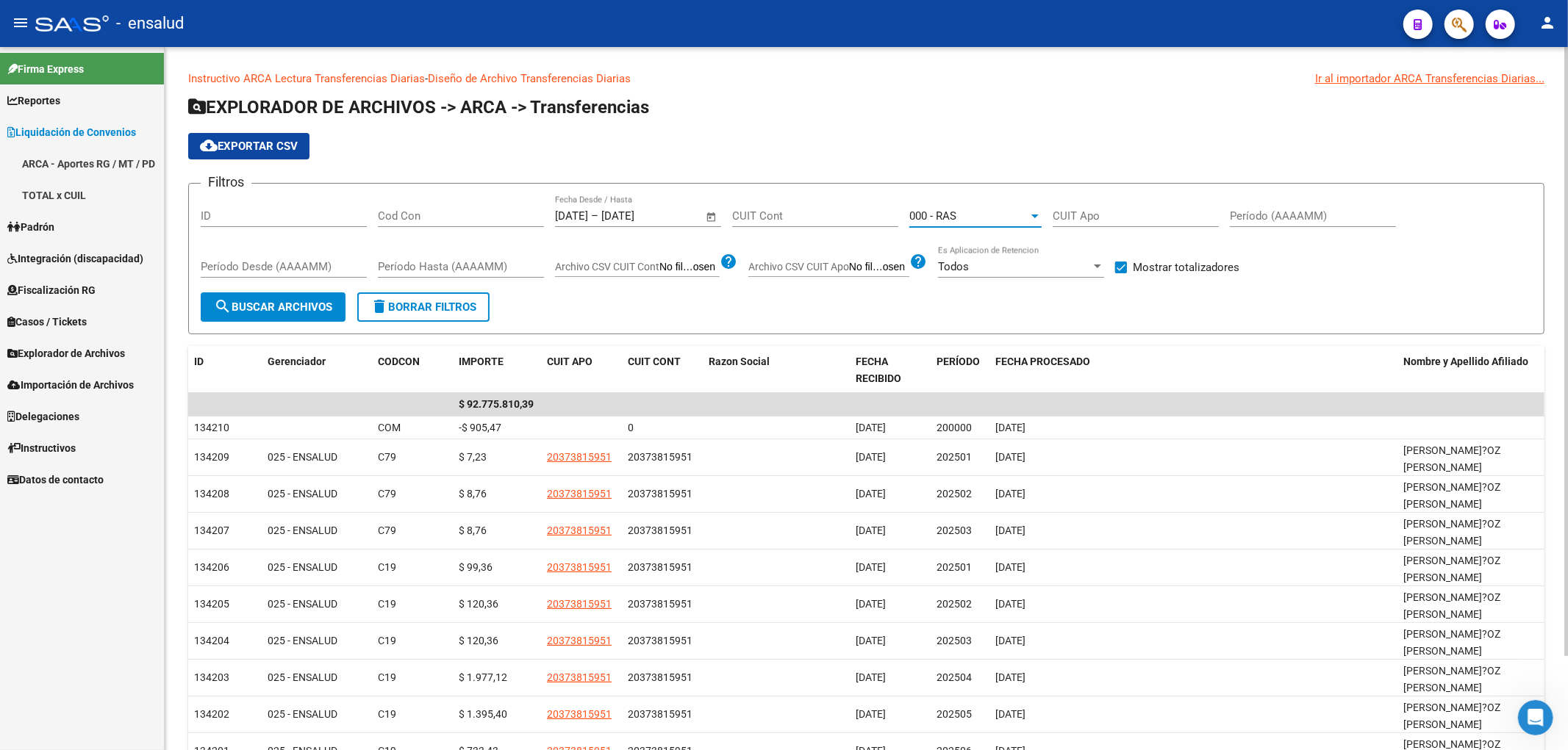
click at [219, 307] on mat-icon "search" at bounding box center [223, 306] width 18 height 18
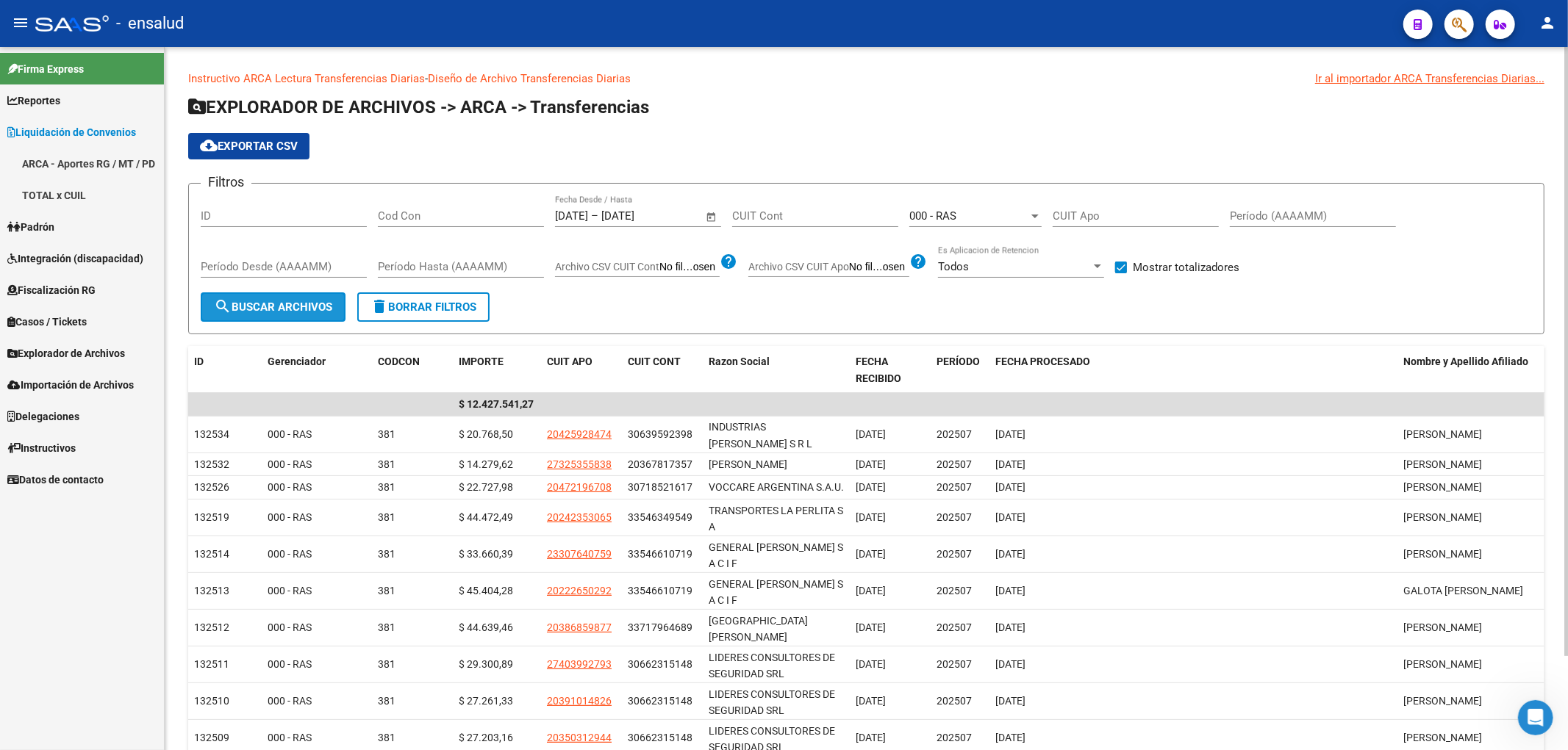
click at [245, 313] on span "search Buscar Archivos" at bounding box center [274, 306] width 119 height 13
click at [282, 151] on span "cloud_download Exportar CSV" at bounding box center [249, 146] width 97 height 13
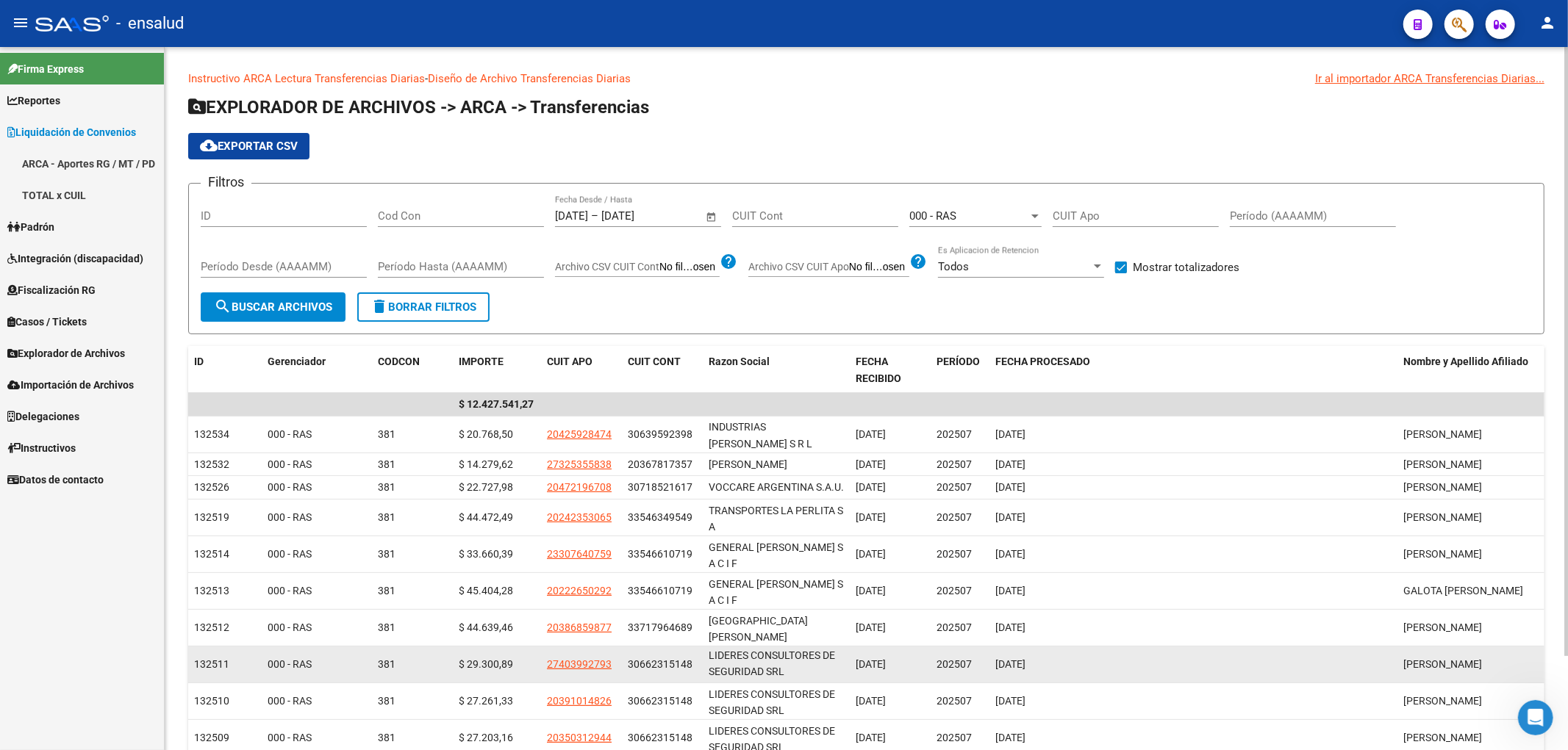
scroll to position [1, 0]
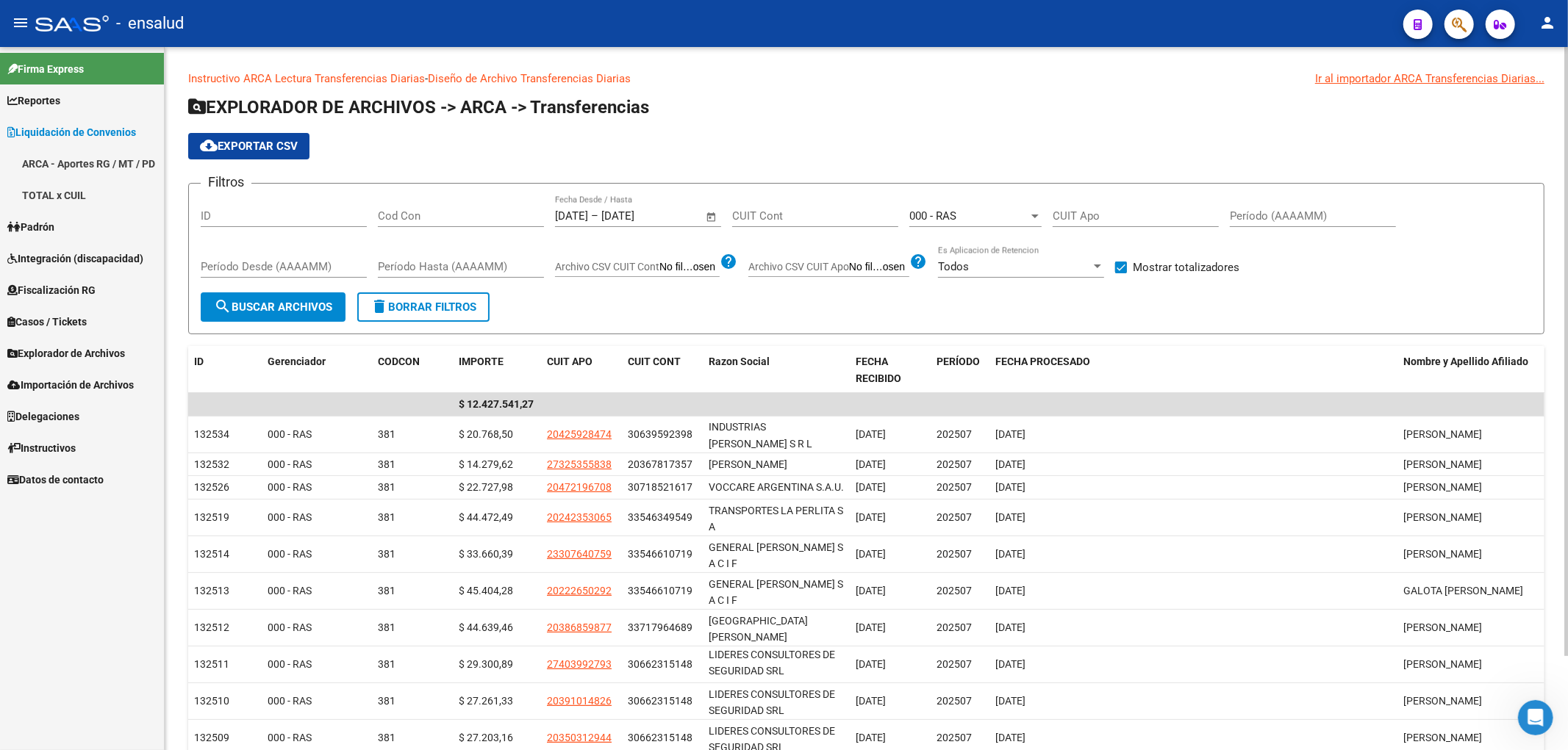
click at [510, 81] on link "Diseño de Archivo Transferencias Diarias" at bounding box center [529, 78] width 203 height 13
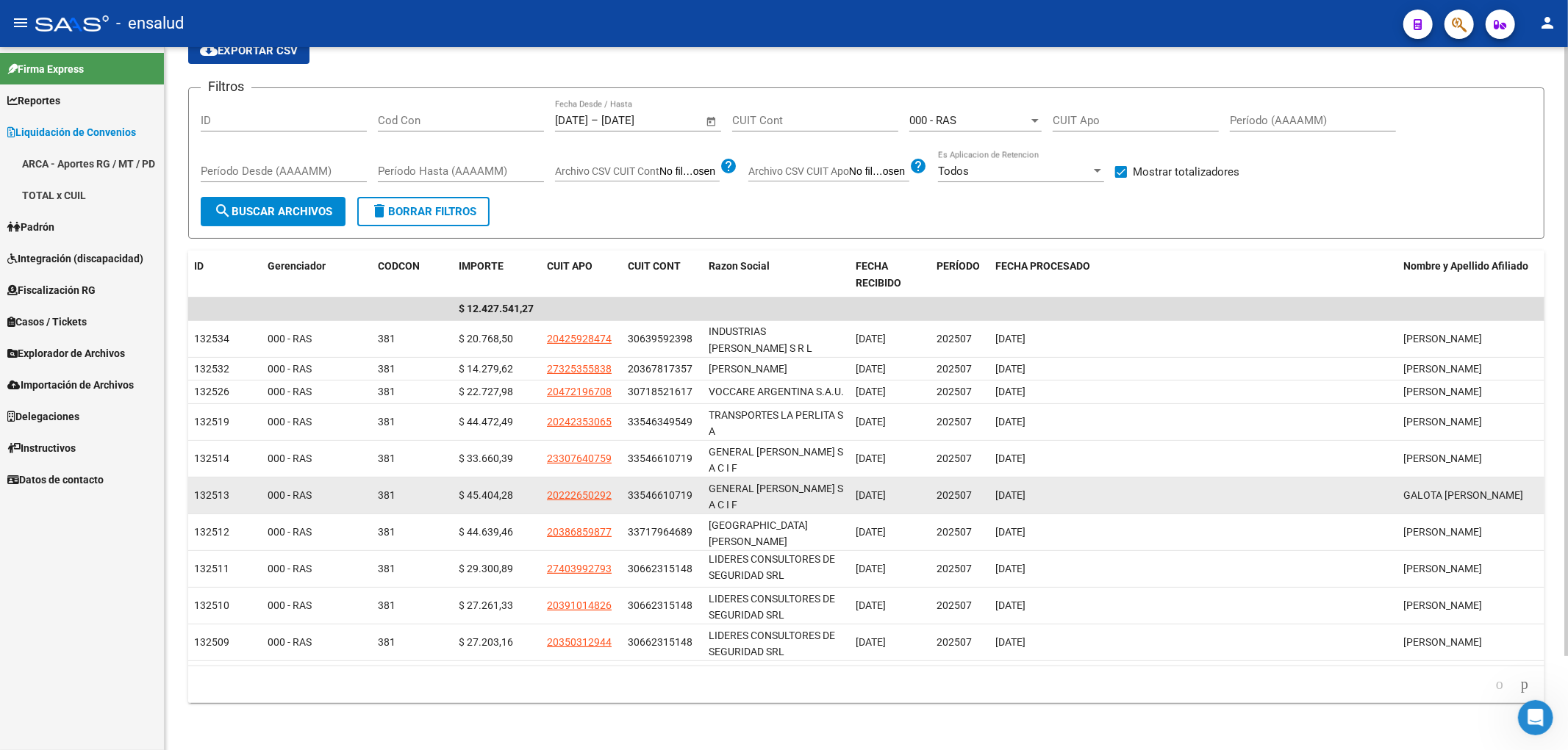
scroll to position [0, 0]
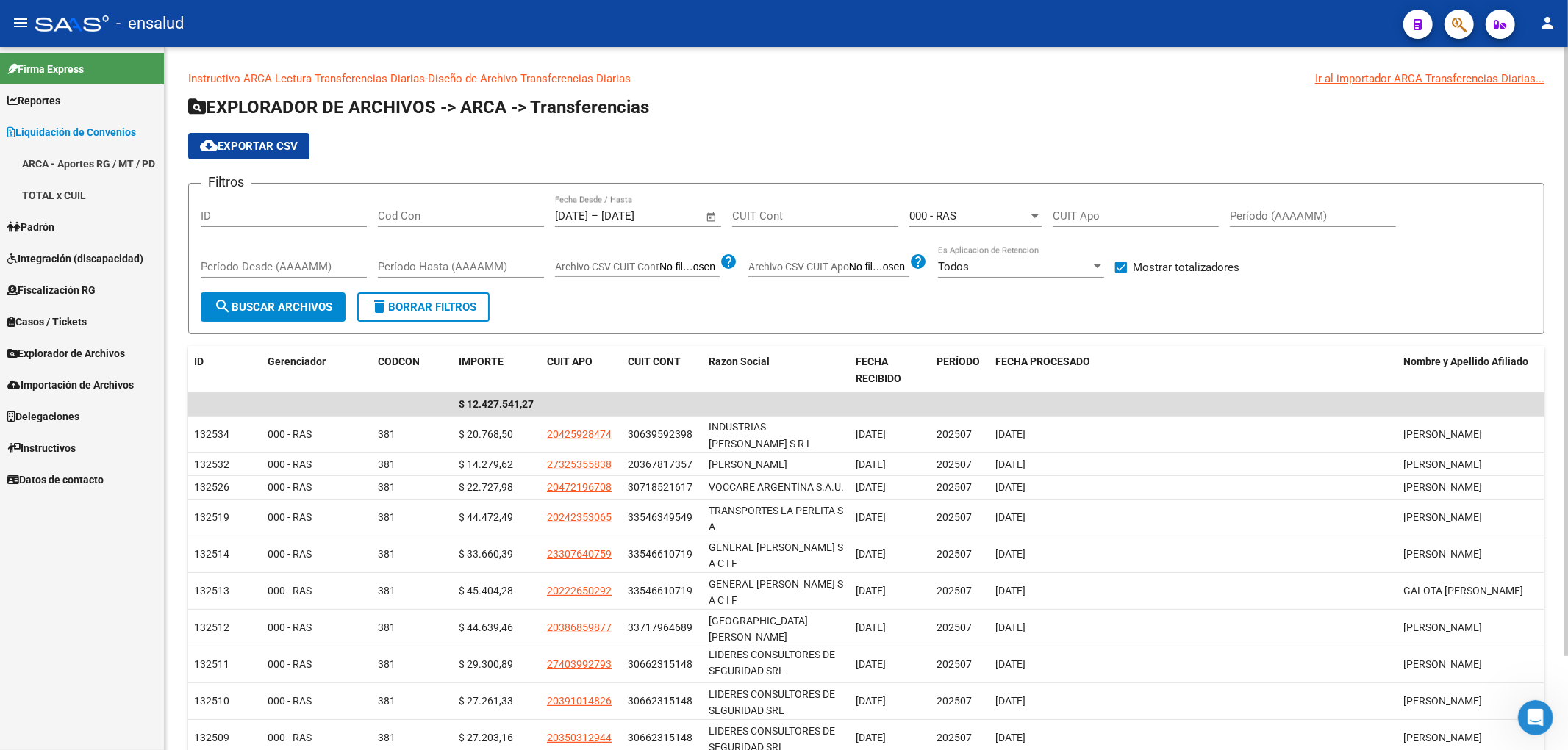
click at [564, 219] on input "[DATE]" at bounding box center [571, 216] width 33 height 13
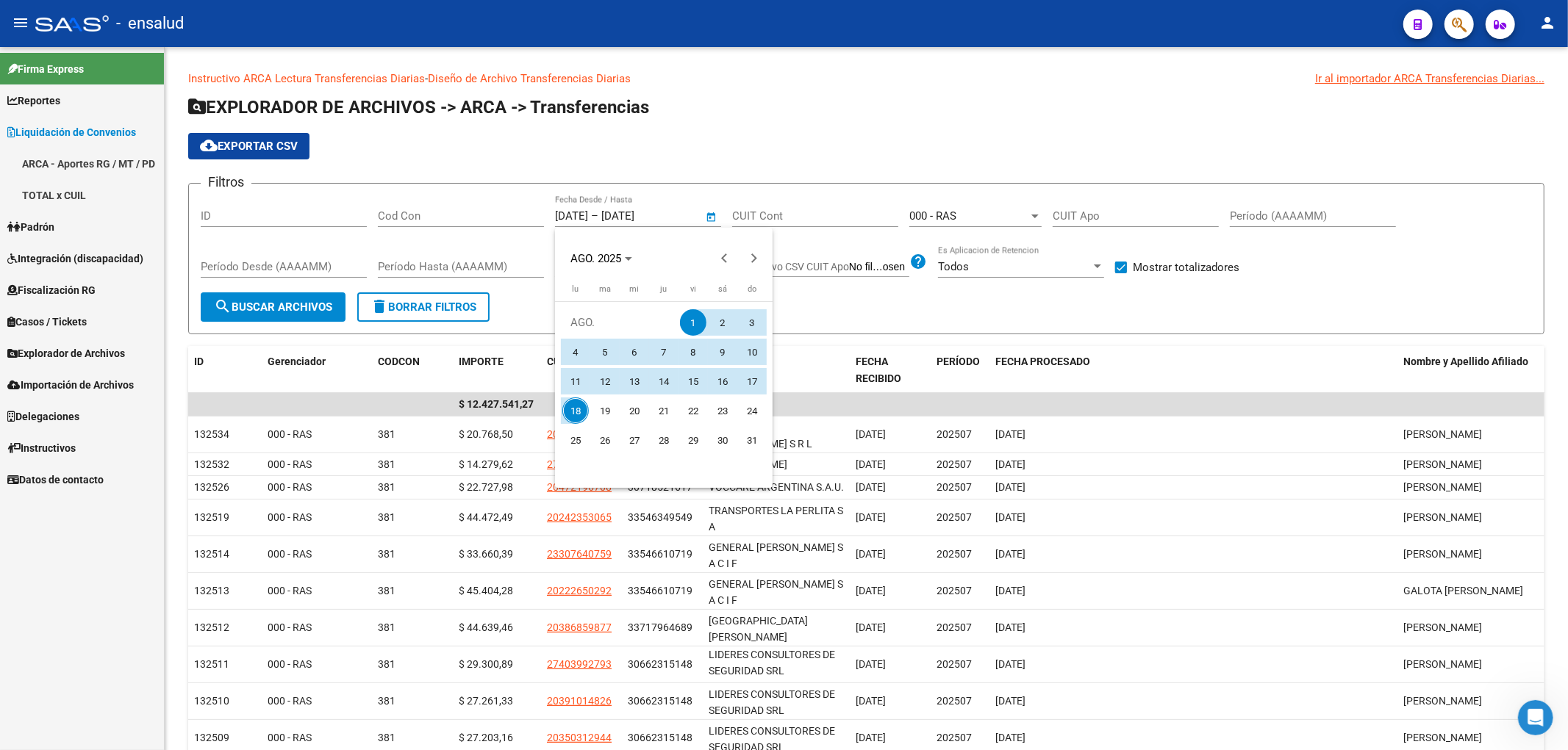
click at [560, 217] on div at bounding box center [784, 375] width 1568 height 750
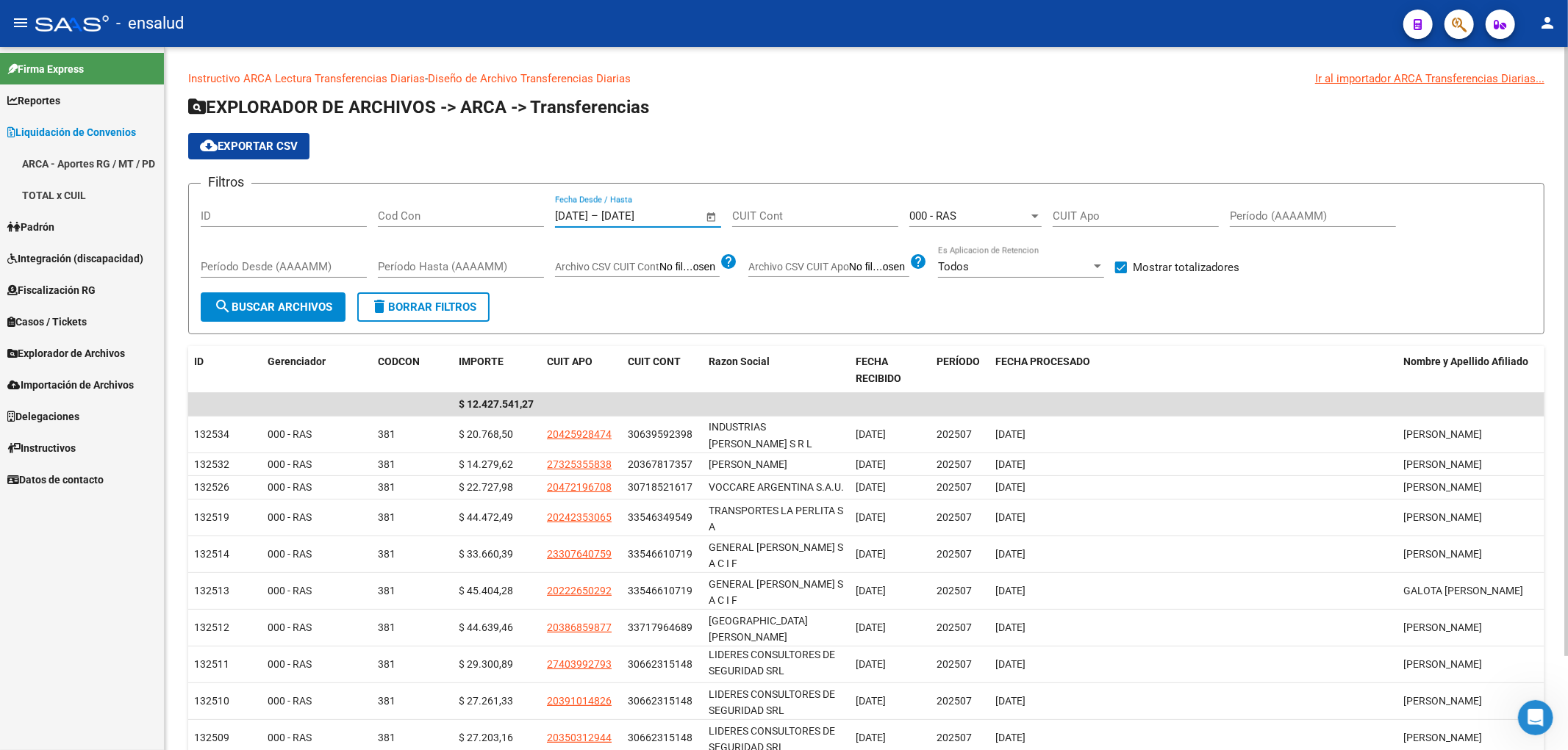
type input "[DATE]"
click at [268, 313] on button "search Buscar Archivos" at bounding box center [274, 306] width 145 height 29
click at [252, 313] on span "search Buscar Archivos" at bounding box center [274, 306] width 119 height 13
click at [983, 201] on div "000 - RAS Seleccionar Gerenciador" at bounding box center [975, 212] width 132 height 32
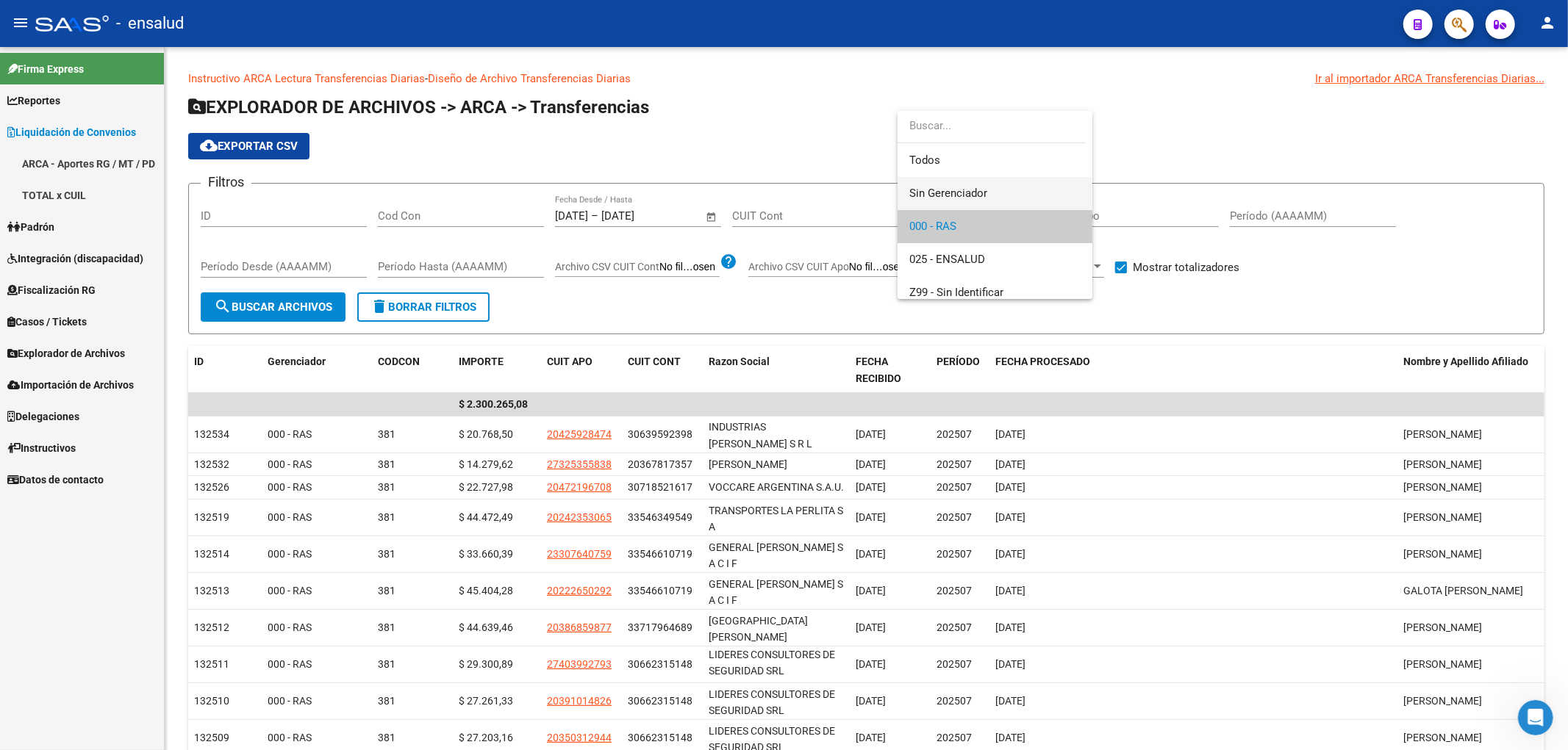
scroll to position [11, 0]
click at [950, 151] on span "Todos" at bounding box center [995, 150] width 171 height 33
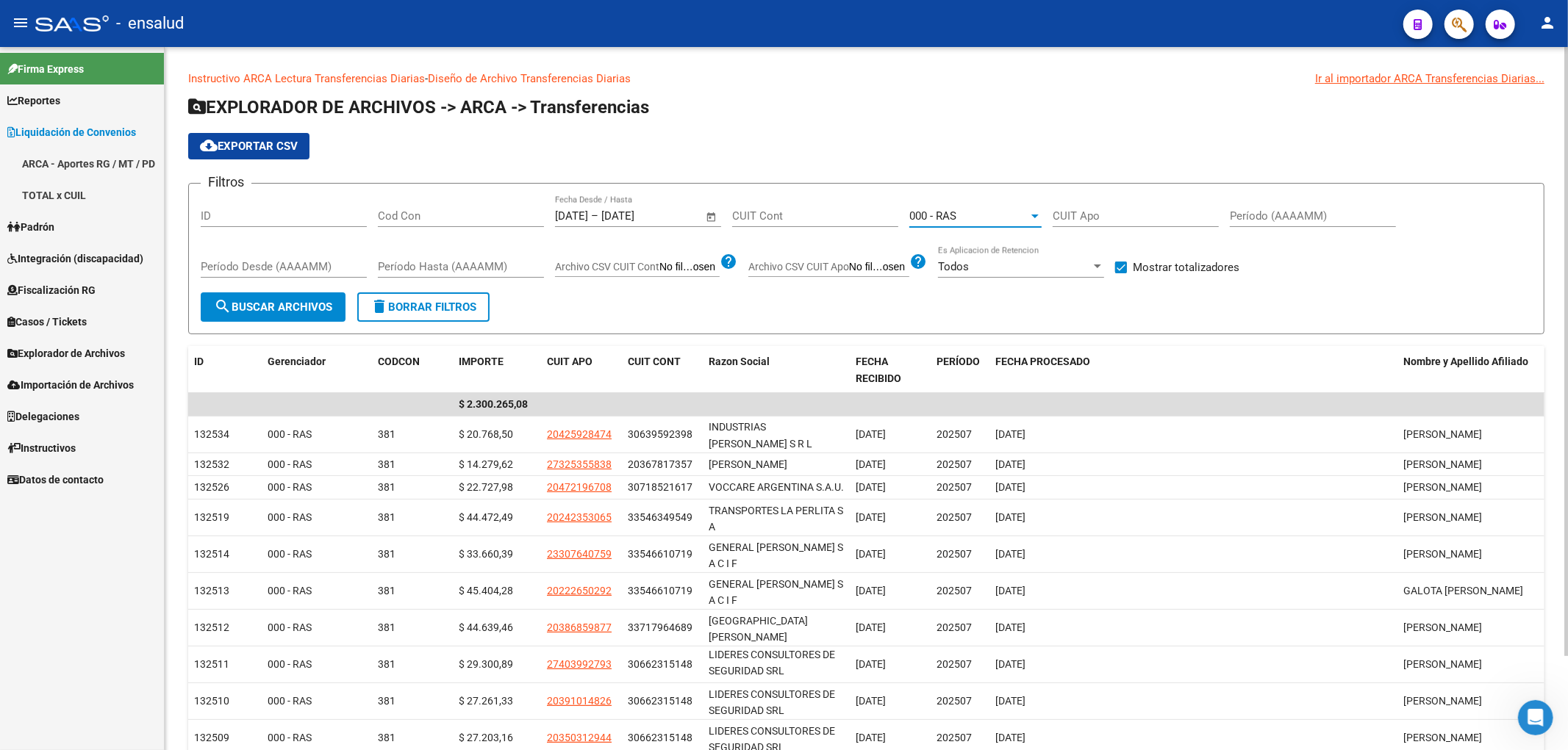
scroll to position [0, 0]
click at [287, 312] on span "search Buscar Archivos" at bounding box center [274, 306] width 119 height 13
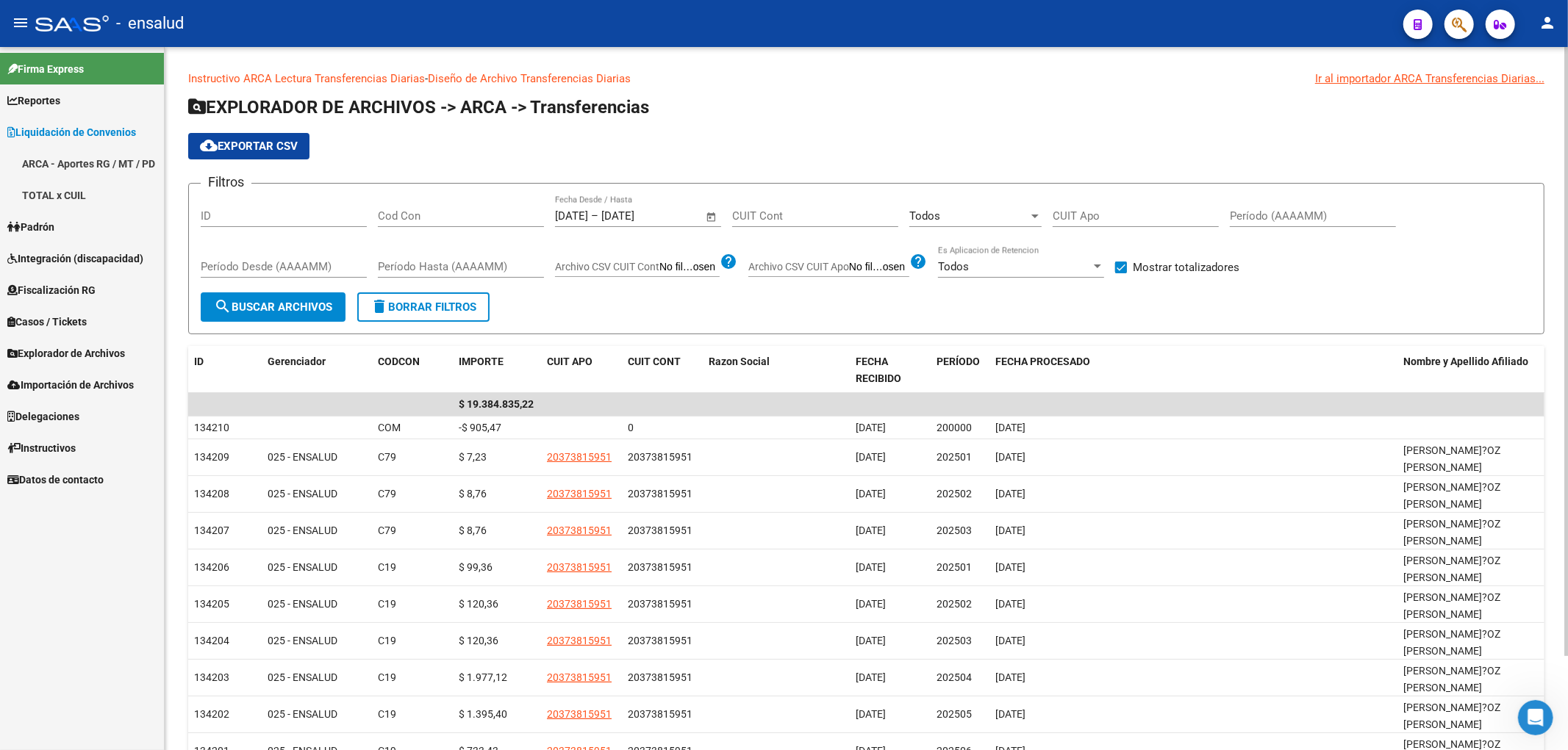
click at [262, 314] on button "search Buscar Archivos" at bounding box center [274, 306] width 145 height 29
click at [63, 155] on link "ARCA - Aportes RG / MT / PD" at bounding box center [82, 164] width 164 height 32
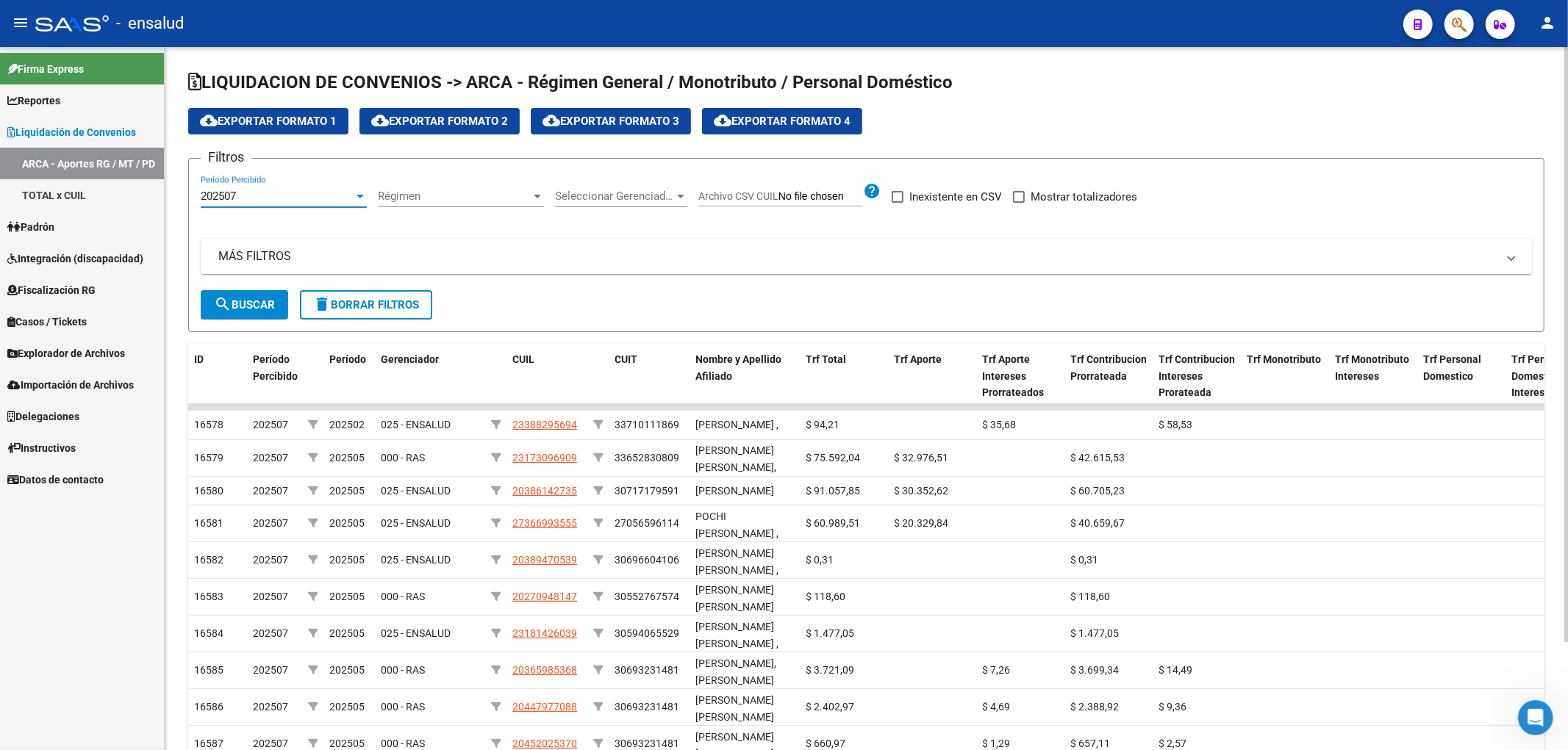
click at [275, 192] on div "202507" at bounding box center [277, 196] width 153 height 13
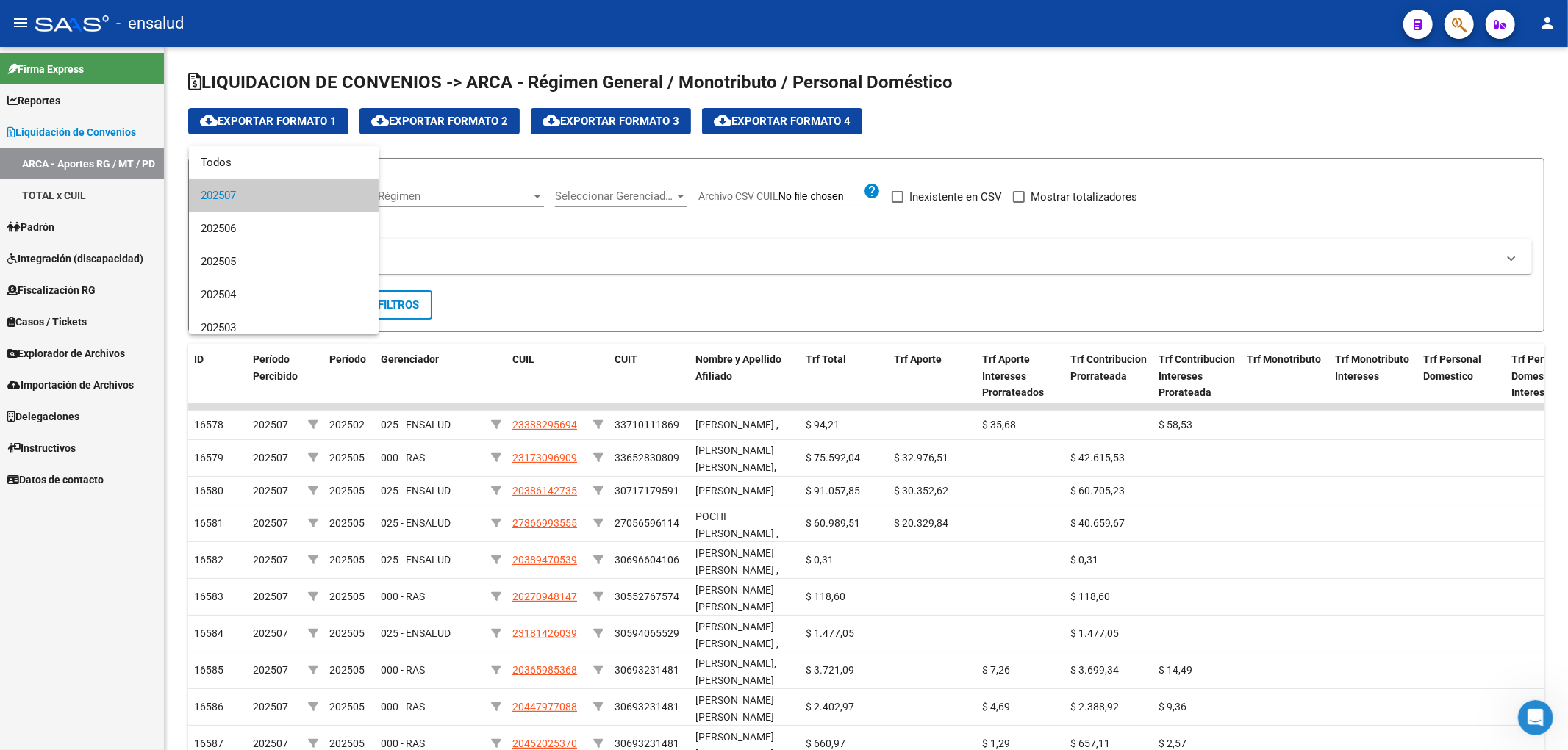
click at [59, 384] on div at bounding box center [784, 375] width 1568 height 750
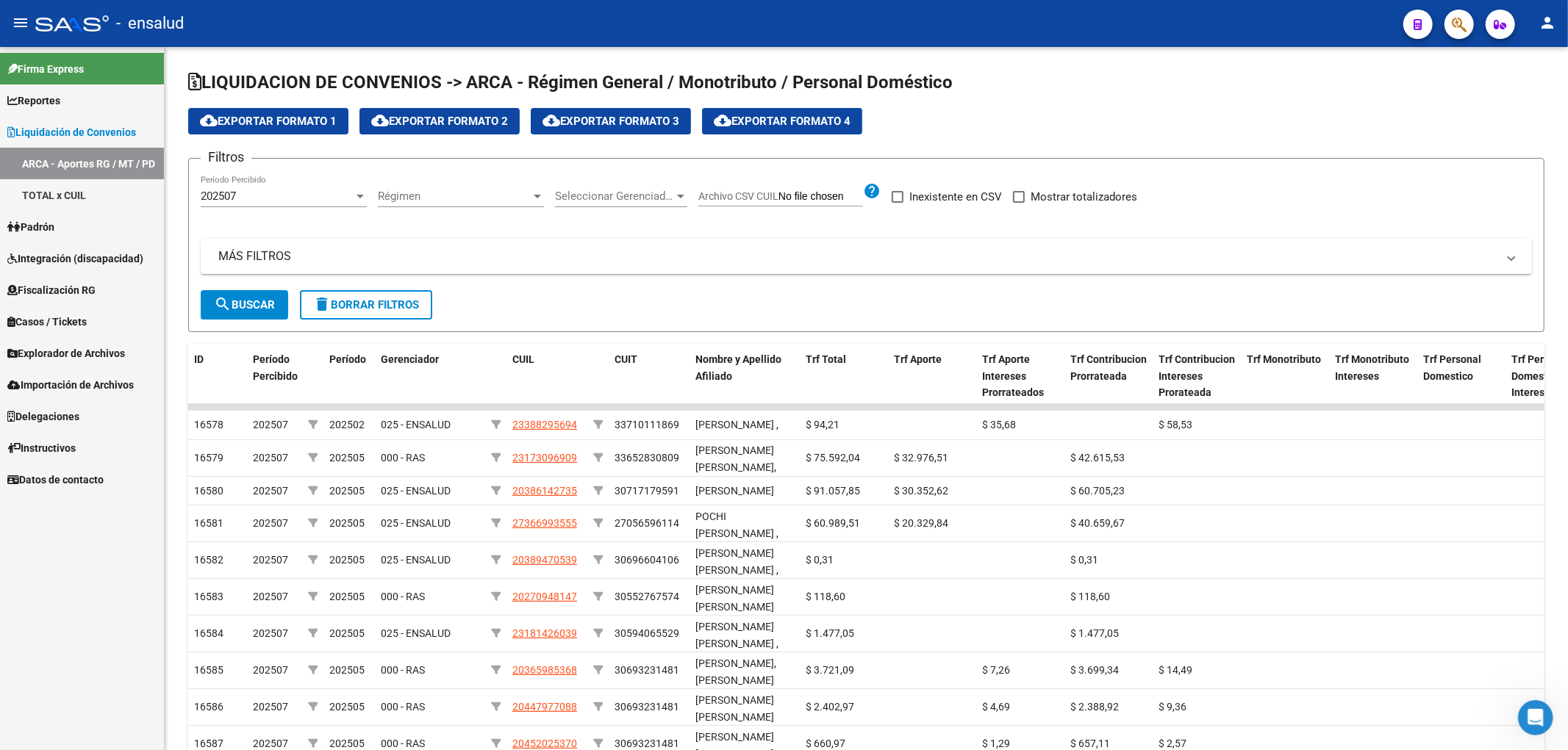
click at [83, 355] on span "Explorador de Archivos" at bounding box center [66, 353] width 118 height 16
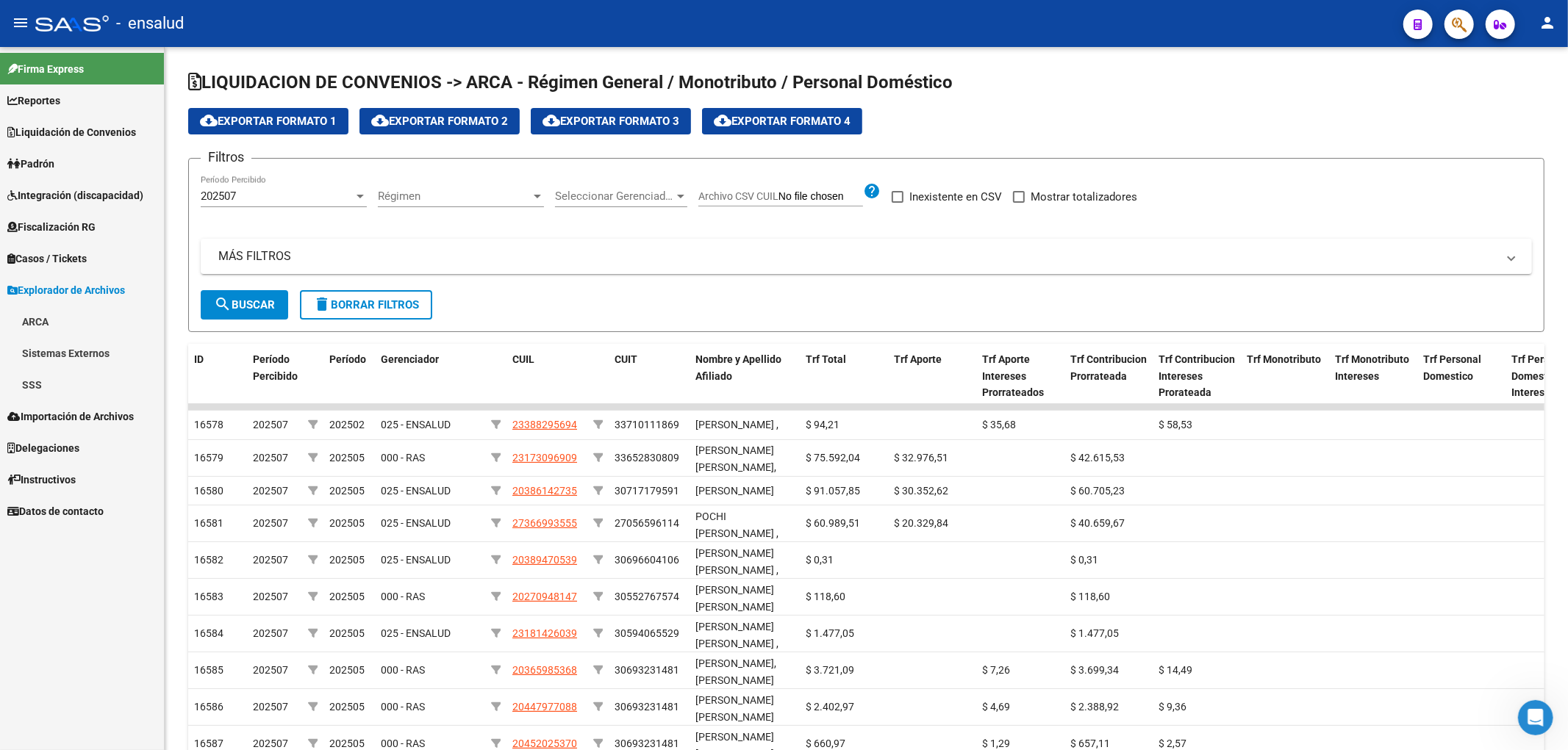
click at [35, 391] on link "SSS" at bounding box center [82, 385] width 164 height 32
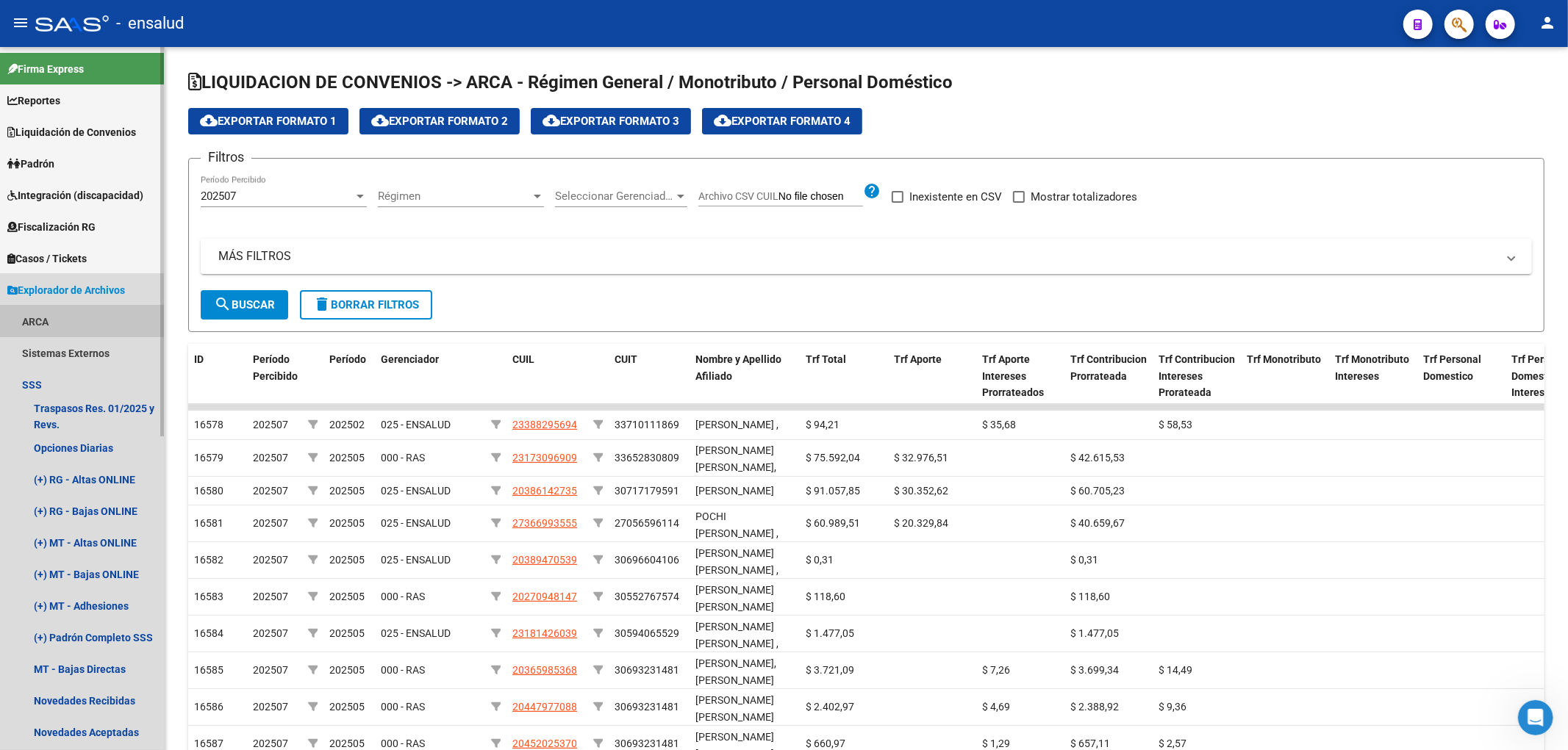
click at [46, 319] on link "ARCA" at bounding box center [82, 321] width 164 height 32
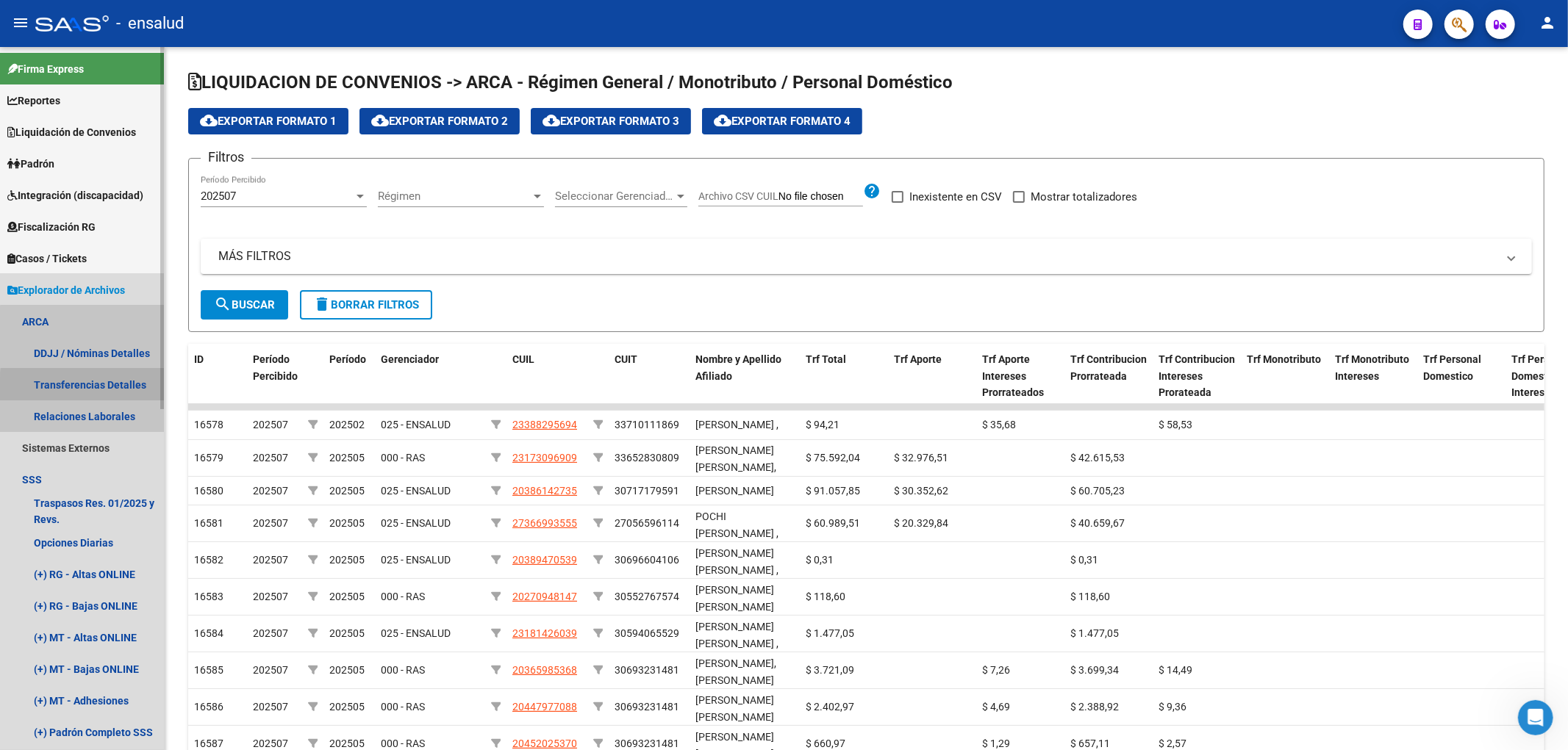
click at [120, 390] on link "Transferencias Detalles" at bounding box center [82, 385] width 164 height 32
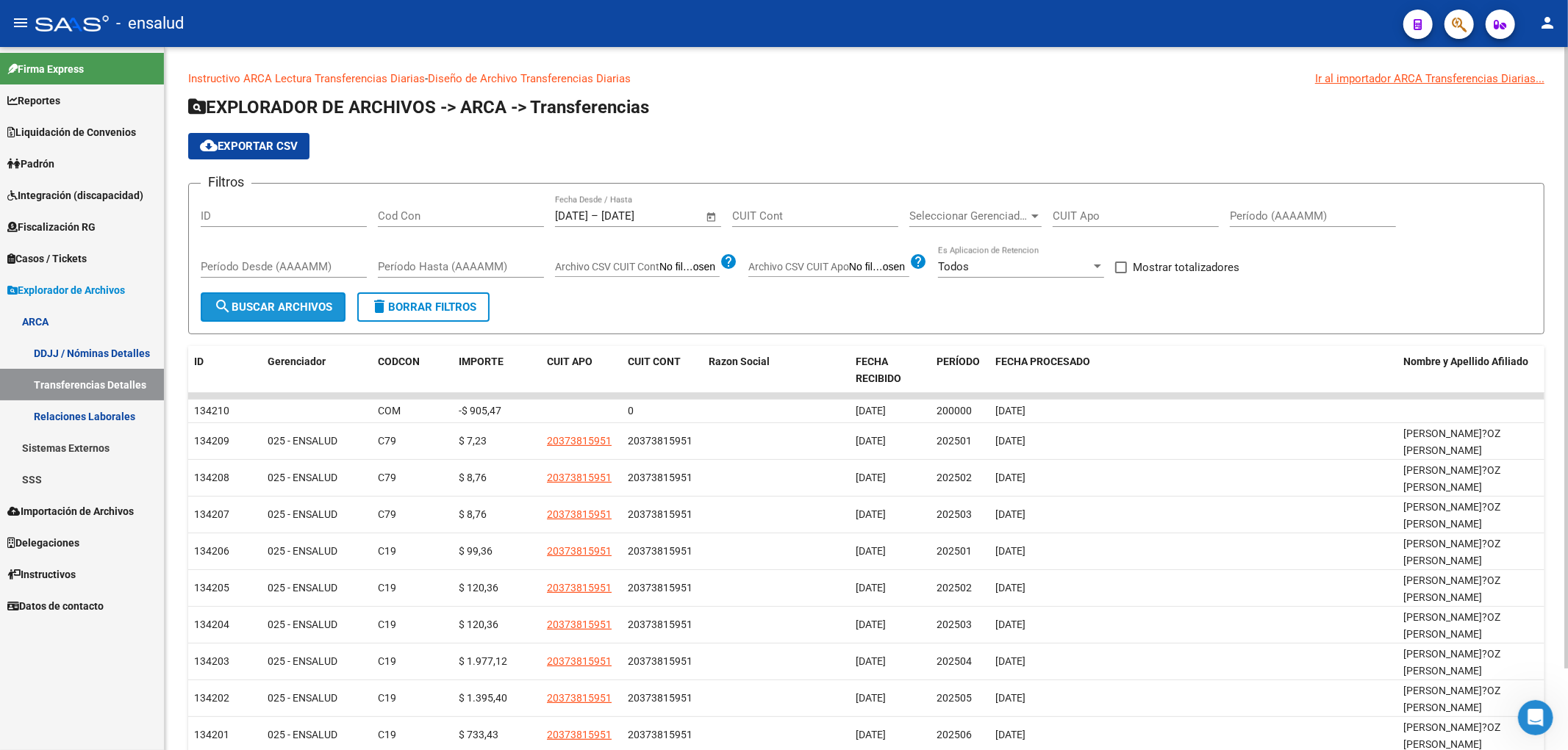
click at [309, 305] on span "search Buscar Archivos" at bounding box center [274, 306] width 119 height 13
click at [956, 205] on div "Seleccionar Gerenciador Seleccionar Gerenciador" at bounding box center [975, 212] width 132 height 32
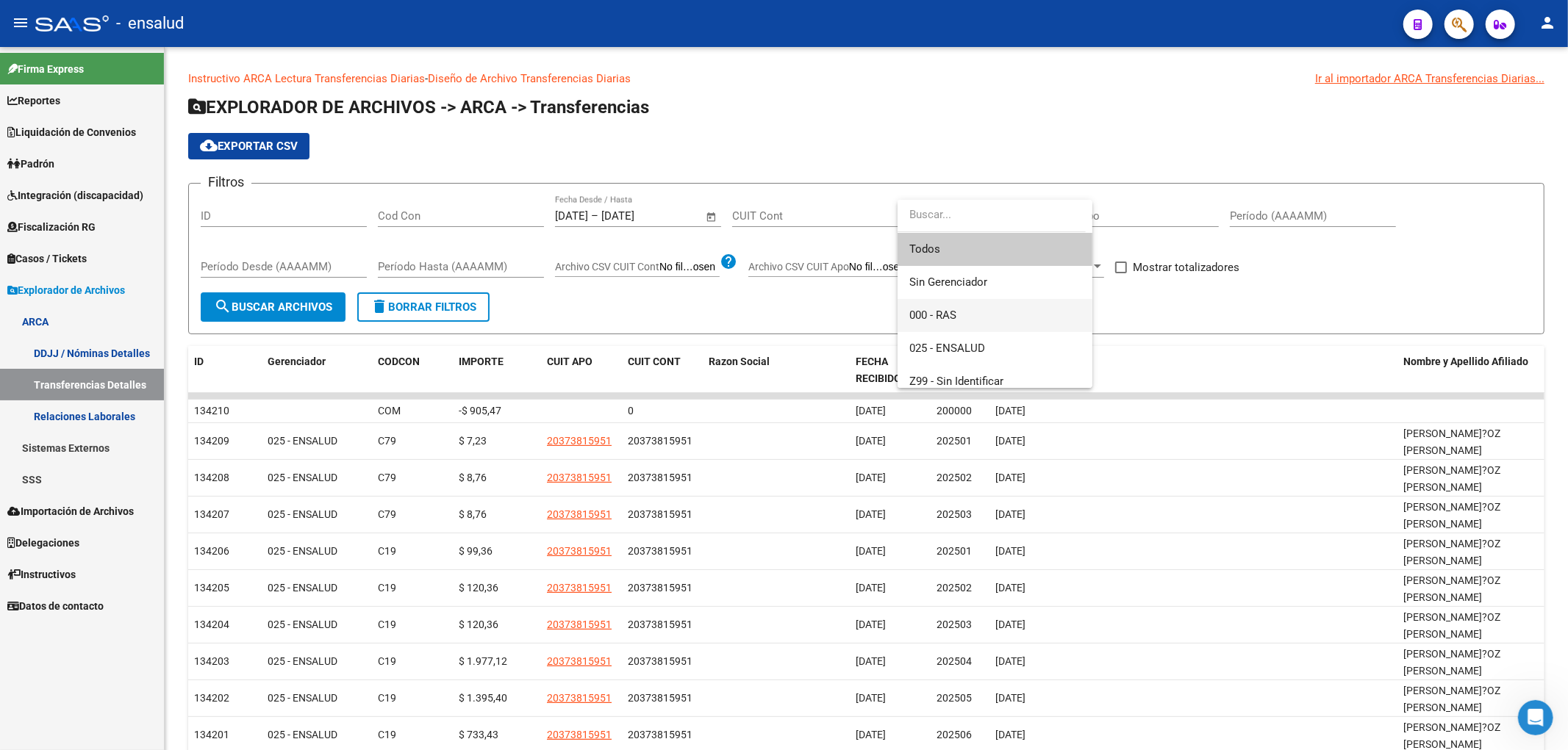
click at [997, 313] on span "000 - RAS" at bounding box center [995, 315] width 171 height 33
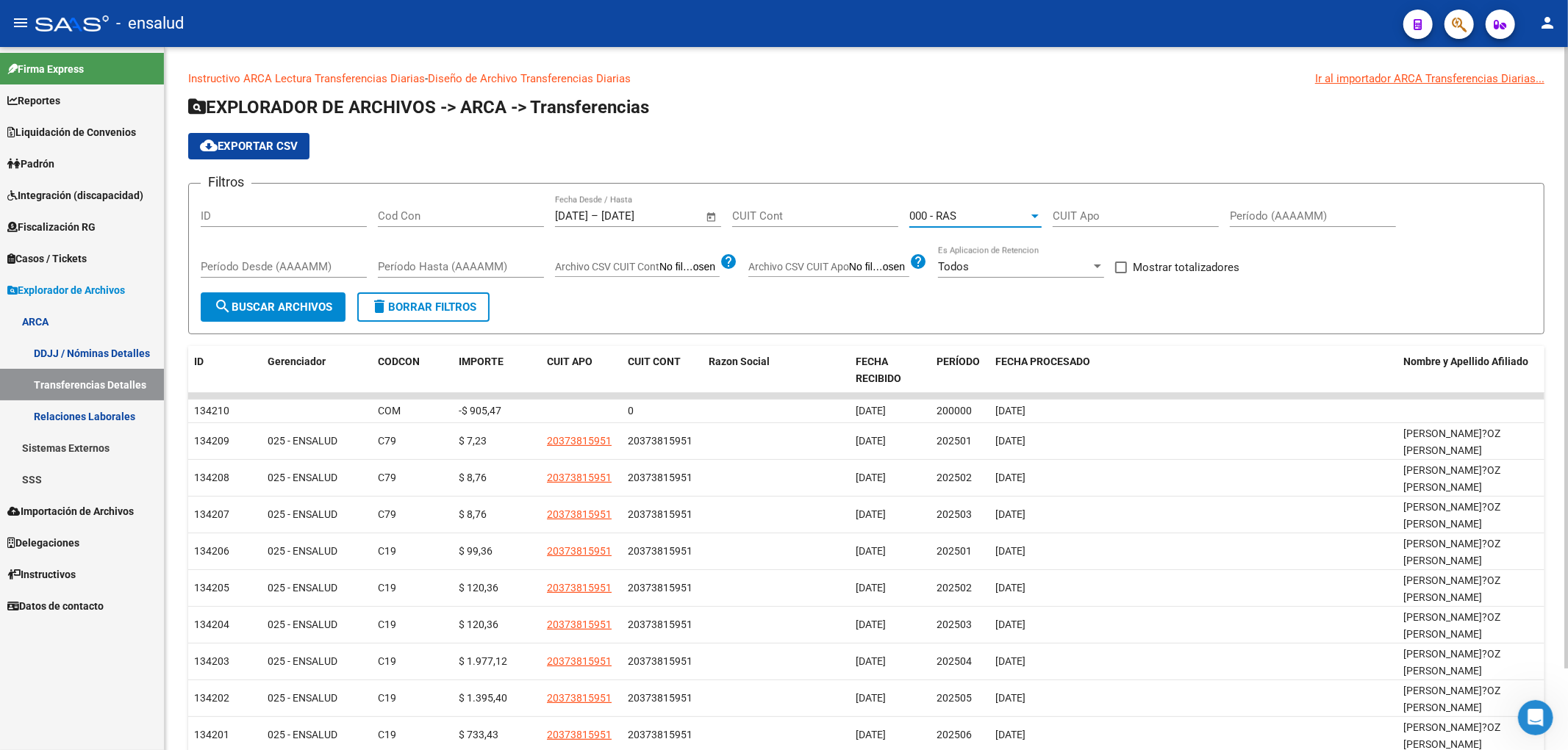
click at [260, 305] on span "search Buscar Archivos" at bounding box center [274, 306] width 119 height 13
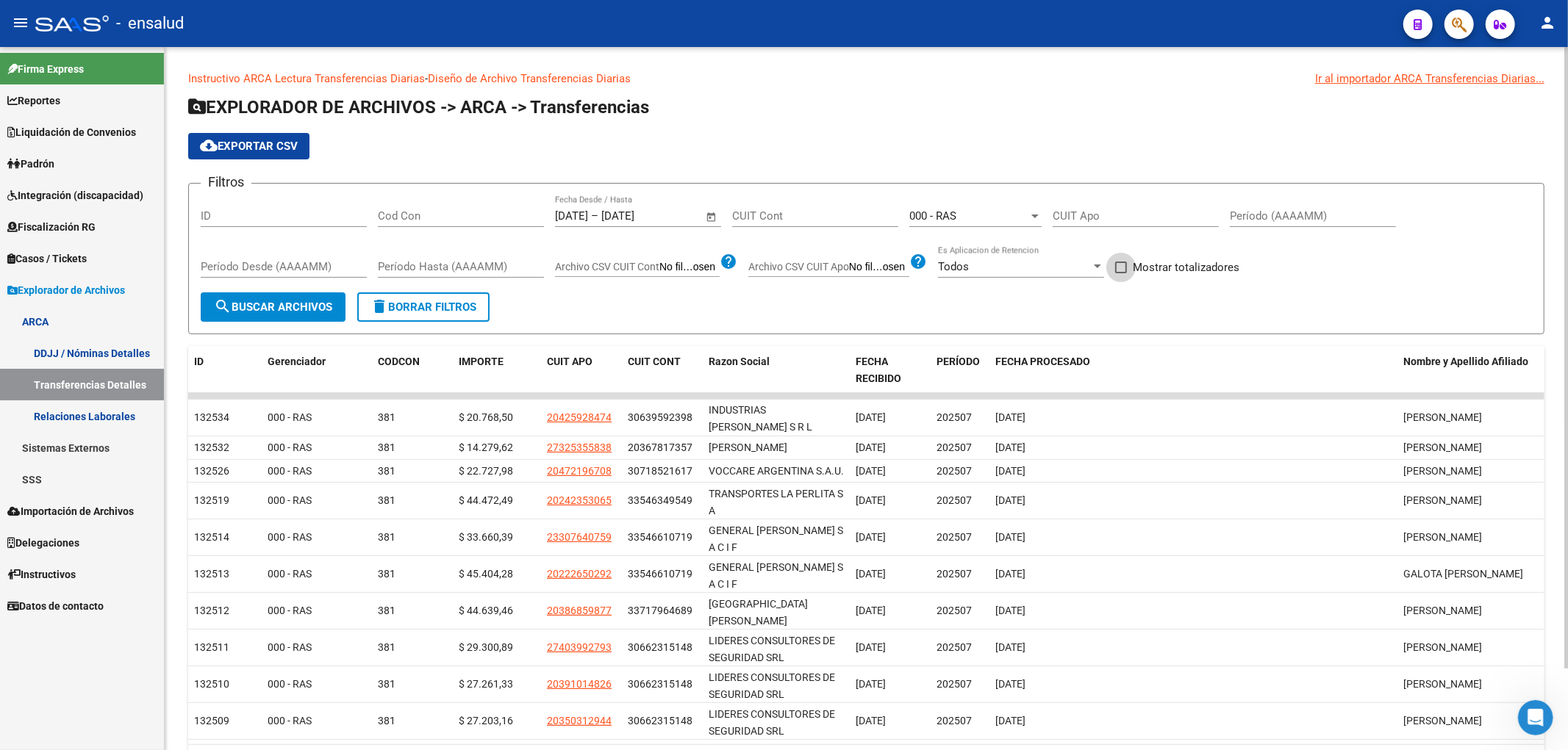
drag, startPoint x: 1129, startPoint y: 267, endPoint x: 653, endPoint y: 280, distance: 476.2
click at [1127, 267] on span at bounding box center [1121, 267] width 12 height 12
click at [1122, 274] on input "Mostrar totalizadores" at bounding box center [1121, 274] width 1 height 1
checkbox input "true"
click at [287, 296] on button "search Buscar Archivos" at bounding box center [274, 306] width 145 height 29
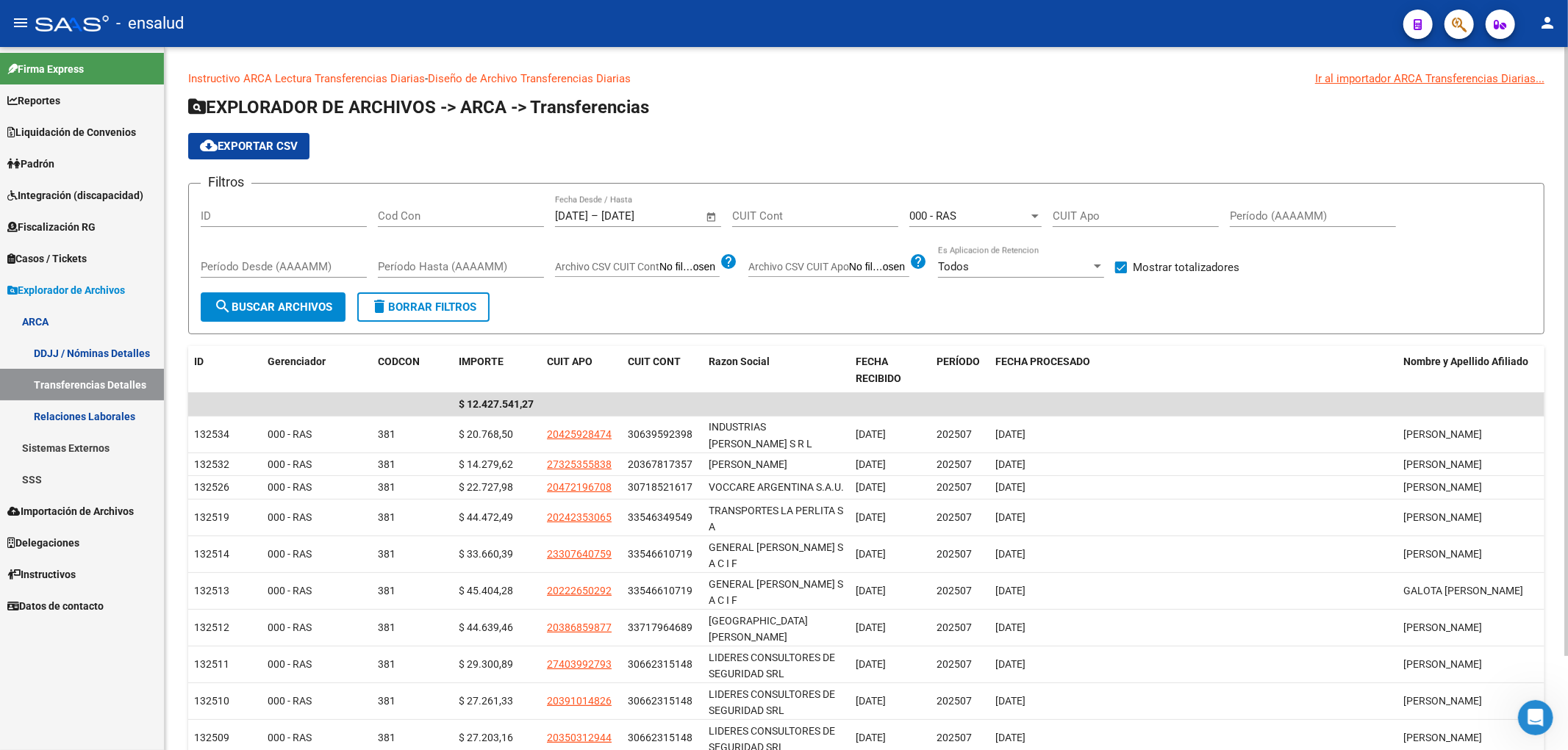
click at [214, 141] on mat-icon "cloud_download" at bounding box center [209, 145] width 18 height 18
click at [79, 132] on span "Liquidación de Convenios" at bounding box center [71, 132] width 128 height 16
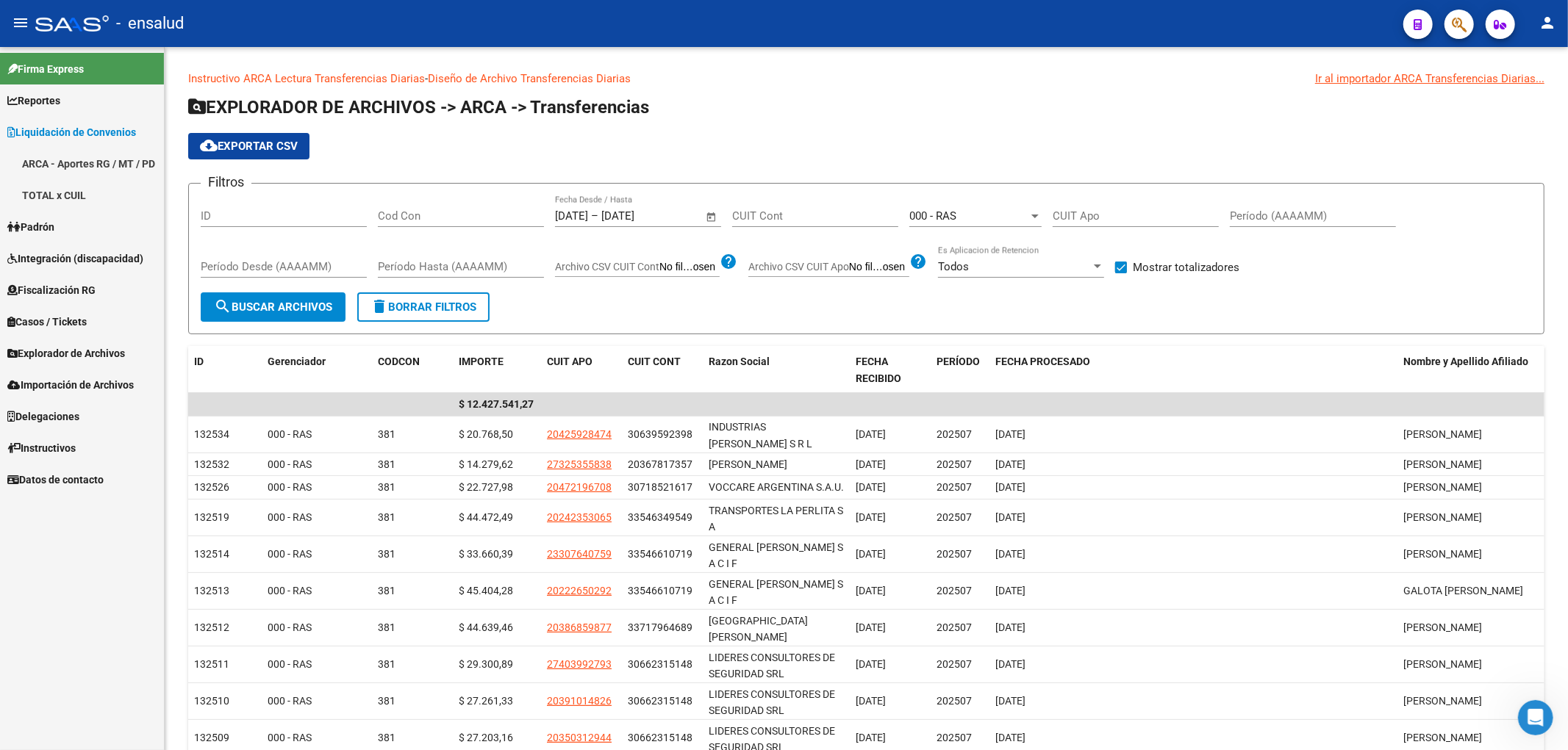
click at [103, 159] on link "ARCA - Aportes RG / MT / PD" at bounding box center [82, 164] width 164 height 32
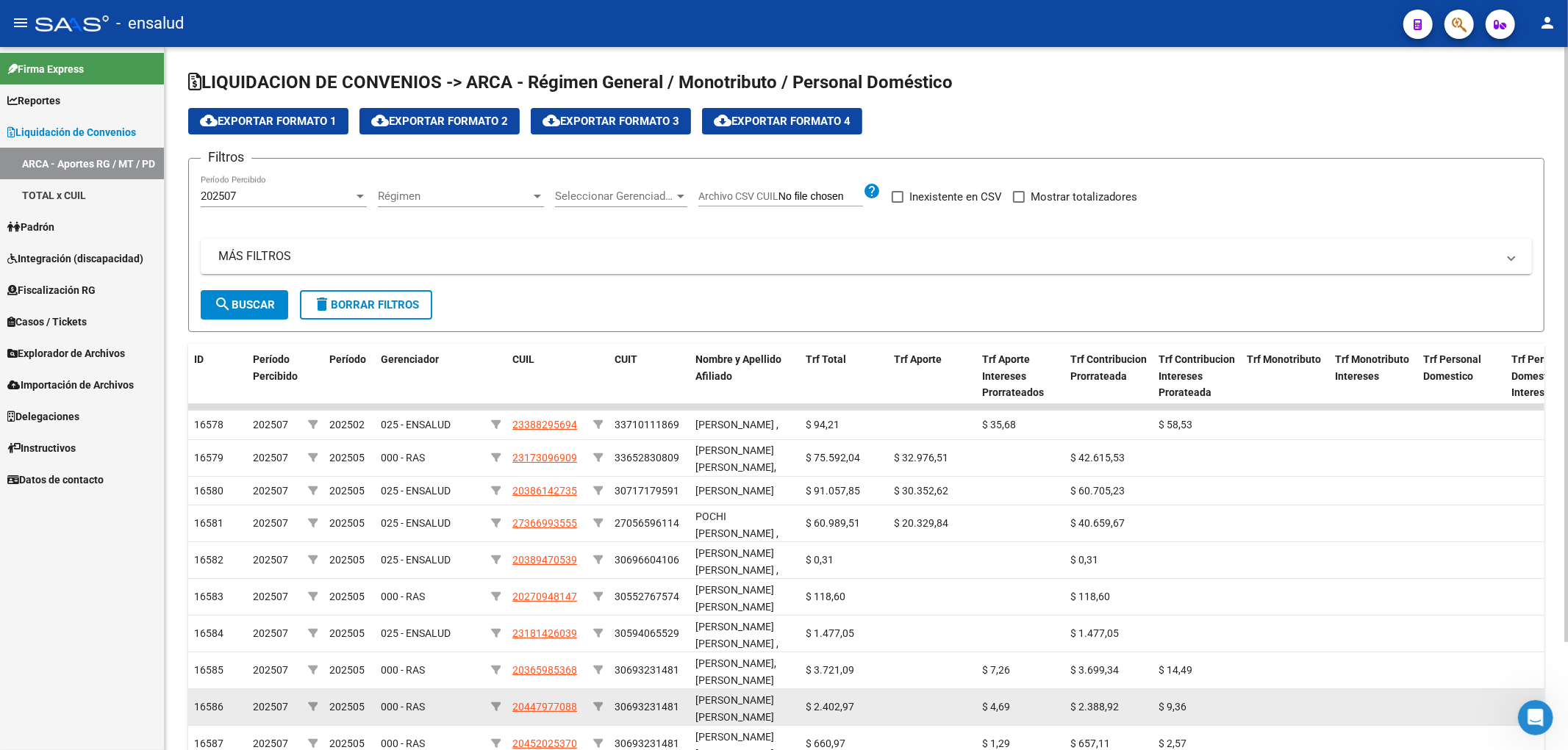
scroll to position [128, 0]
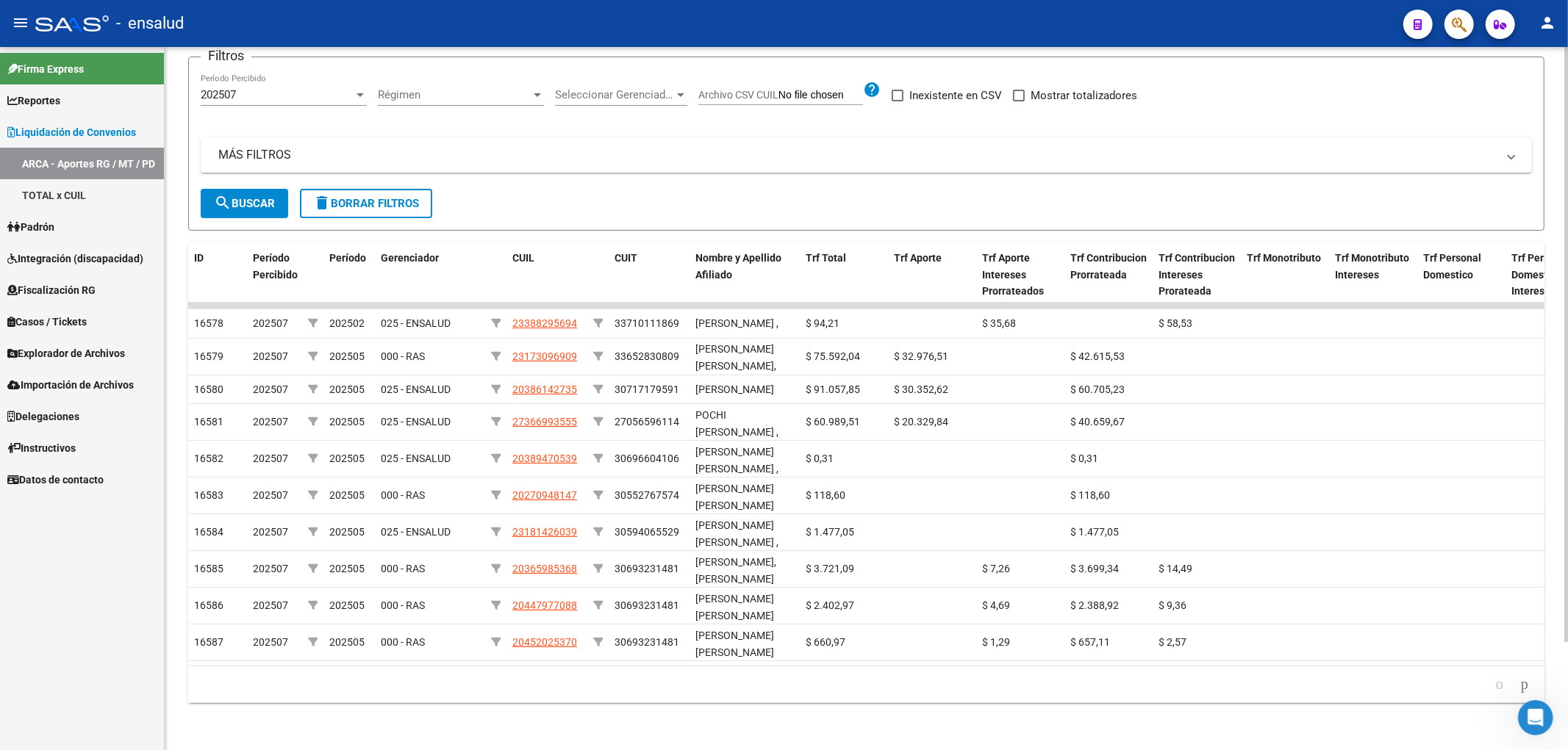
click at [1520, 682] on icon "go to next page" at bounding box center [1525, 684] width 12 height 18
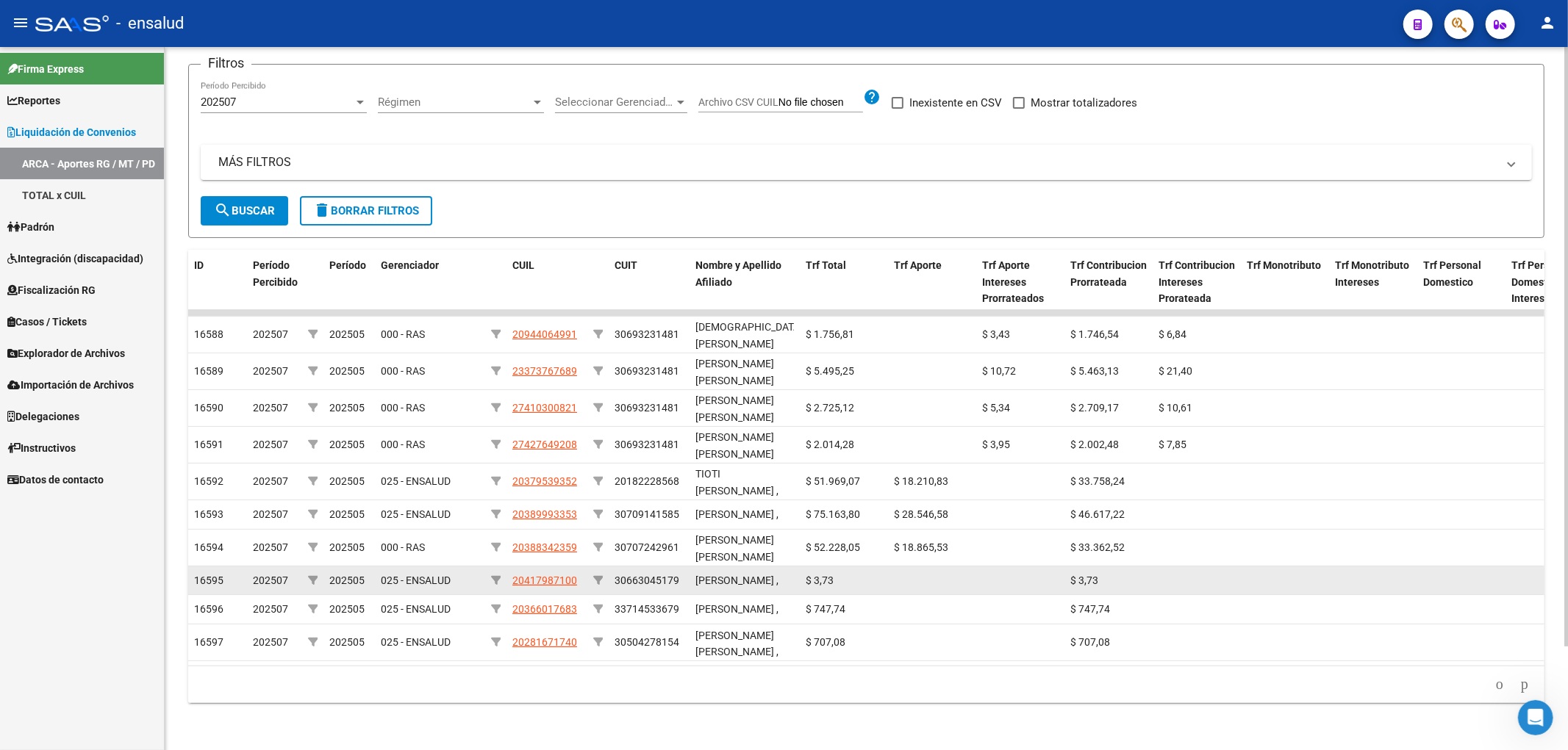
scroll to position [0, 0]
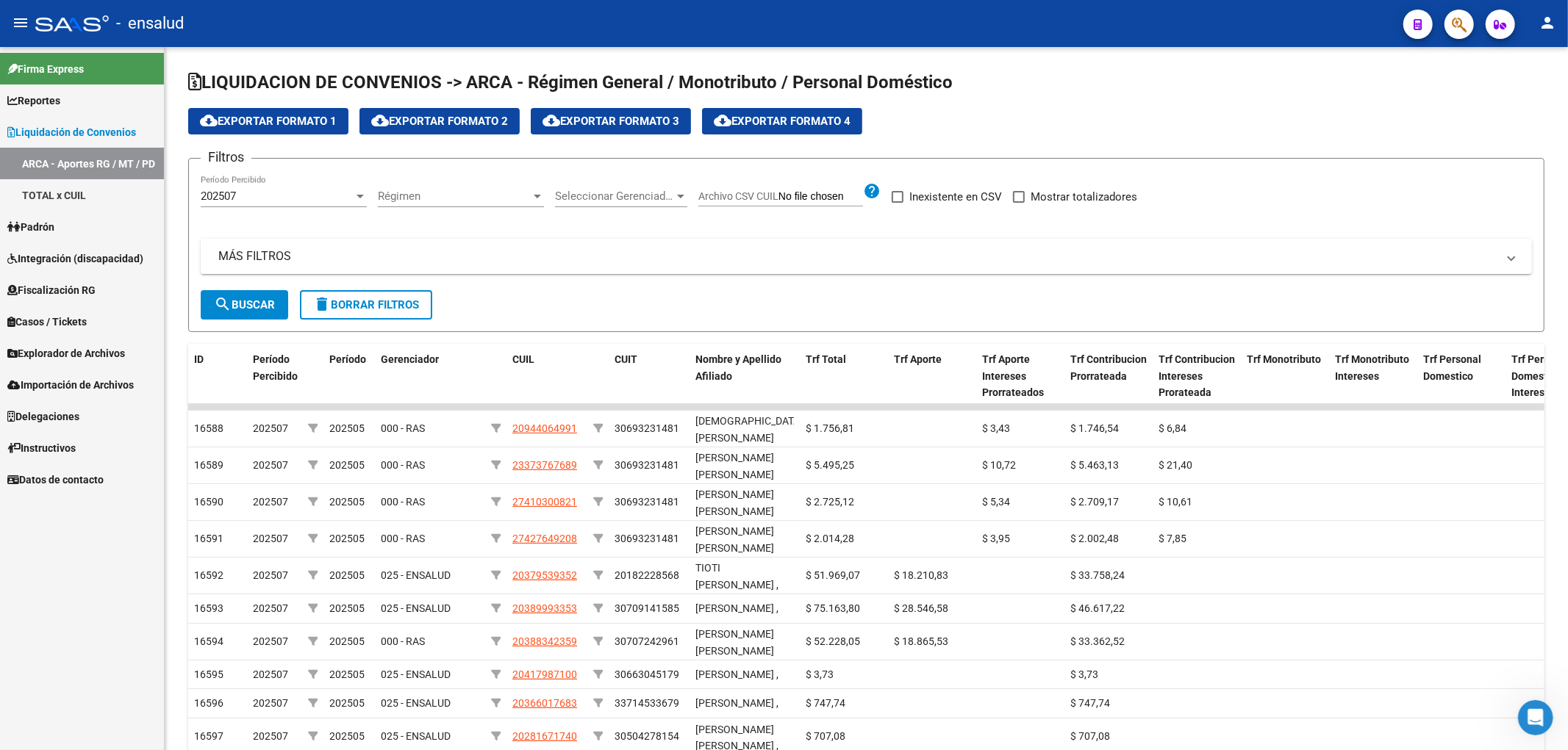
click at [83, 390] on span "Importación de Archivos" at bounding box center [70, 385] width 127 height 16
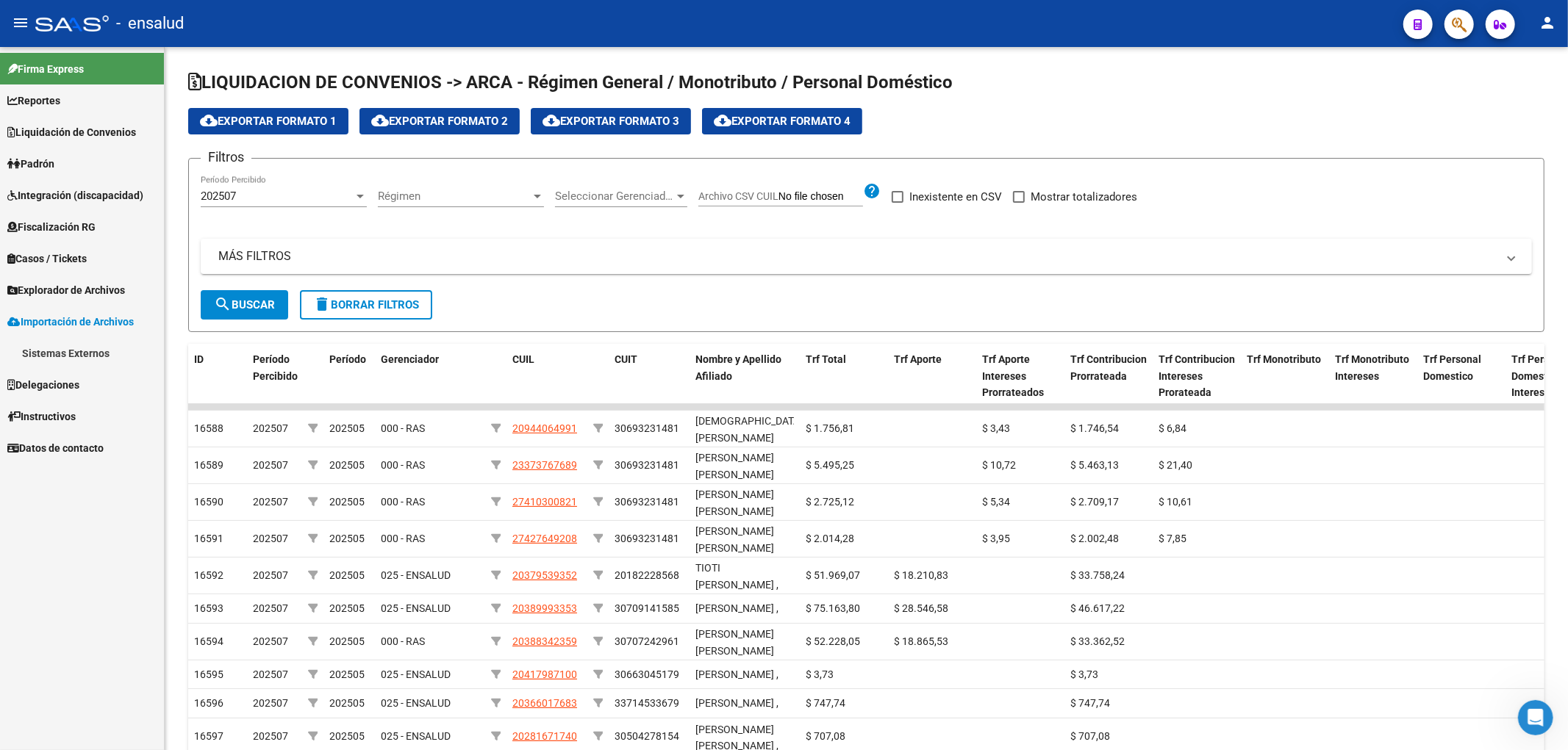
click at [83, 291] on span "Explorador de Archivos" at bounding box center [66, 290] width 118 height 16
click at [55, 387] on link "SSS" at bounding box center [82, 385] width 164 height 32
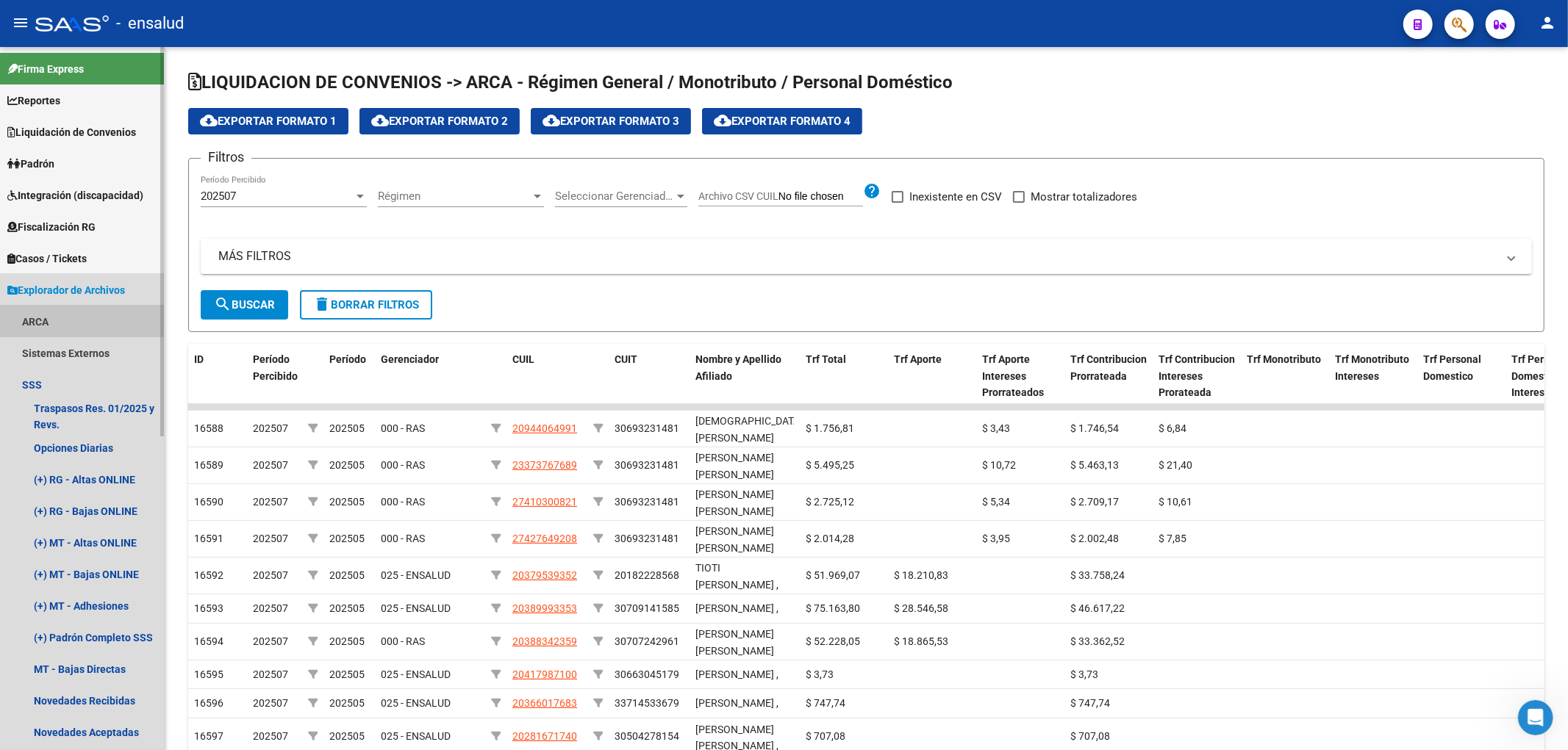
click at [44, 317] on link "ARCA" at bounding box center [82, 321] width 164 height 32
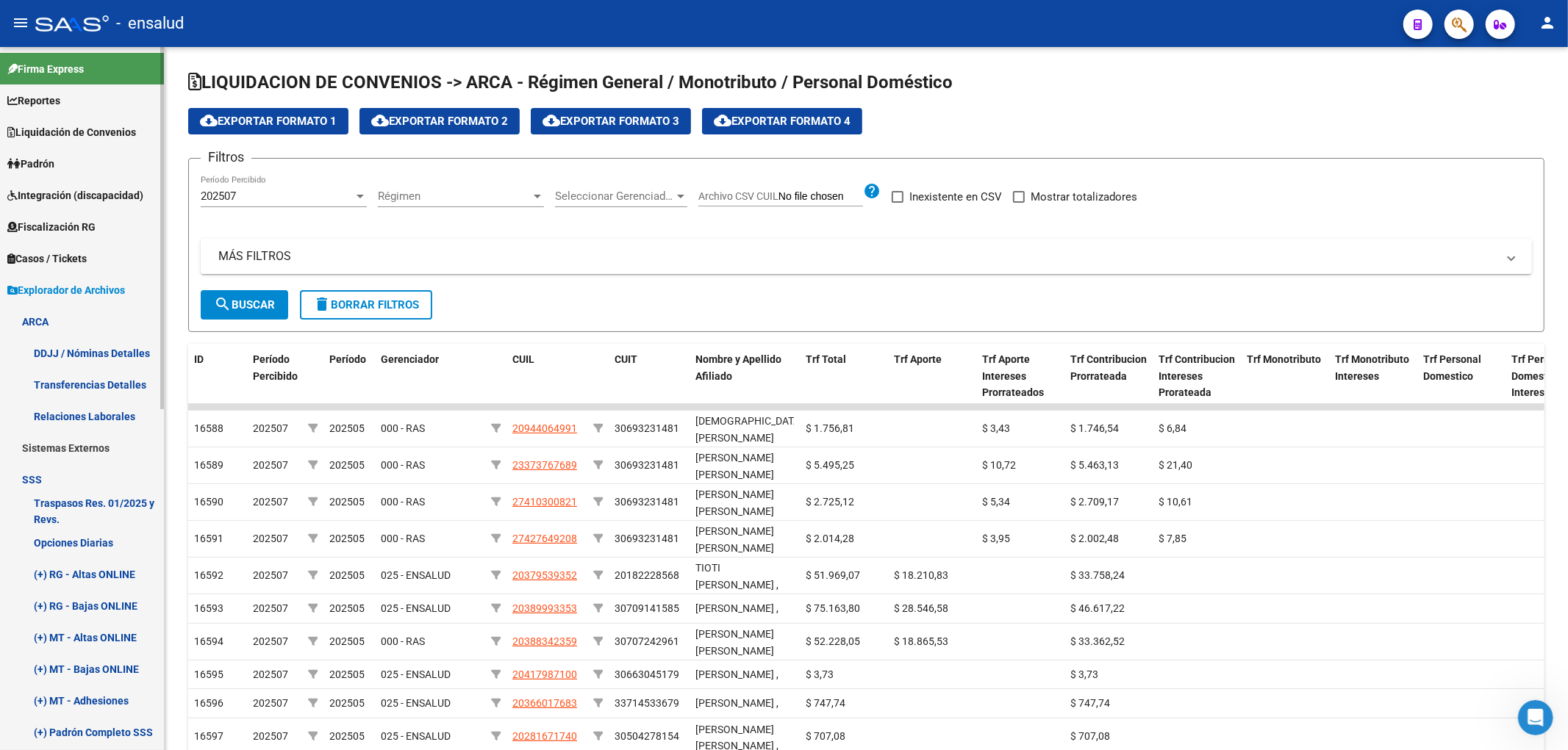
click at [109, 384] on link "Transferencias Detalles" at bounding box center [82, 385] width 164 height 32
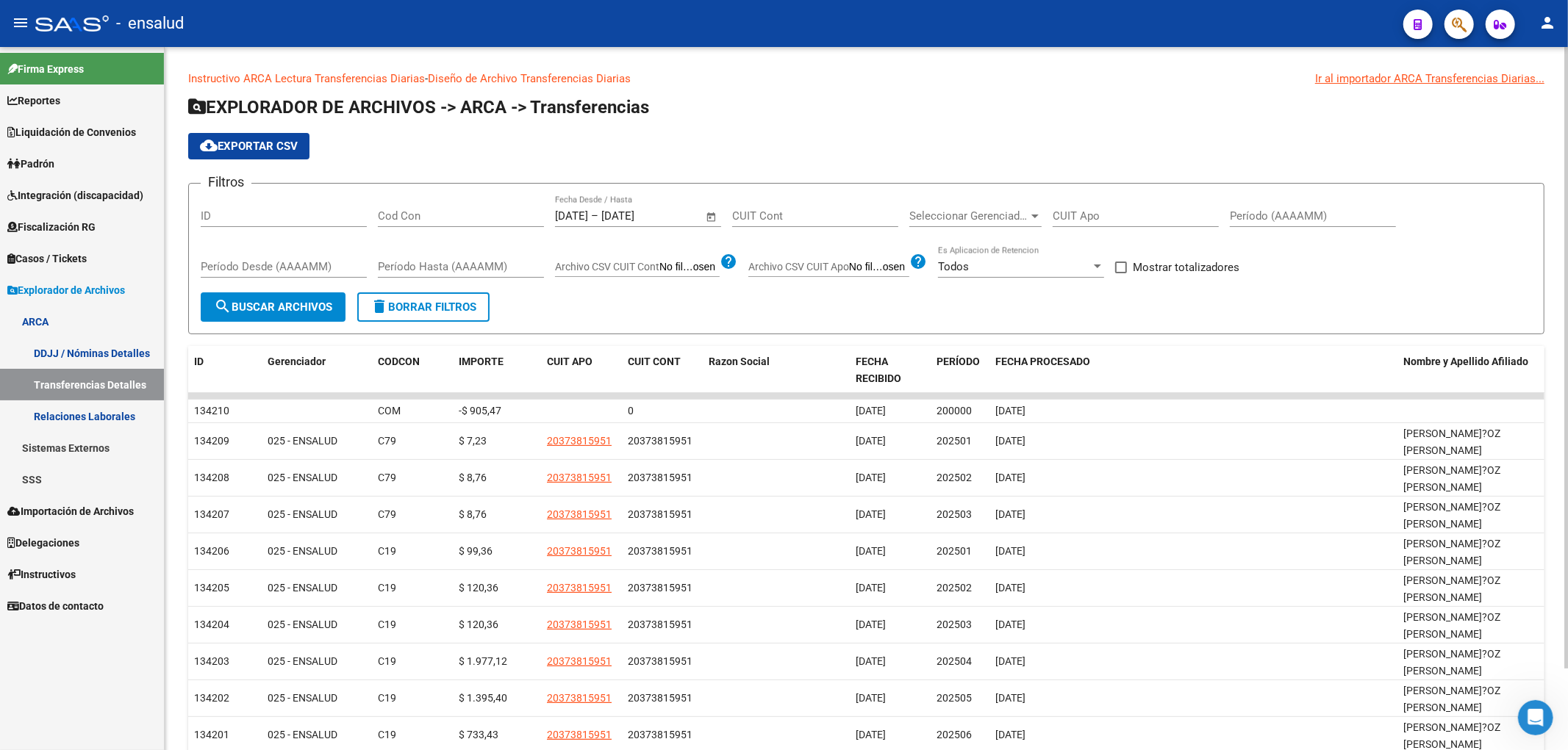
click at [1024, 222] on span "Seleccionar Gerenciador" at bounding box center [969, 216] width 119 height 13
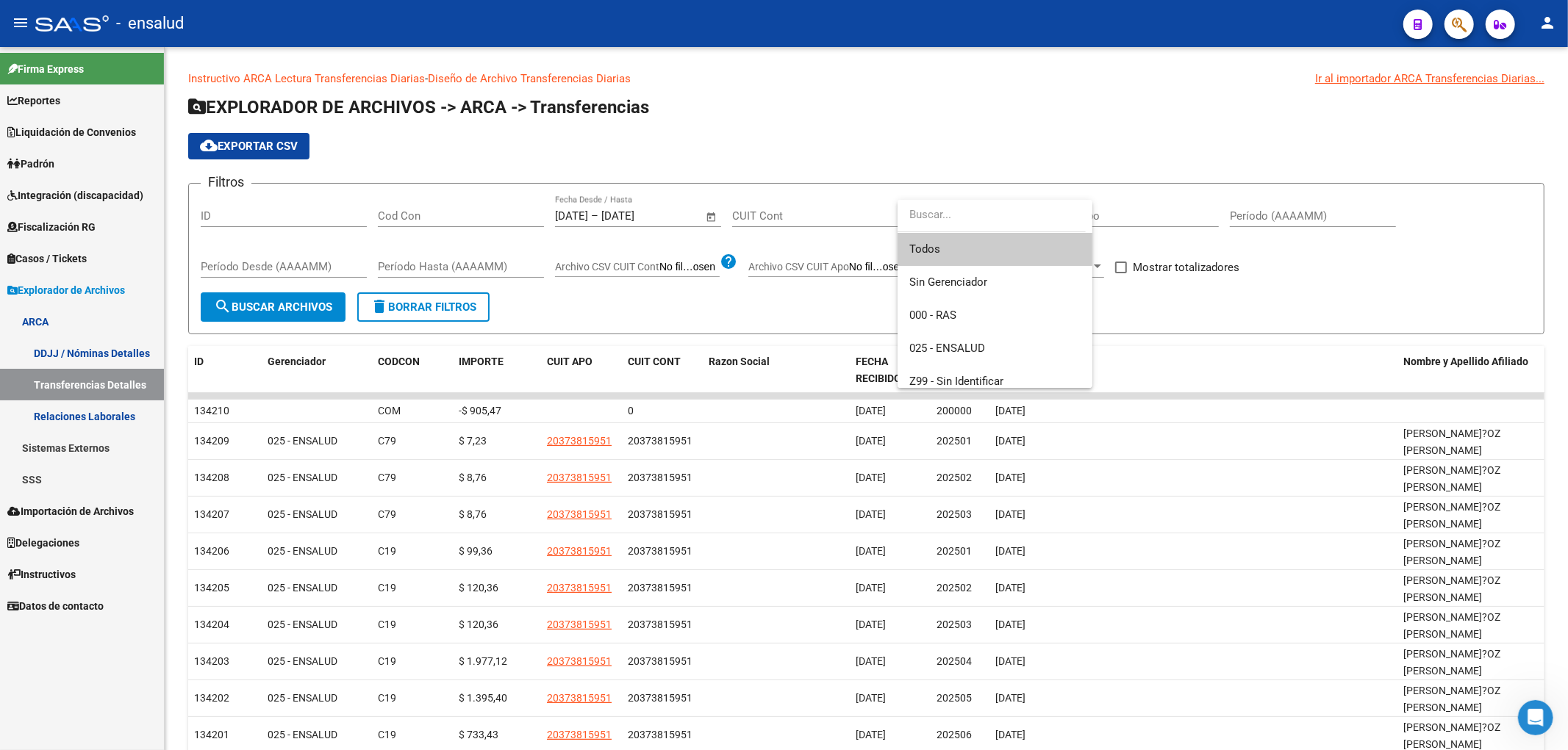
click at [966, 246] on span "Todos" at bounding box center [995, 249] width 171 height 33
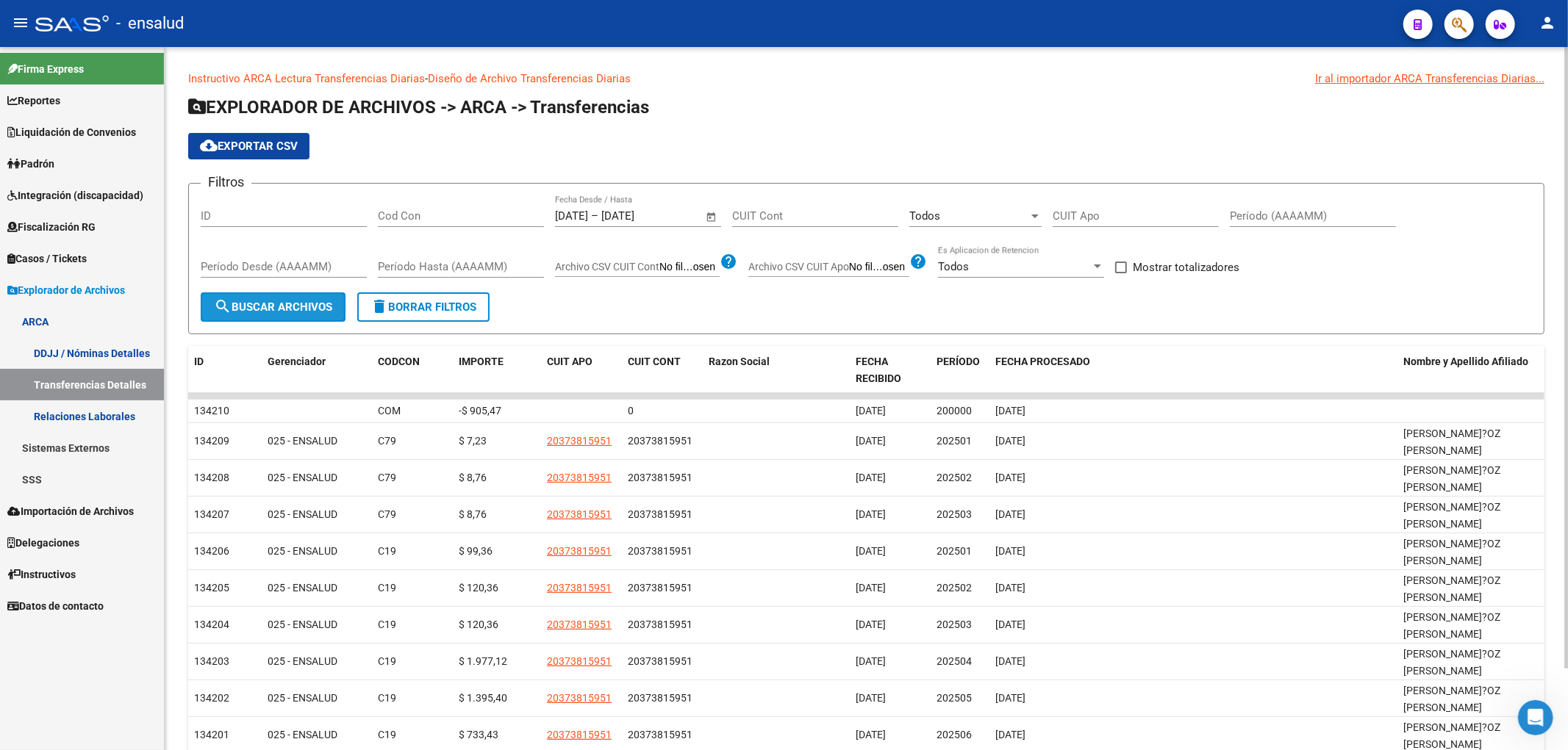
click at [245, 305] on span "search Buscar Archivos" at bounding box center [274, 306] width 119 height 13
click at [1122, 269] on span at bounding box center [1121, 267] width 12 height 12
click at [1122, 274] on input "Mostrar totalizadores" at bounding box center [1121, 274] width 1 height 1
checkbox input "true"
click at [238, 296] on button "search Buscar Archivos" at bounding box center [274, 306] width 145 height 29
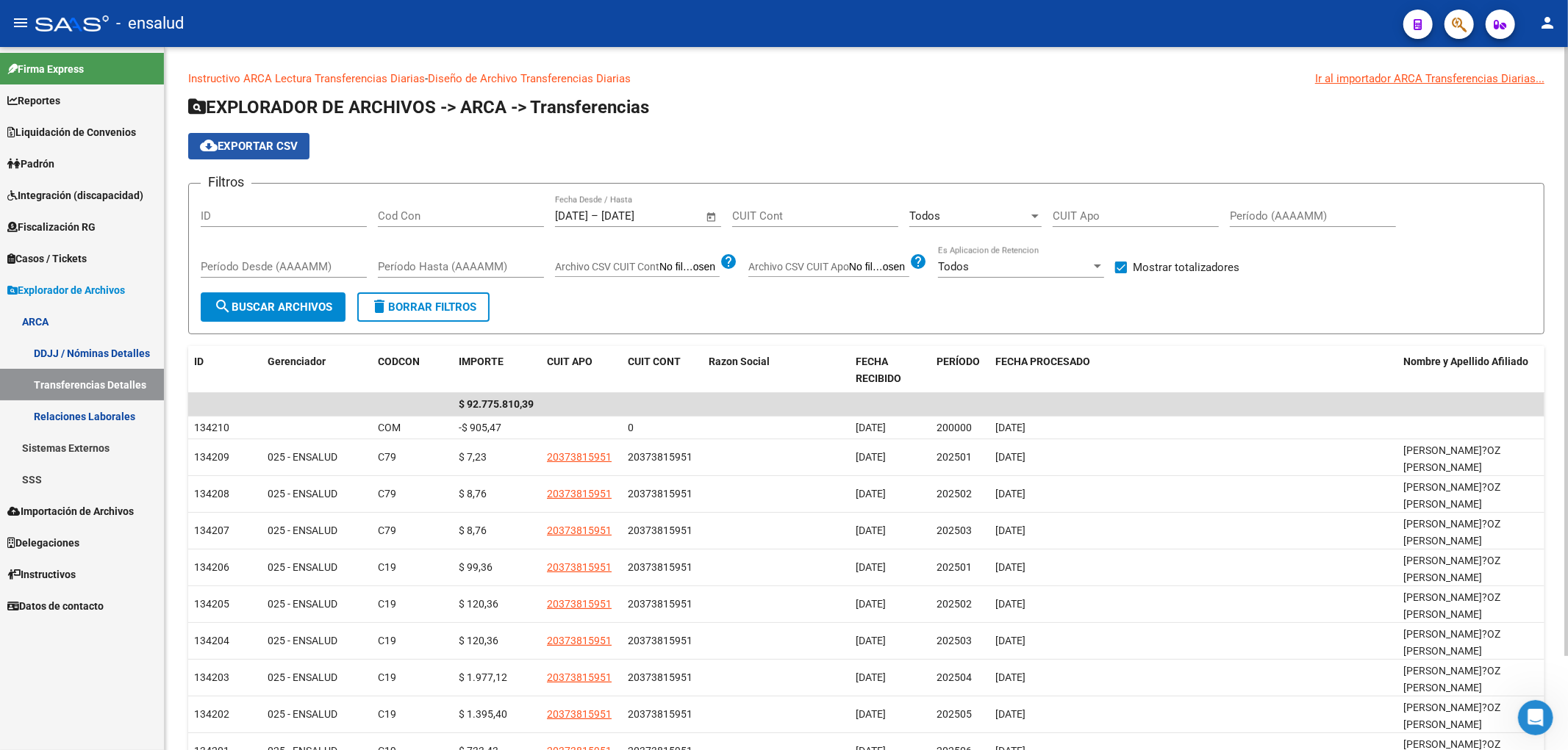
click at [249, 142] on span "cloud_download Exportar CSV" at bounding box center [249, 146] width 97 height 13
click at [106, 125] on span "Liquidación de Convenios" at bounding box center [71, 132] width 128 height 16
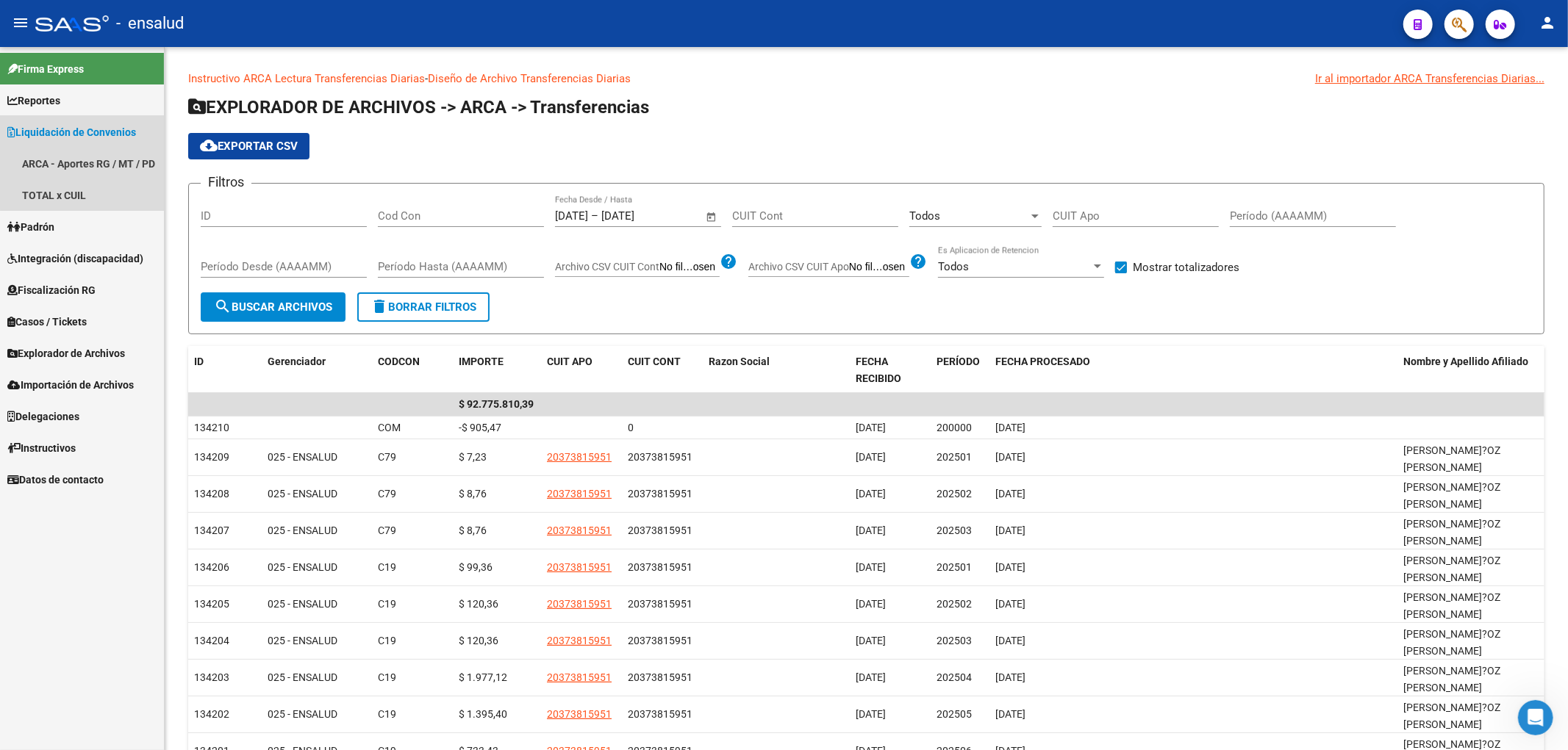
click at [106, 125] on span "Liquidación de Convenios" at bounding box center [71, 132] width 128 height 16
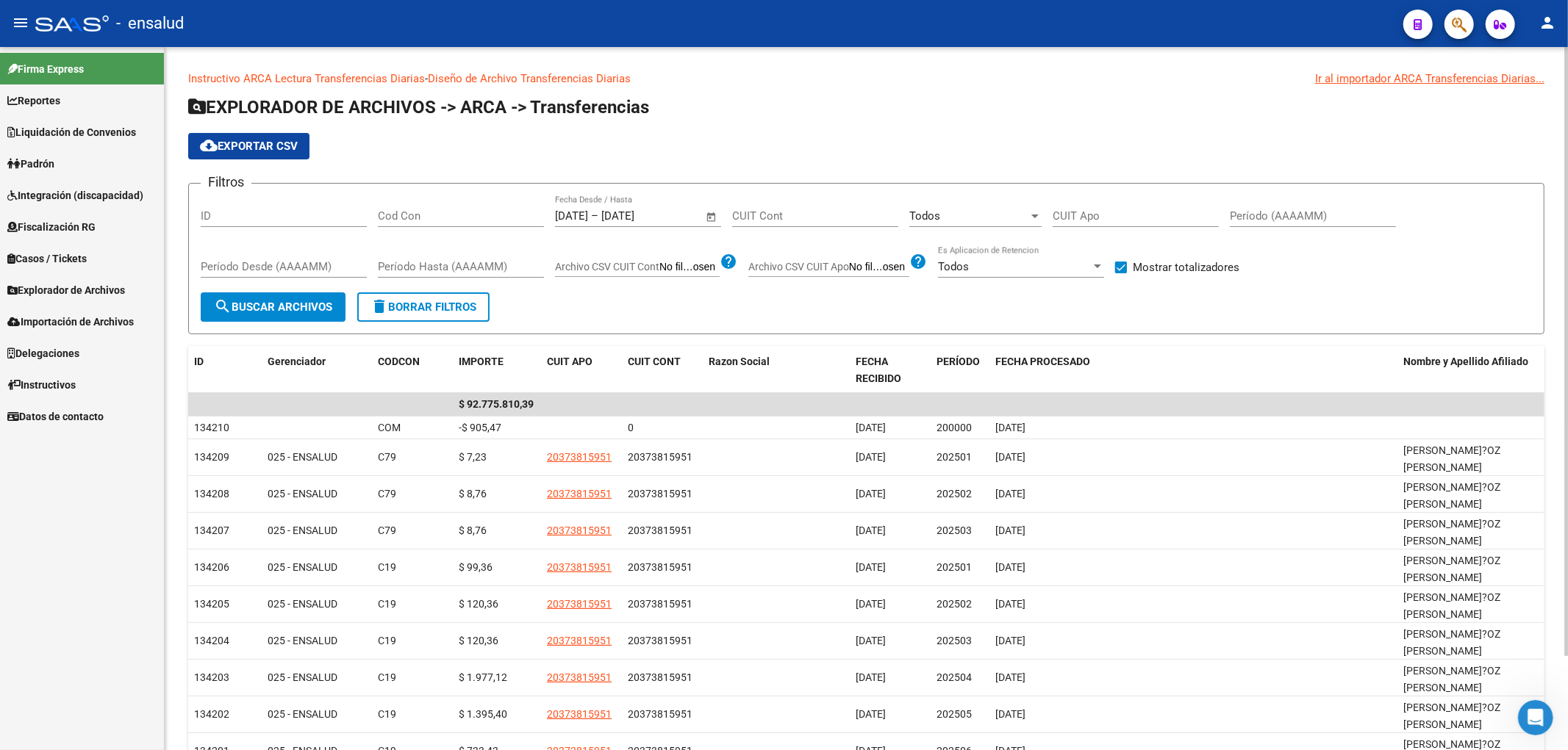
click at [1096, 211] on input "CUIT Apo" at bounding box center [1137, 216] width 167 height 13
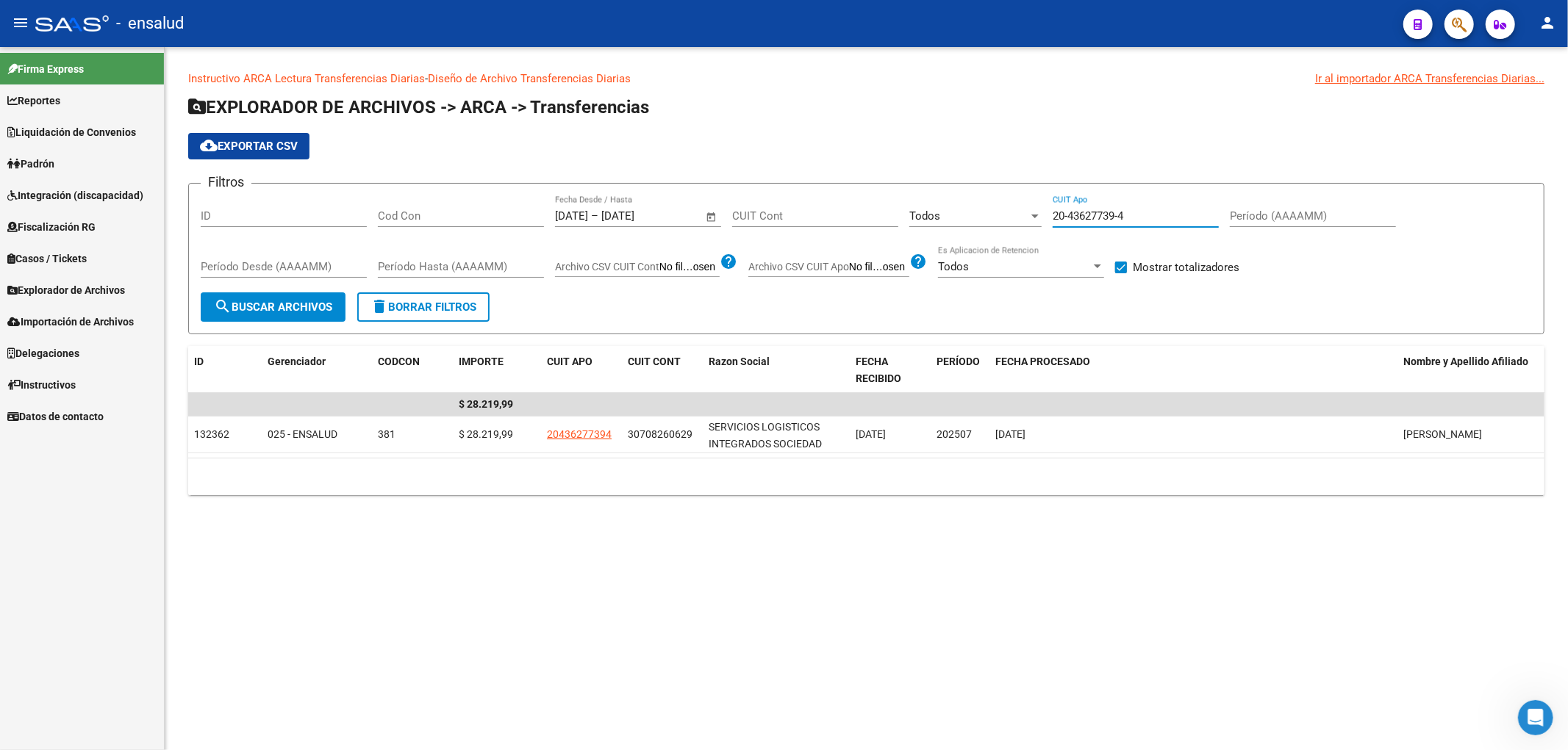
type input "20-43627739-4"
click at [52, 126] on span "Liquidación de Convenios" at bounding box center [71, 132] width 128 height 16
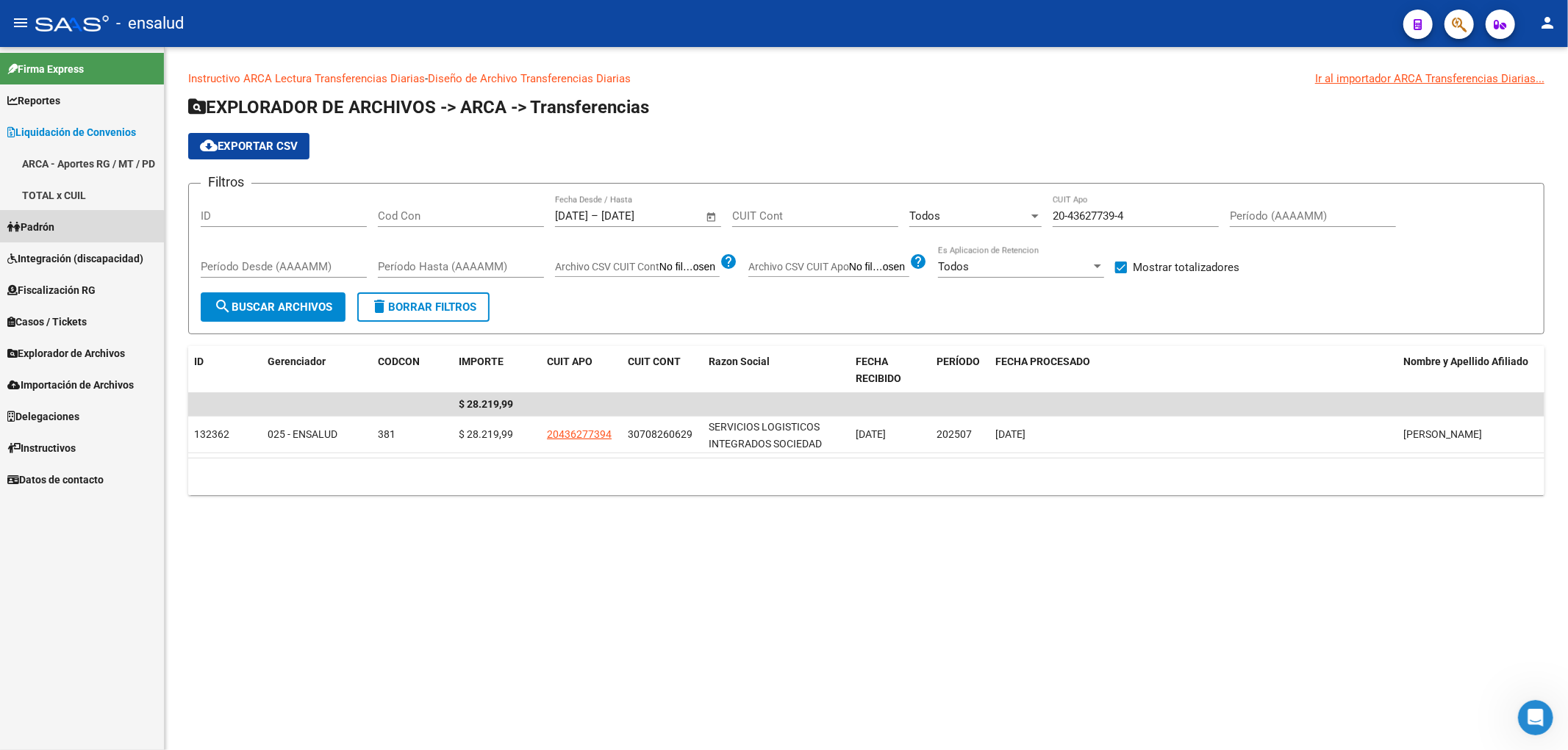
click at [63, 228] on link "Padrón" at bounding box center [82, 227] width 164 height 32
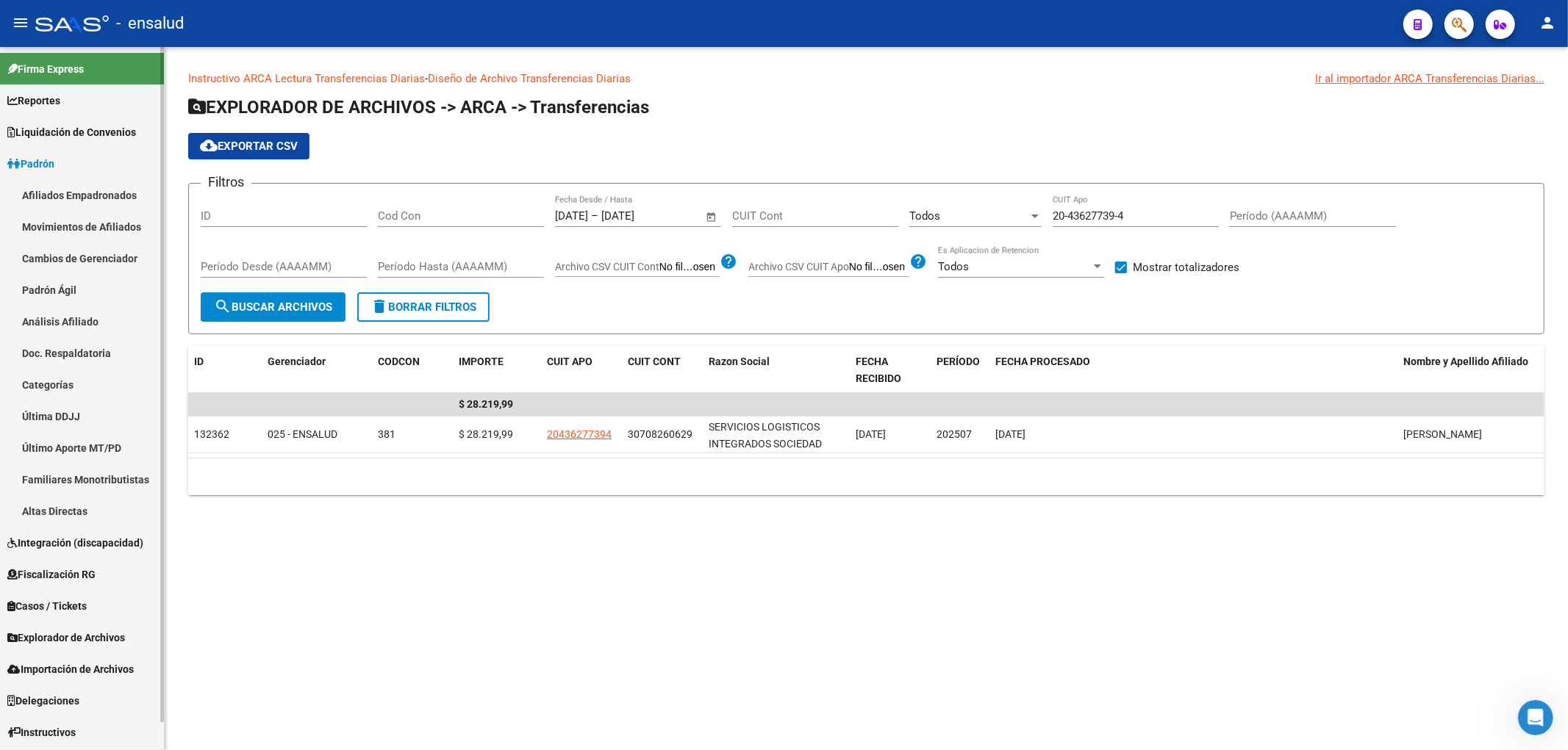
click at [54, 166] on span "Padrón" at bounding box center [30, 164] width 47 height 16
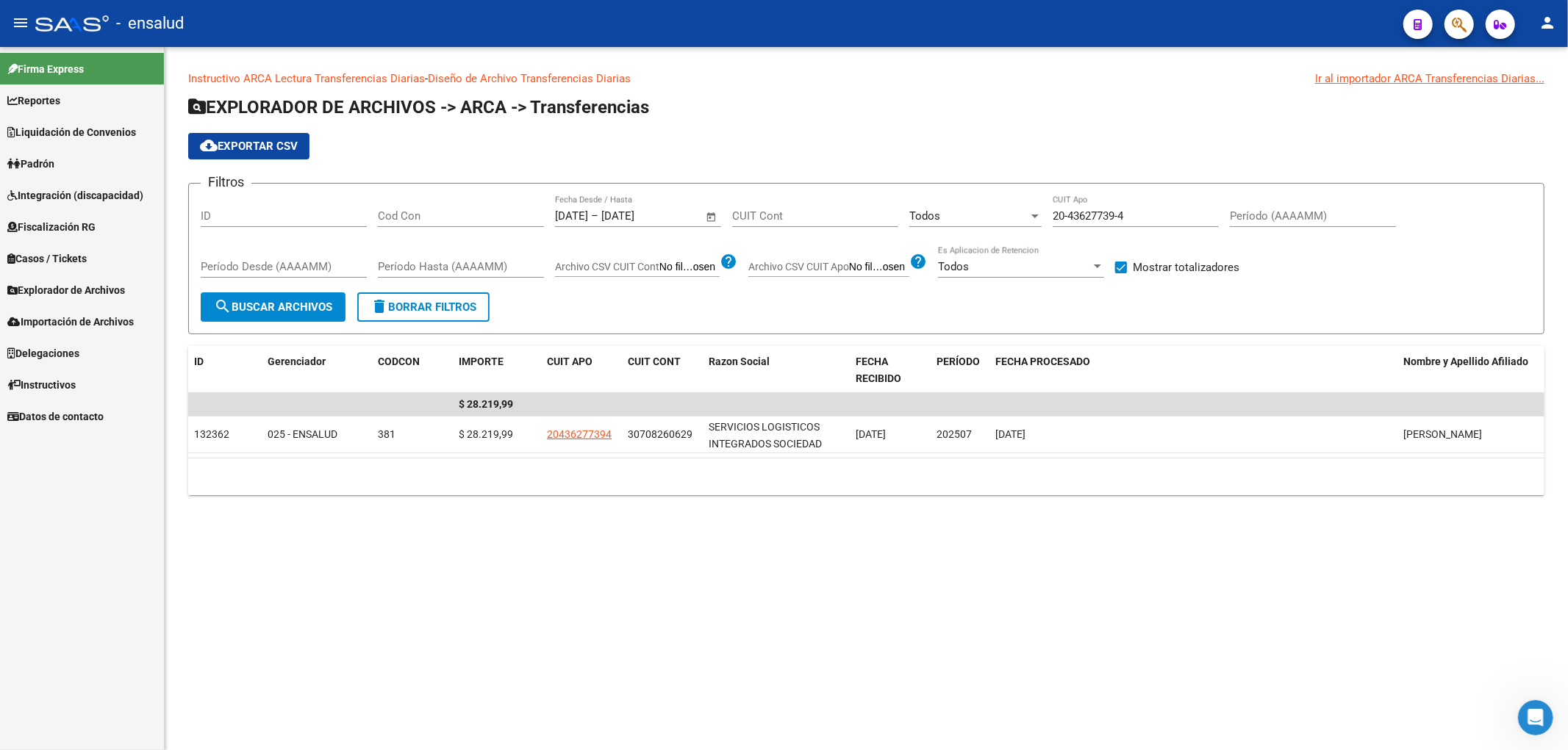
click at [60, 93] on span "Reportes" at bounding box center [34, 101] width 53 height 16
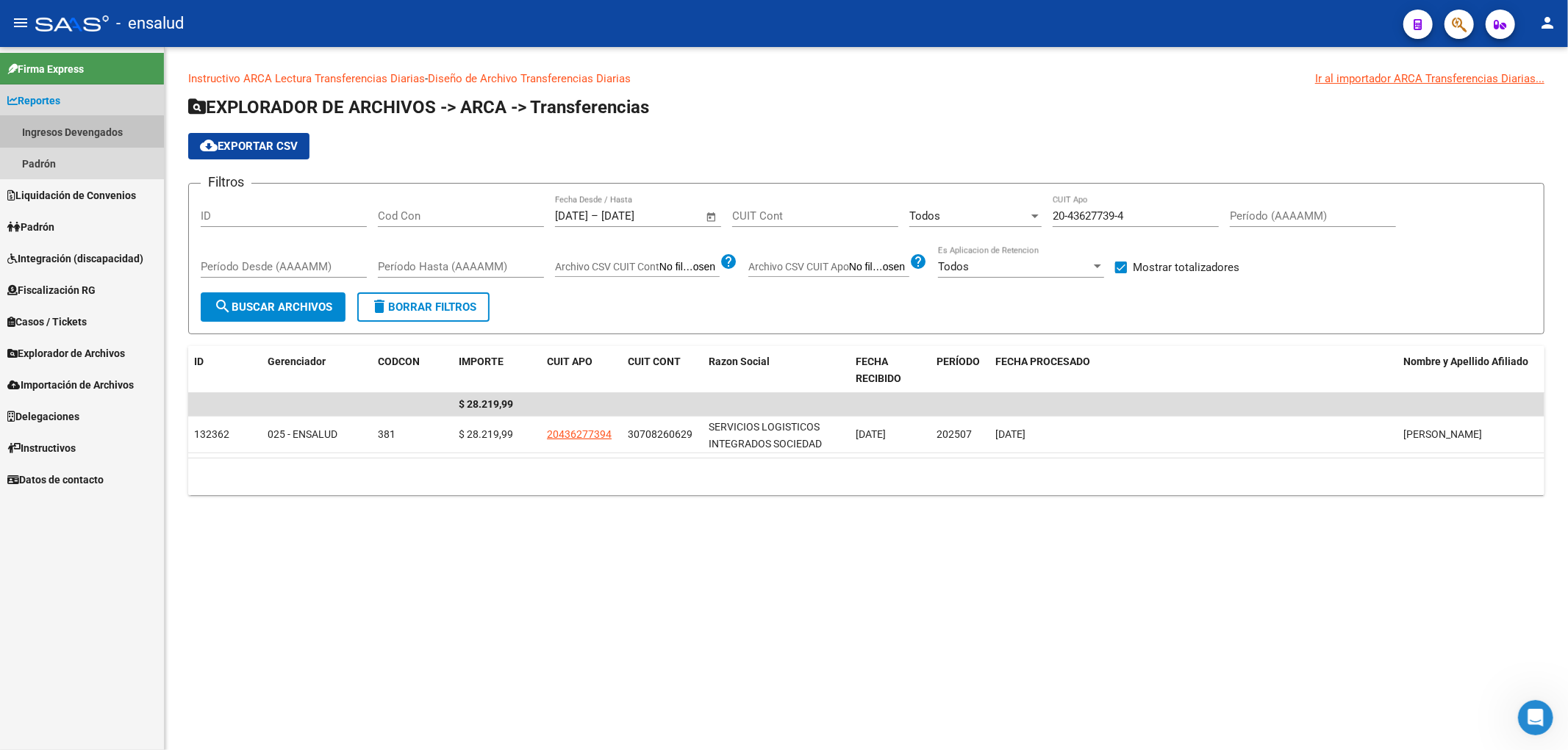
click at [79, 135] on link "Ingresos Devengados" at bounding box center [82, 132] width 164 height 32
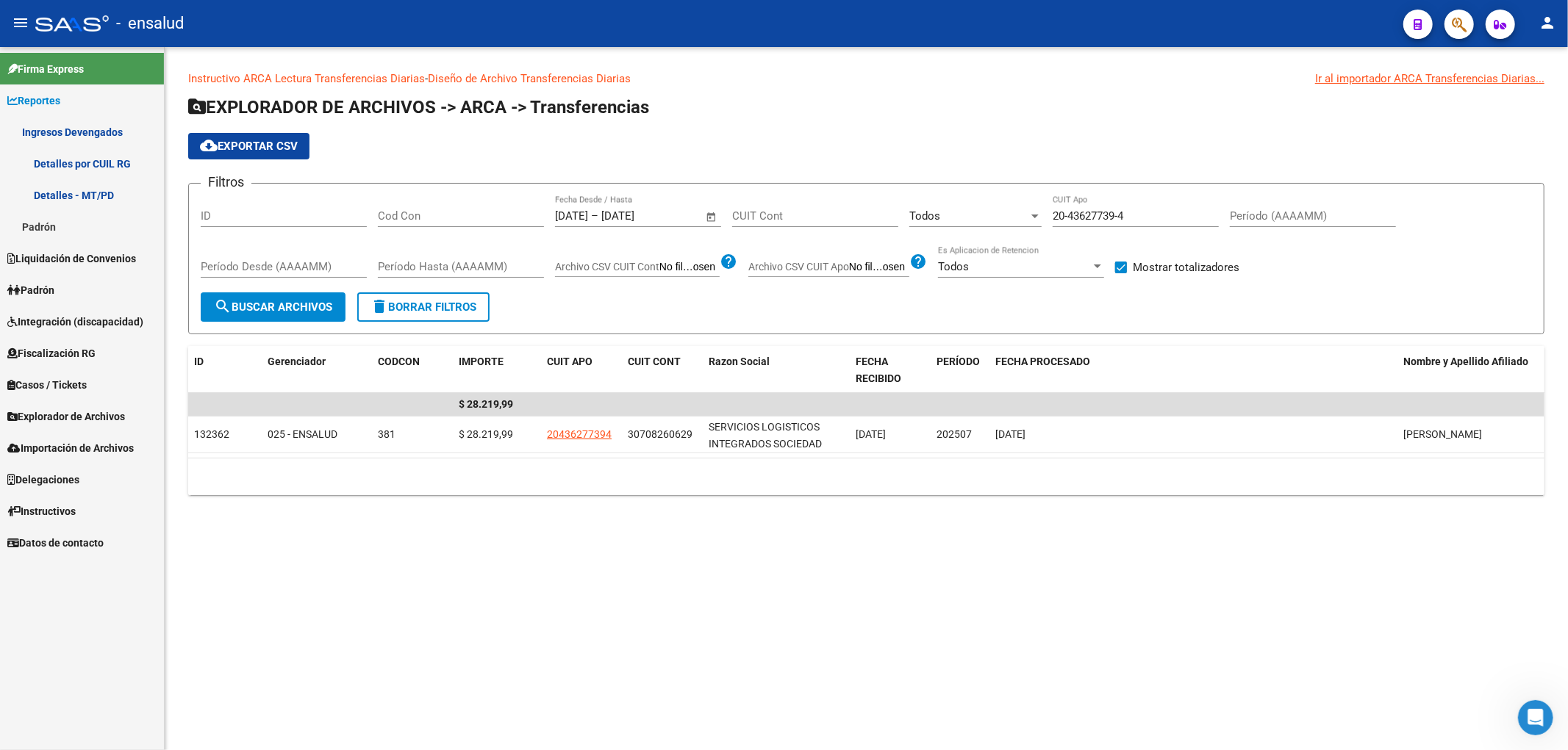
click at [109, 170] on link "Detalles por CUIL RG" at bounding box center [82, 164] width 164 height 32
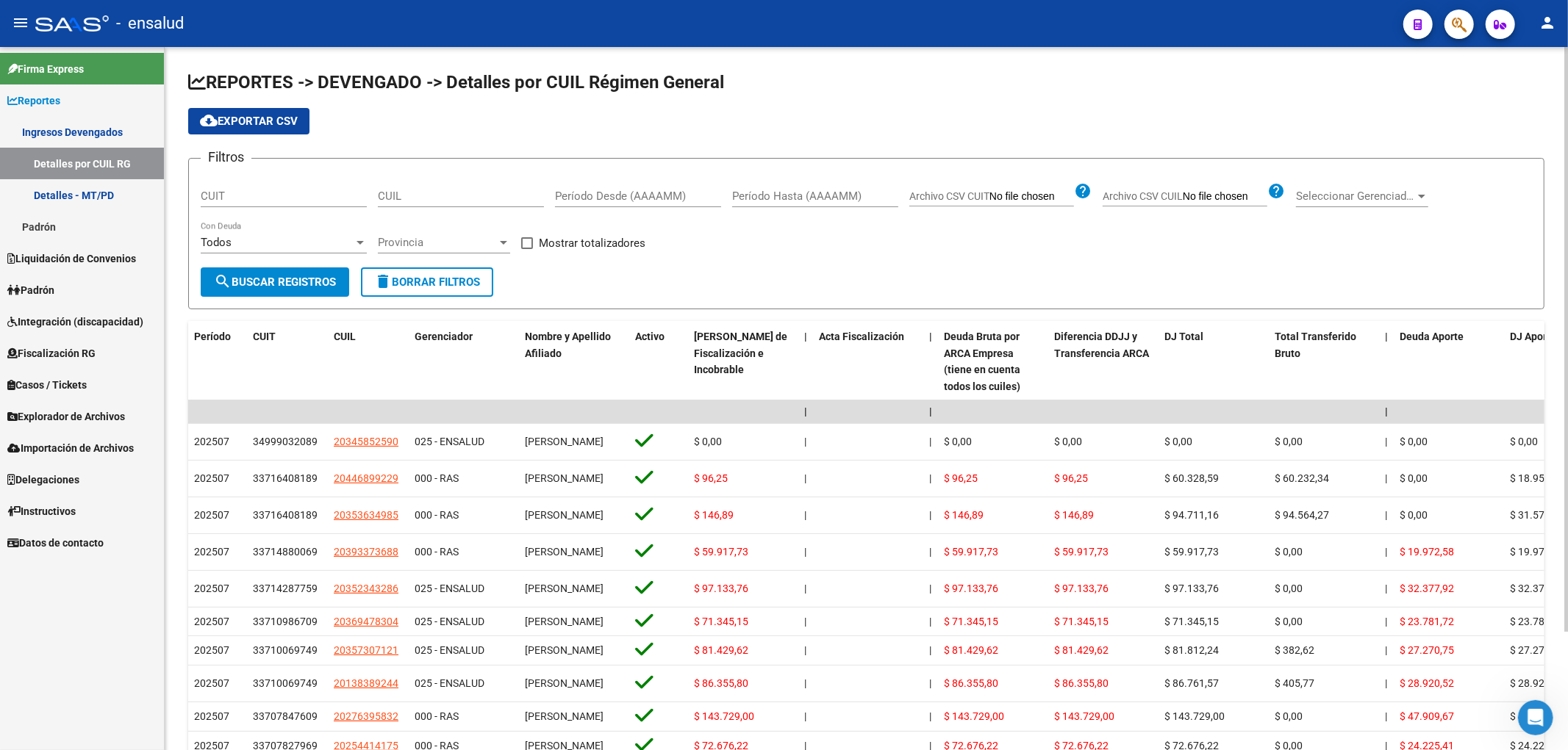
click at [547, 192] on div "Filtros CUIT CUIL Período Desde (AAAAMM) Período Hasta (AAAAMM) Archivo CSV CUI…" at bounding box center [866, 220] width 1331 height 97
click at [566, 192] on input "Período Desde (AAAAMM)" at bounding box center [639, 196] width 167 height 13
click at [745, 196] on input "Período Hasta (AAAAMM)" at bounding box center [816, 196] width 167 height 13
click at [641, 200] on input "010820" at bounding box center [639, 196] width 167 height 13
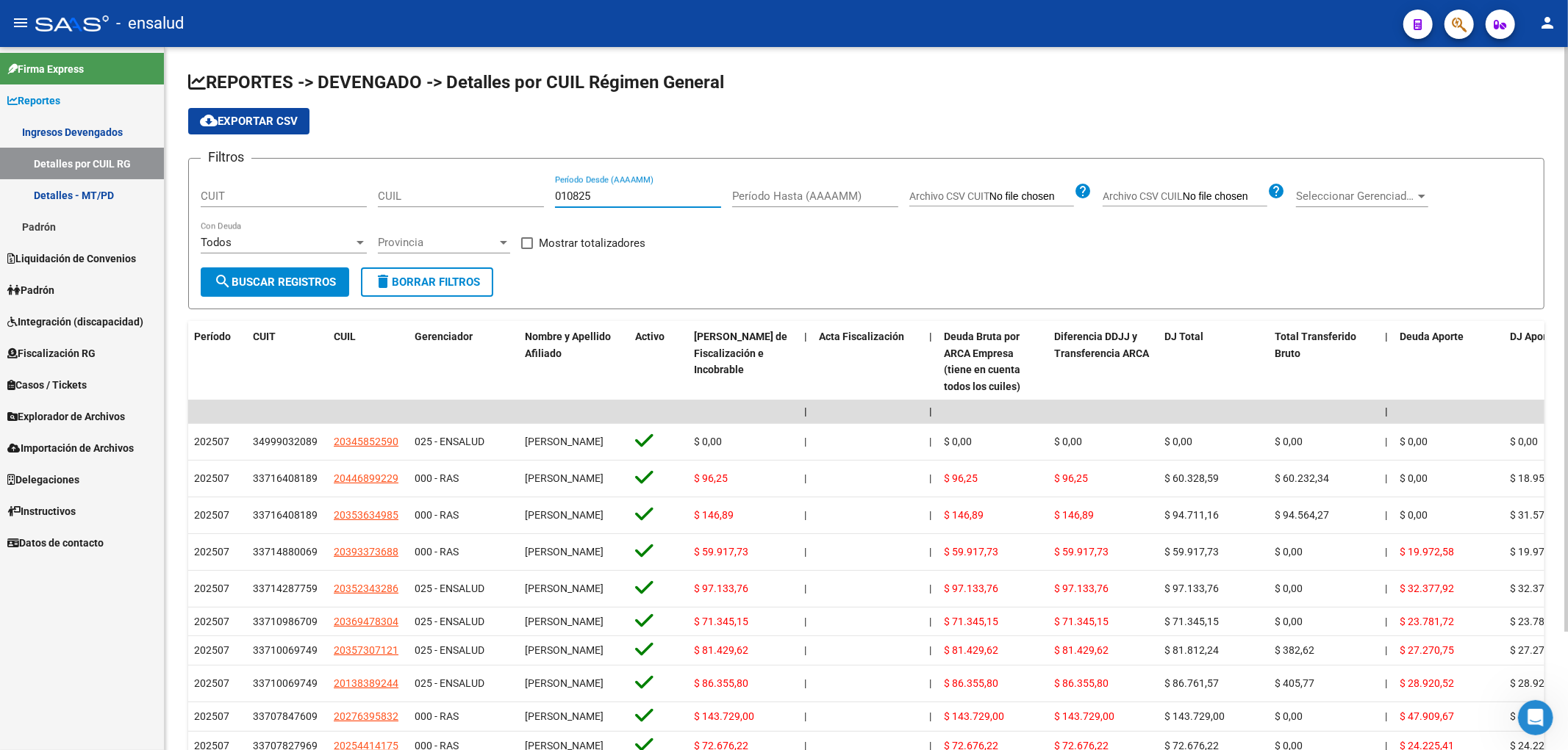
type input "010825"
click at [756, 201] on input "Período Hasta (AAAAMM)" at bounding box center [816, 196] width 167 height 13
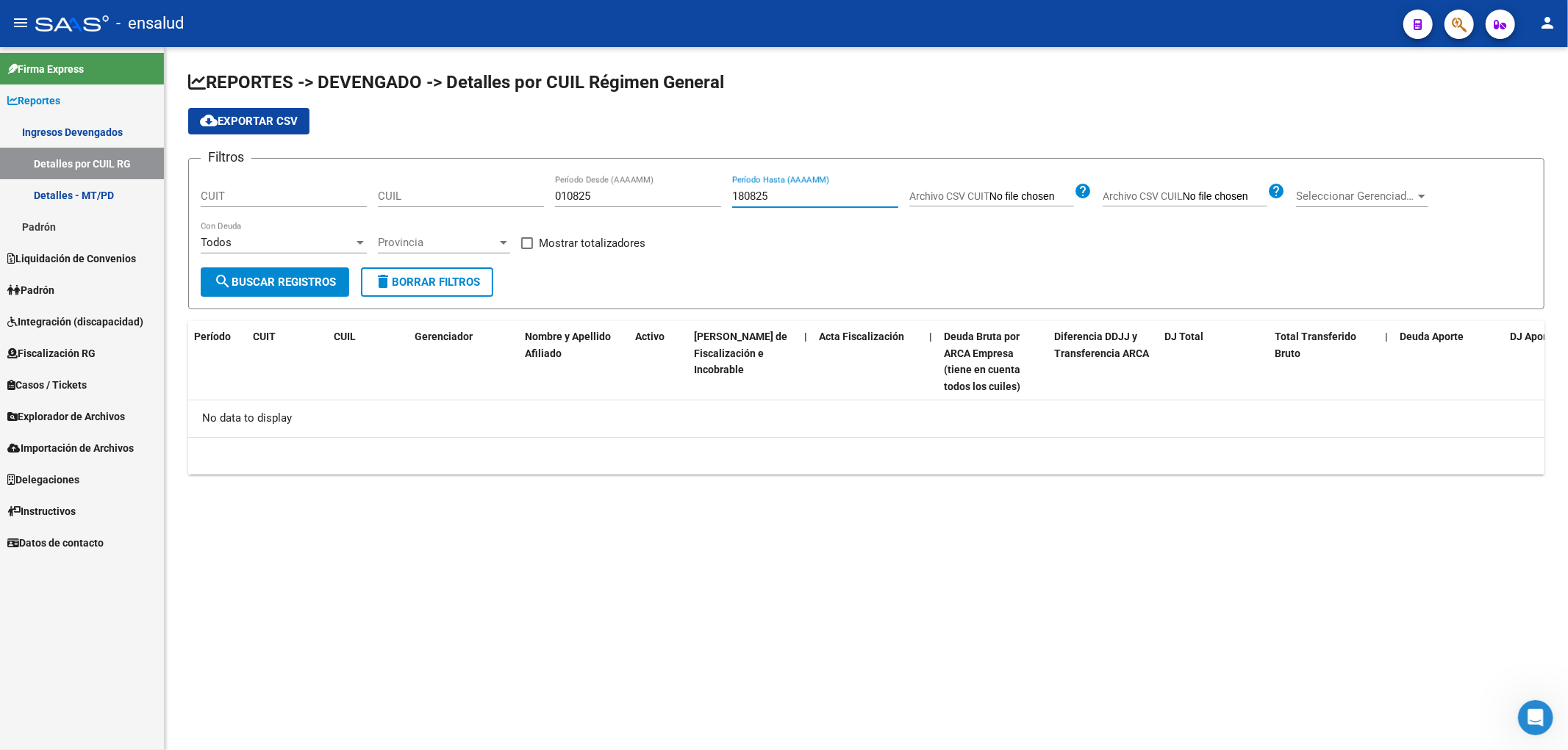
type input "180825"
click at [238, 282] on span "search Buscar Registros" at bounding box center [276, 282] width 122 height 13
click at [622, 202] on input "010825" at bounding box center [639, 196] width 167 height 13
drag, startPoint x: 604, startPoint y: 195, endPoint x: 466, endPoint y: 199, distance: 138.1
click at [466, 199] on div "Filtros CUIT CUIL 010825 Período Desde (AAAAMM) 180825 Período Hasta (AAAAMM) A…" at bounding box center [866, 220] width 1331 height 97
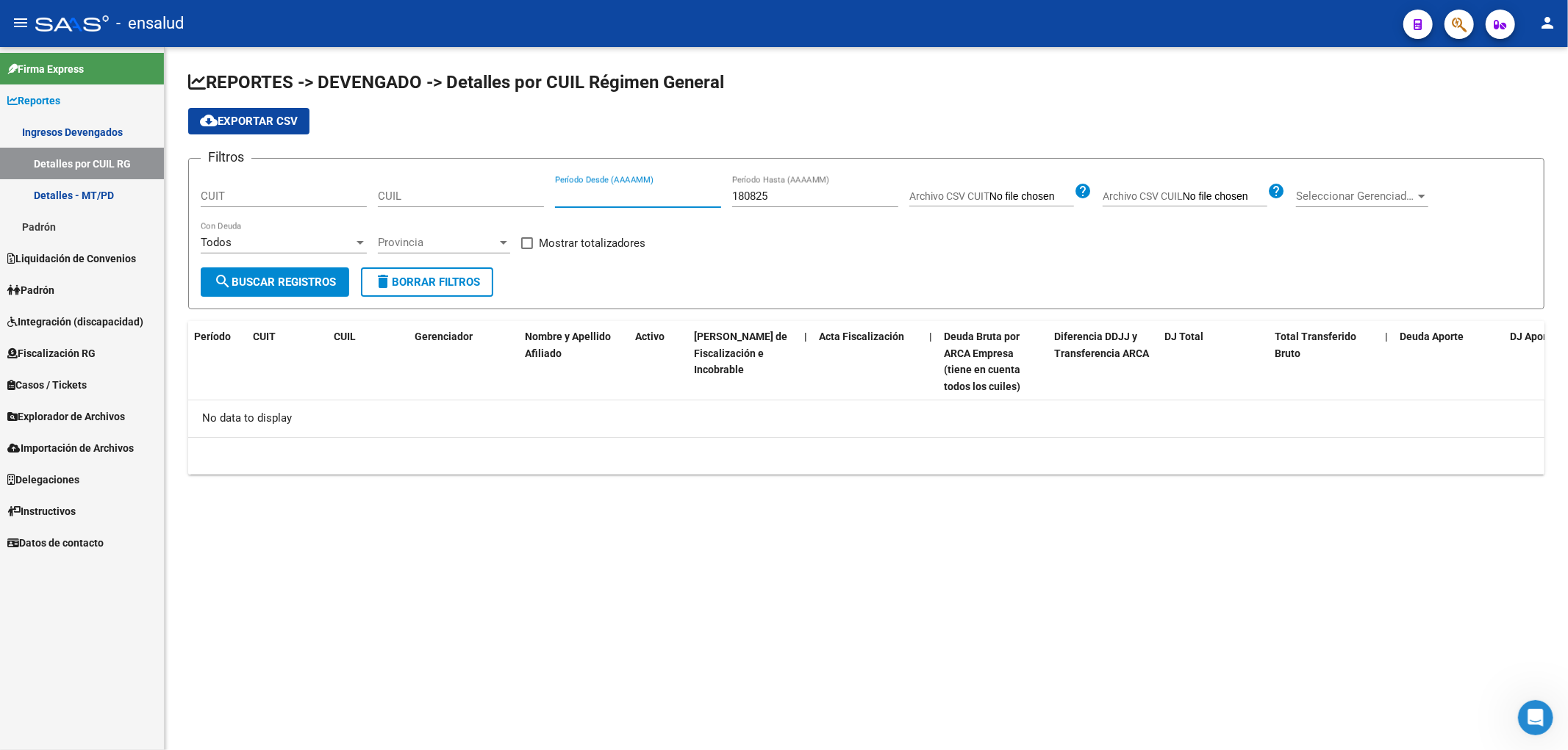
click at [775, 202] on input "180825" at bounding box center [816, 196] width 167 height 13
click at [776, 193] on input "180825" at bounding box center [816, 196] width 167 height 13
type input "1"
click at [270, 294] on button "search Buscar Registros" at bounding box center [276, 282] width 149 height 29
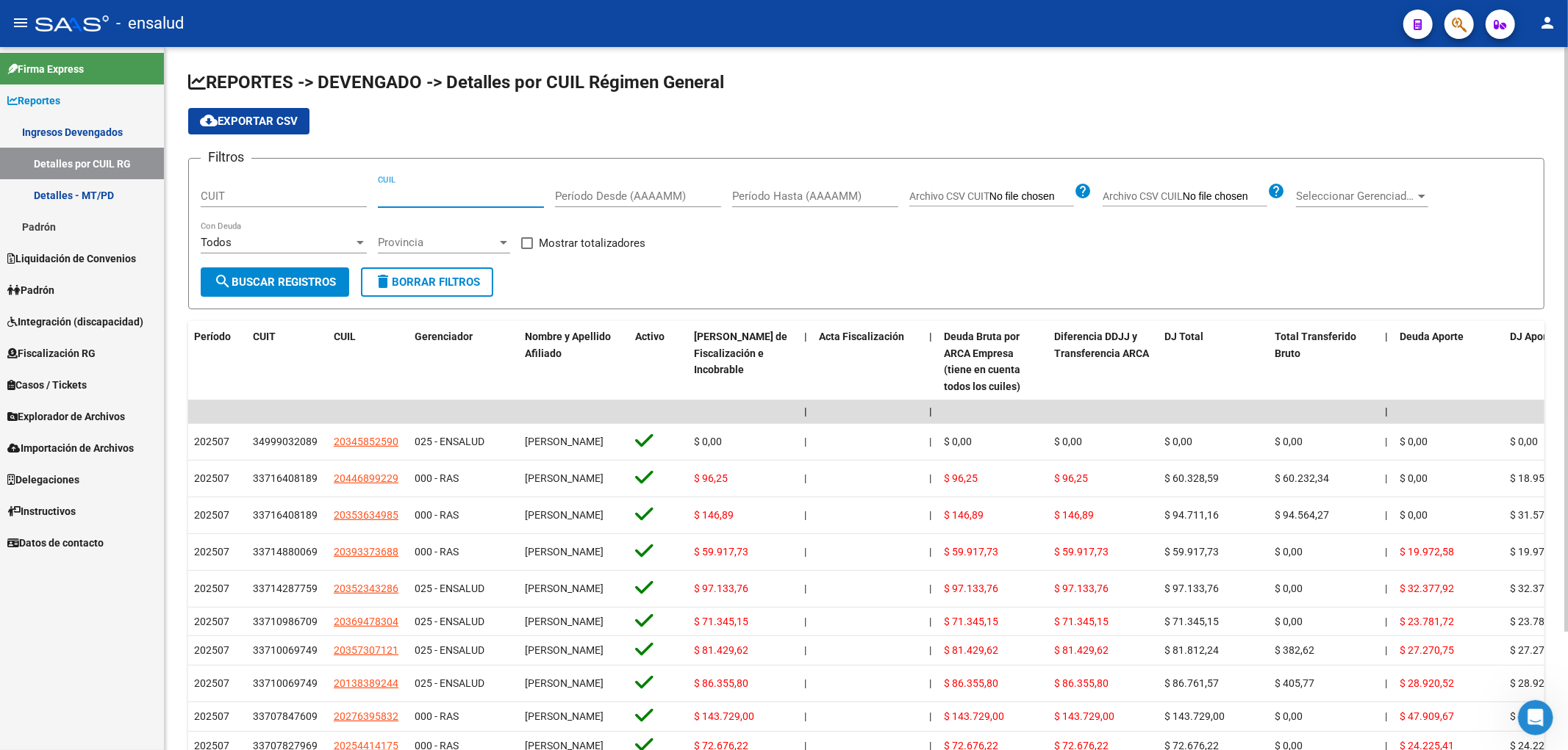
click at [439, 196] on input "CUIL" at bounding box center [462, 196] width 167 height 13
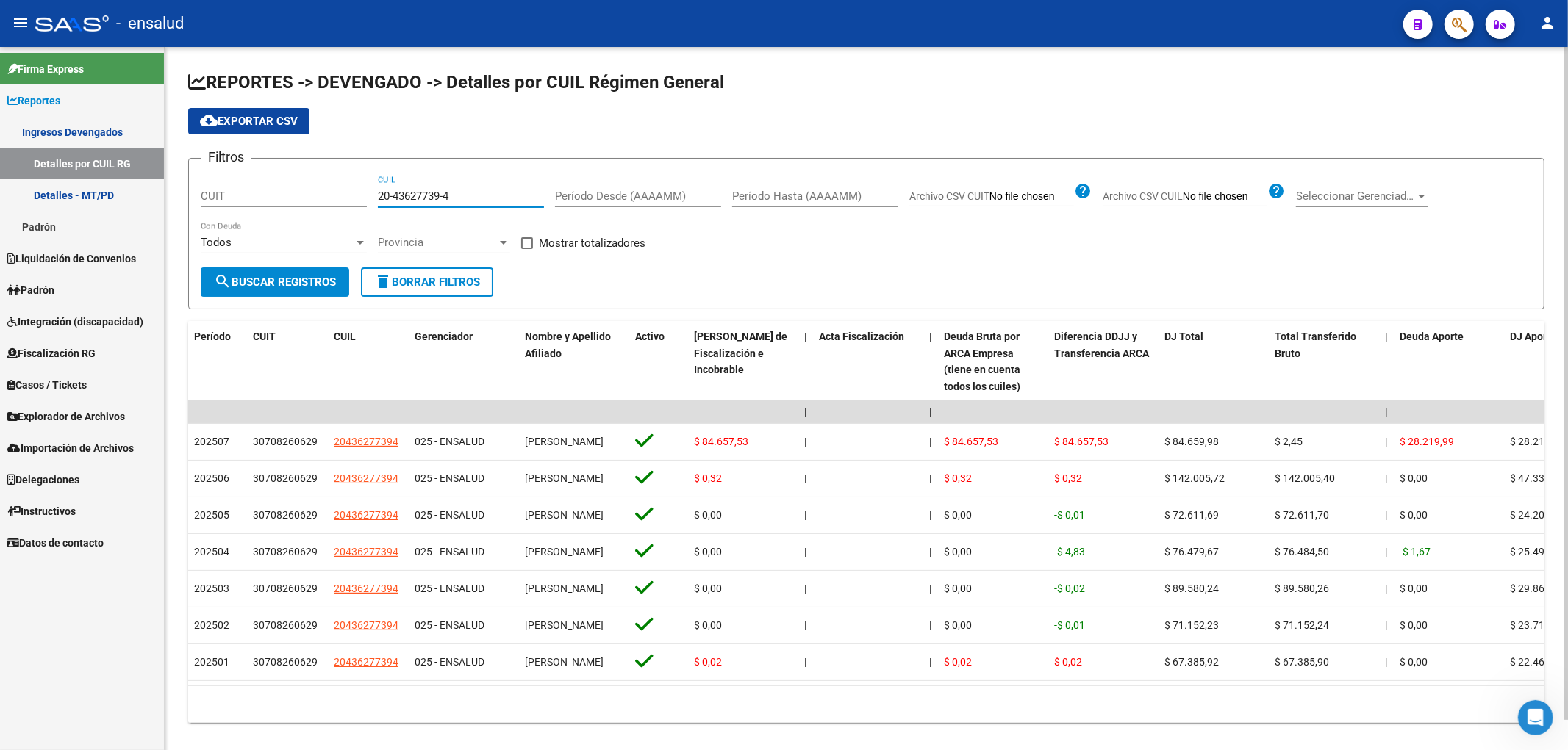
type input "20-43627739-4"
click at [416, 196] on input "20-43627739-4" at bounding box center [462, 196] width 167 height 13
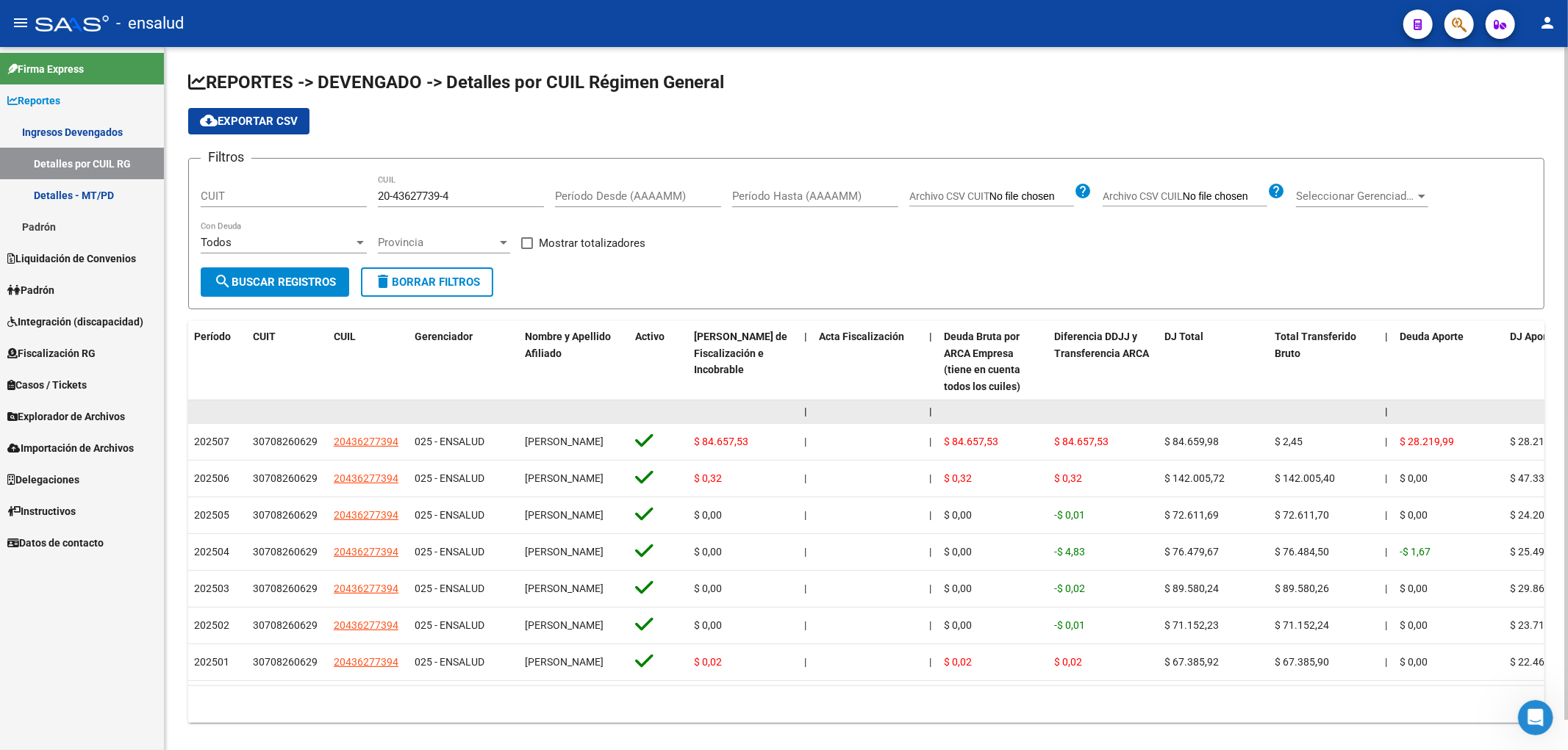
click at [221, 417] on datatable-body-cell at bounding box center [217, 412] width 58 height 23
